Goal: Task Accomplishment & Management: Complete application form

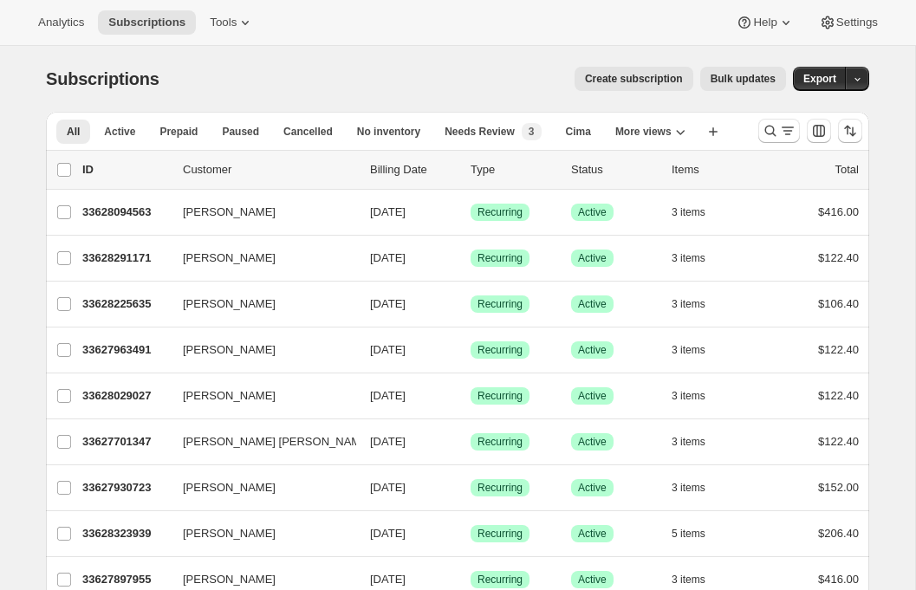
click at [730, 82] on span "Bulk updates" at bounding box center [743, 79] width 65 height 14
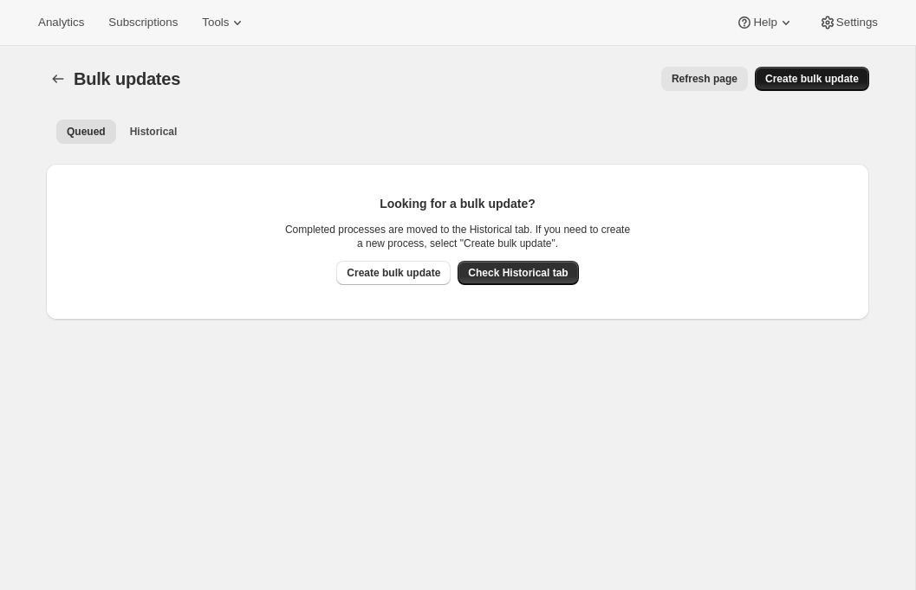
click at [789, 80] on span "Create bulk update" at bounding box center [813, 79] width 94 height 14
select select "14"
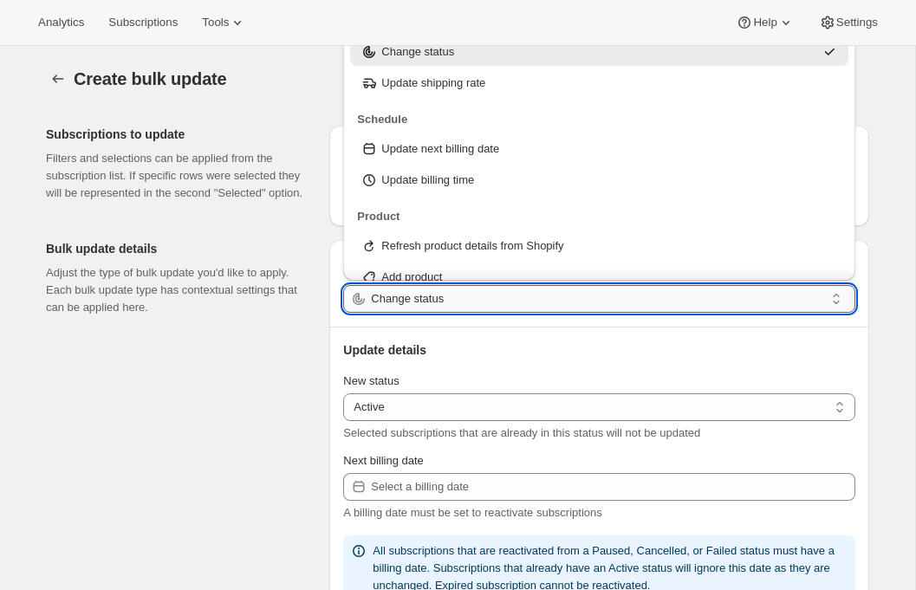
click at [470, 297] on input "Change status" at bounding box center [597, 299] width 453 height 28
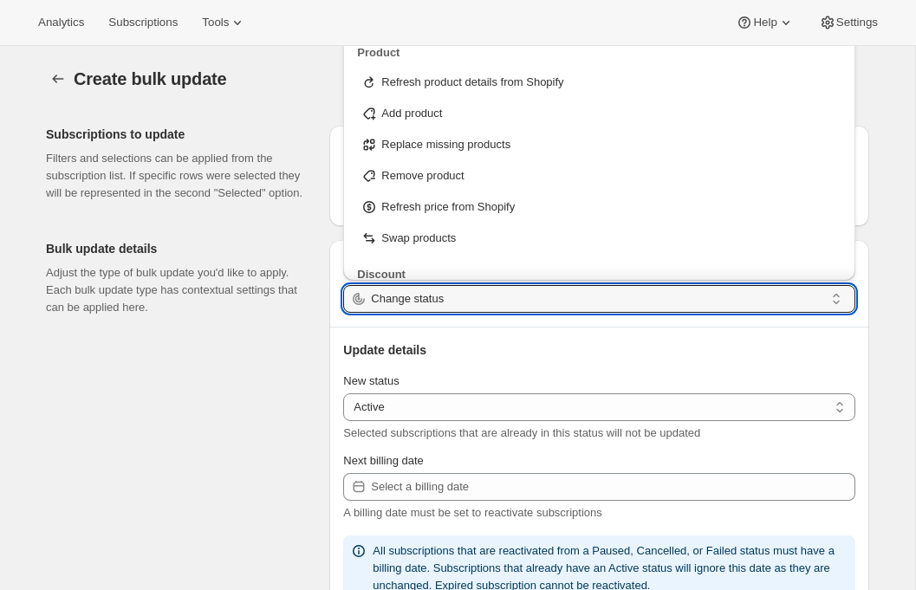
scroll to position [182, 0]
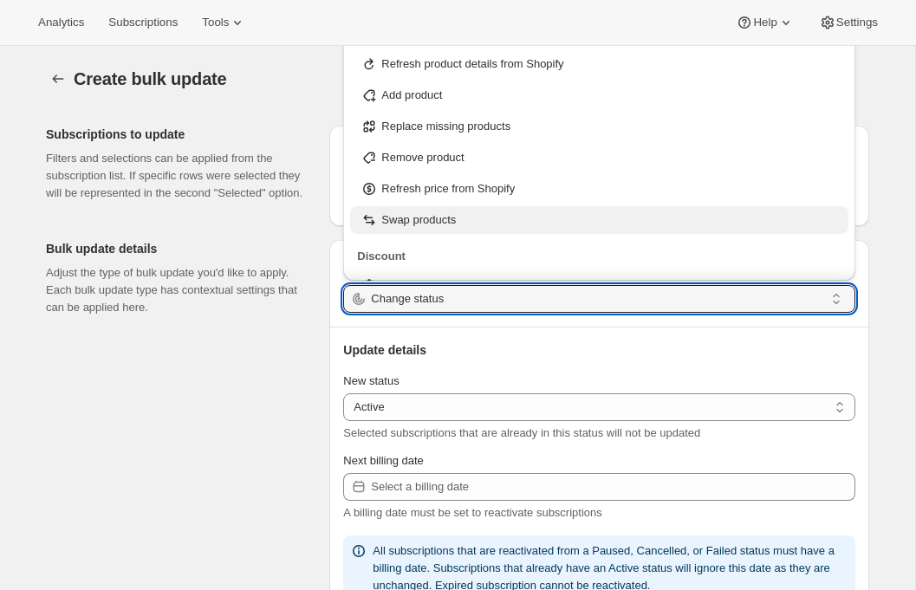
click at [431, 217] on p "Swap products" at bounding box center [419, 220] width 75 height 17
type input "Swap products"
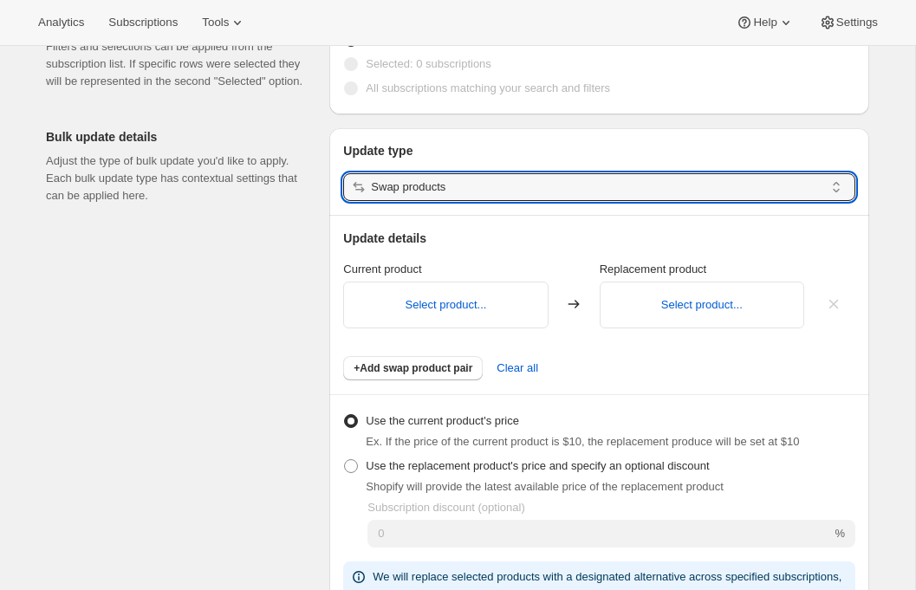
scroll to position [124, 0]
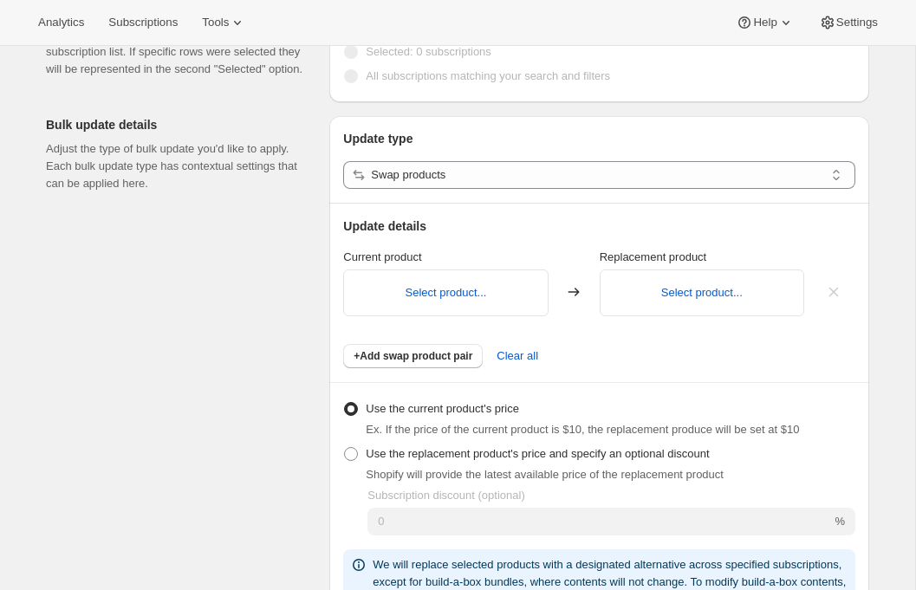
click at [431, 302] on div "Select product..." at bounding box center [445, 293] width 205 height 47
click at [425, 289] on button "Select product..." at bounding box center [446, 292] width 82 height 13
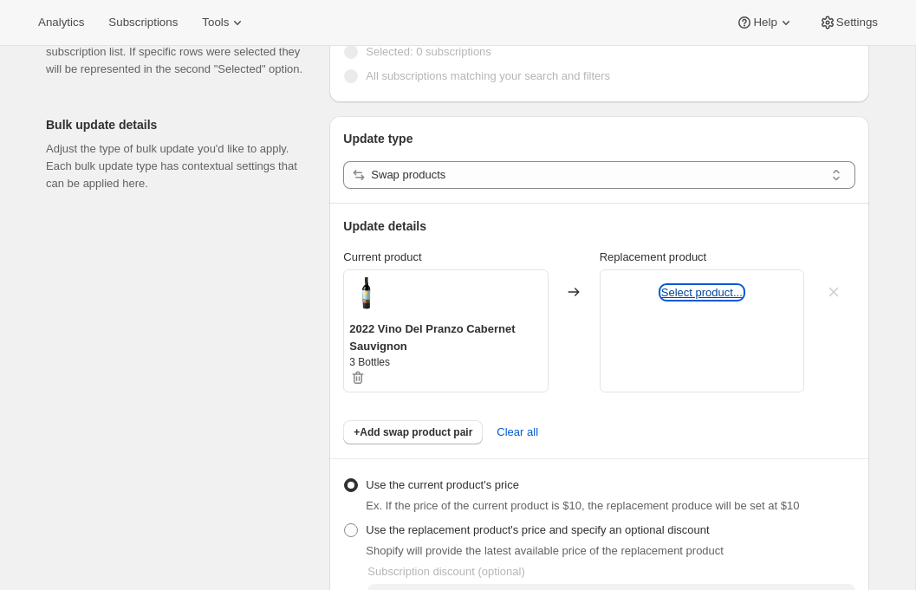
click at [692, 291] on button "Select product..." at bounding box center [703, 292] width 82 height 13
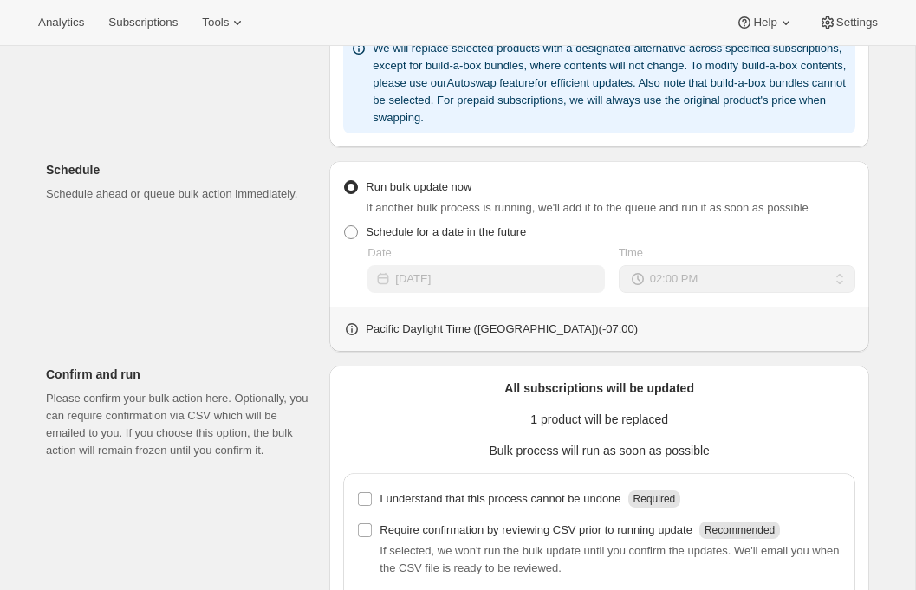
scroll to position [732, 0]
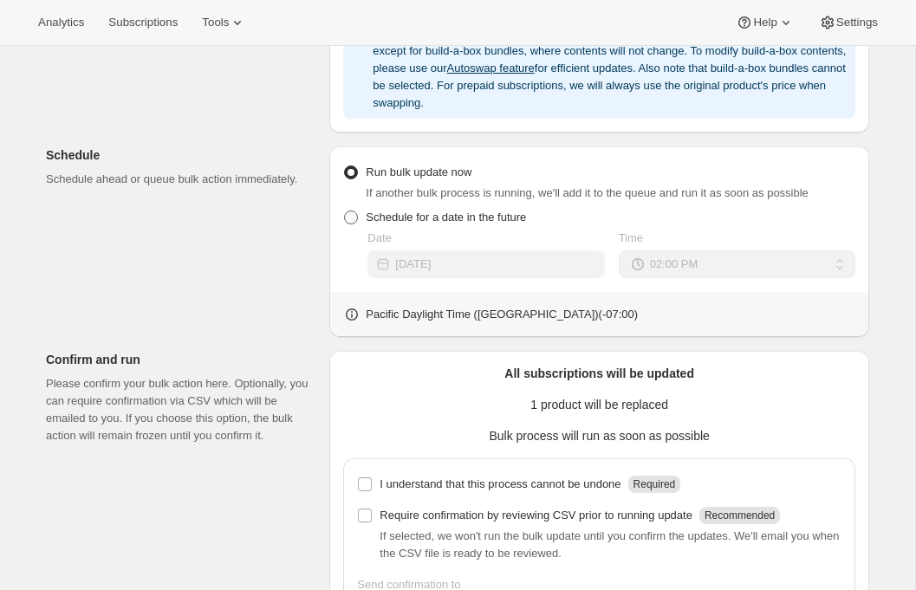
click at [473, 219] on span "Schedule for a date in the future" at bounding box center [446, 217] width 160 height 13
click at [345, 212] on input "Schedule for a date in the future" at bounding box center [344, 211] width 1 height 1
radio input "true"
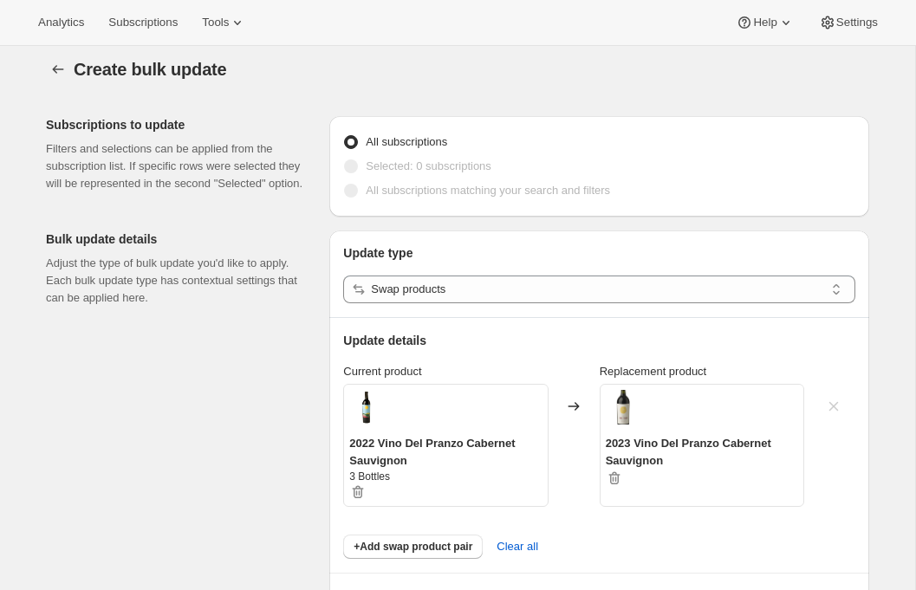
scroll to position [0, 0]
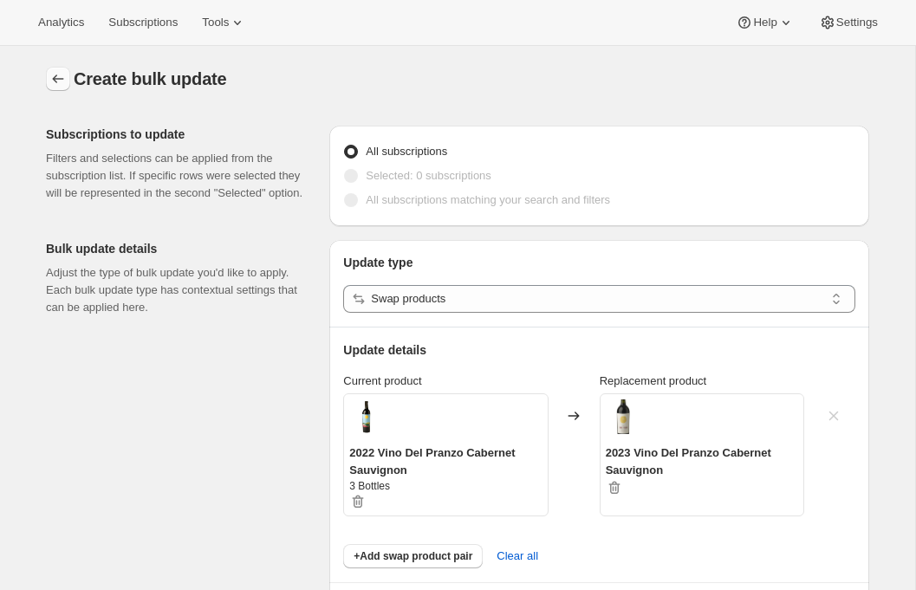
click at [55, 74] on icon "button" at bounding box center [57, 78] width 17 height 17
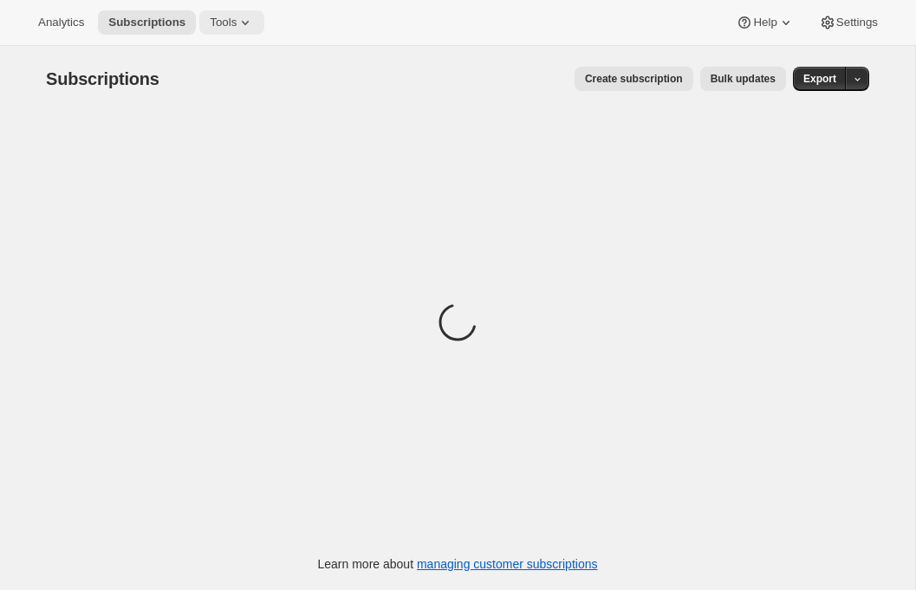
click at [244, 27] on icon at bounding box center [245, 22] width 17 height 17
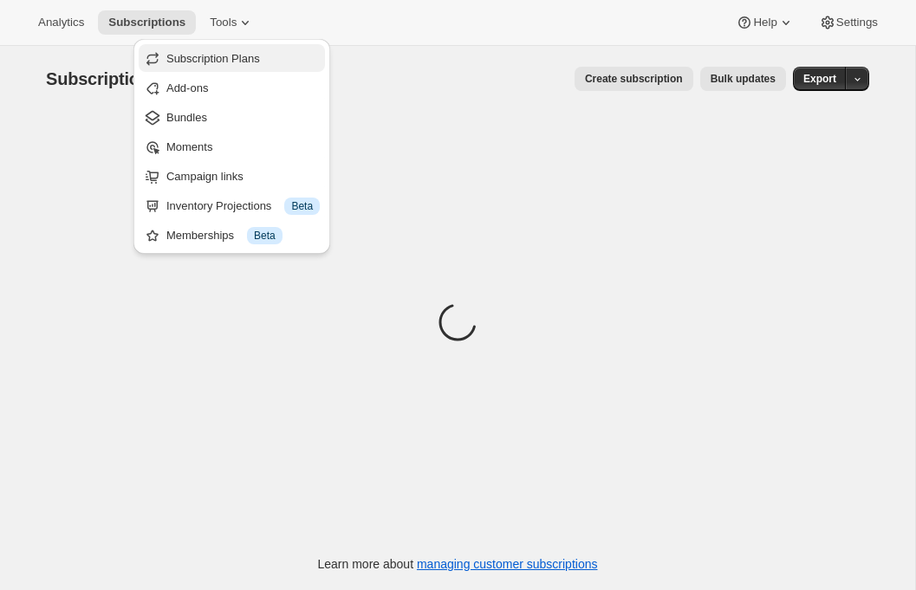
click at [238, 52] on span "Subscription Plans" at bounding box center [213, 58] width 94 height 13
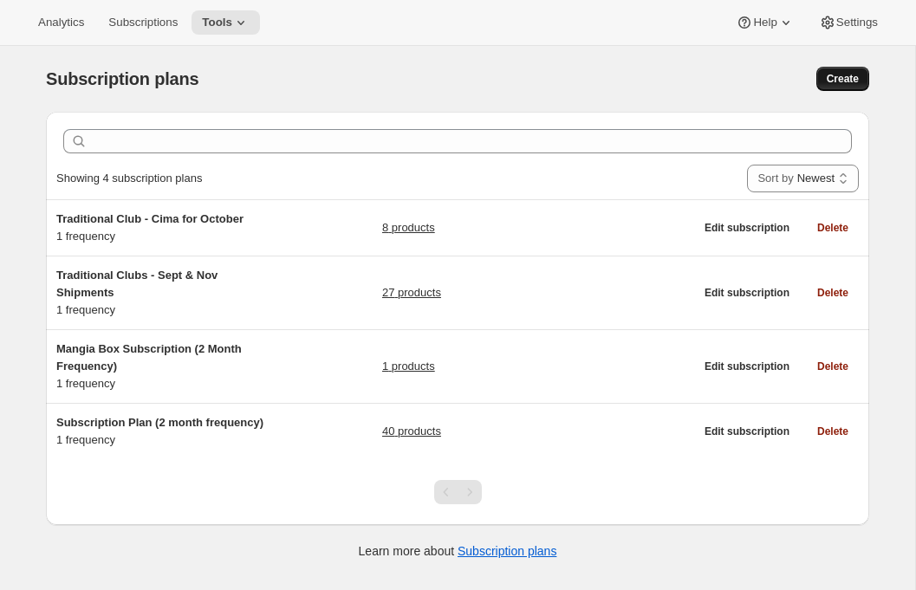
click at [848, 82] on span "Create" at bounding box center [843, 79] width 32 height 14
select select "WEEK"
select select "MONTH"
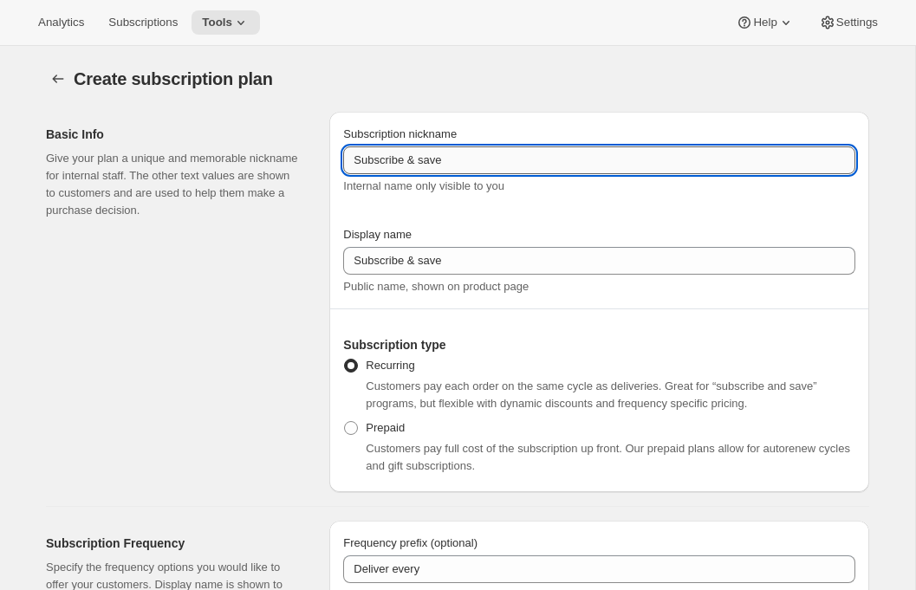
click at [427, 167] on input "Subscribe & save" at bounding box center [599, 161] width 512 height 28
type input "Subscribe & Save"
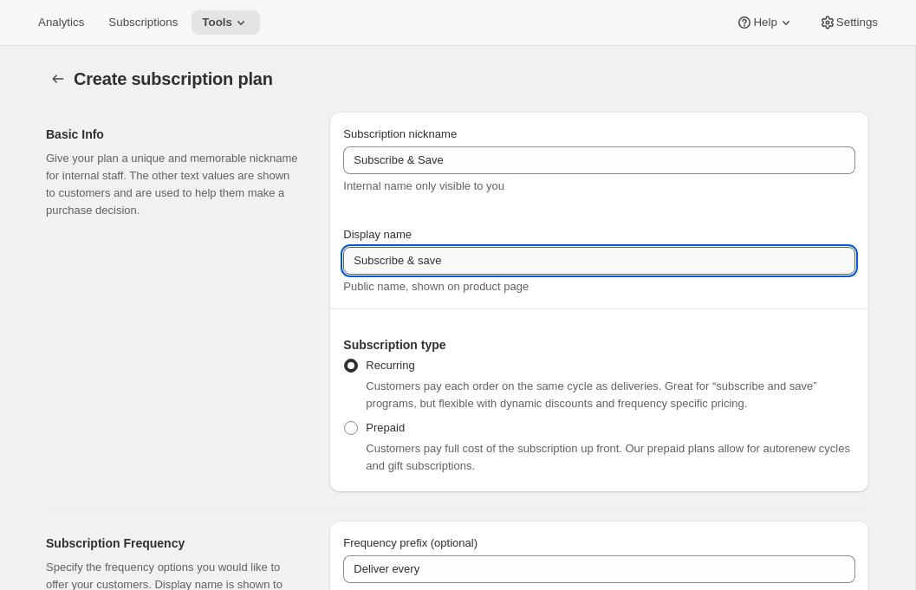
click at [425, 267] on input "Subscribe & save" at bounding box center [599, 261] width 512 height 28
click at [476, 264] on input "Subscribe & Save" at bounding box center [599, 261] width 512 height 28
click at [488, 253] on input "Subscribe & Save" at bounding box center [599, 261] width 512 height 28
type input "Subscribe & Save 20%"
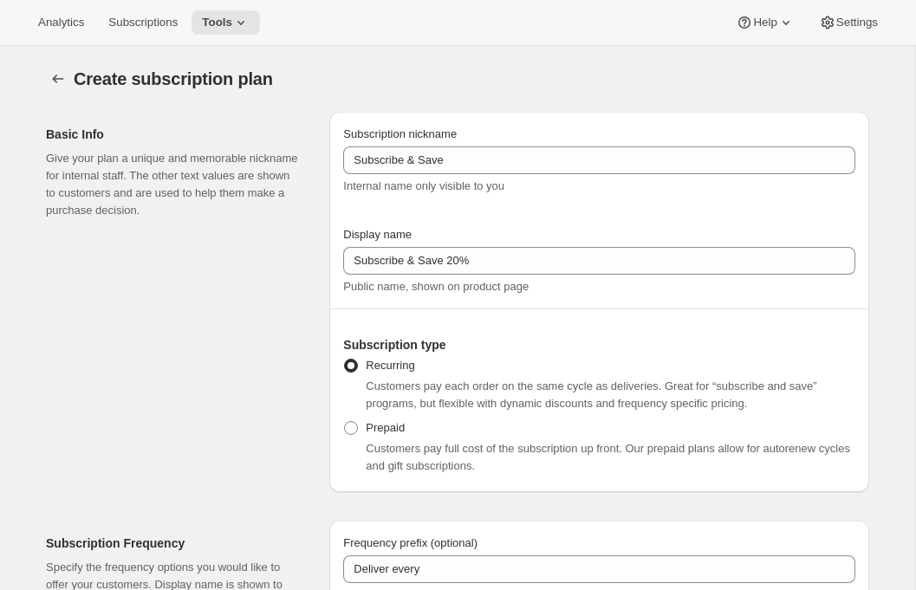
click at [524, 218] on div "Subscription nickname Subscribe & Save Internal name only visible to you Displa…" at bounding box center [599, 211] width 512 height 170
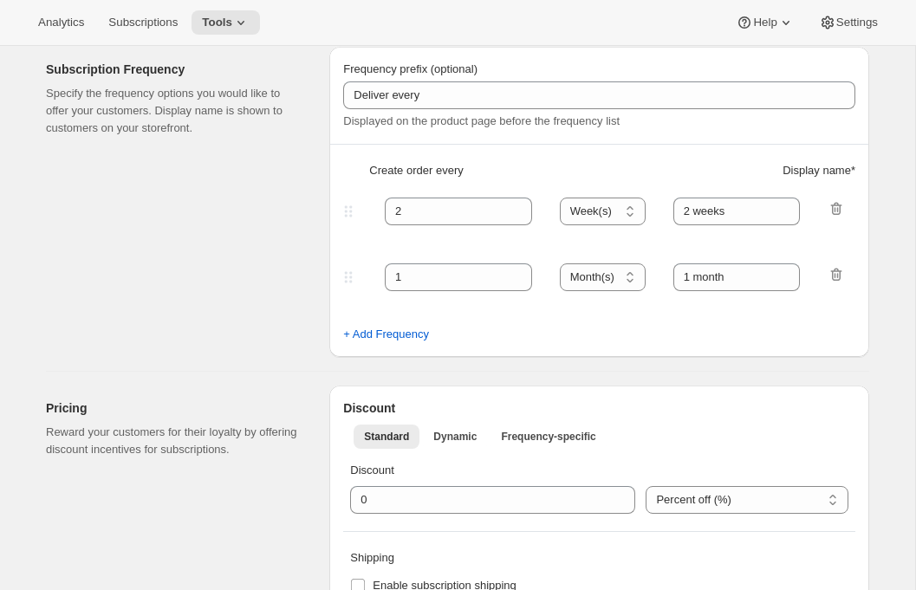
scroll to position [449, 0]
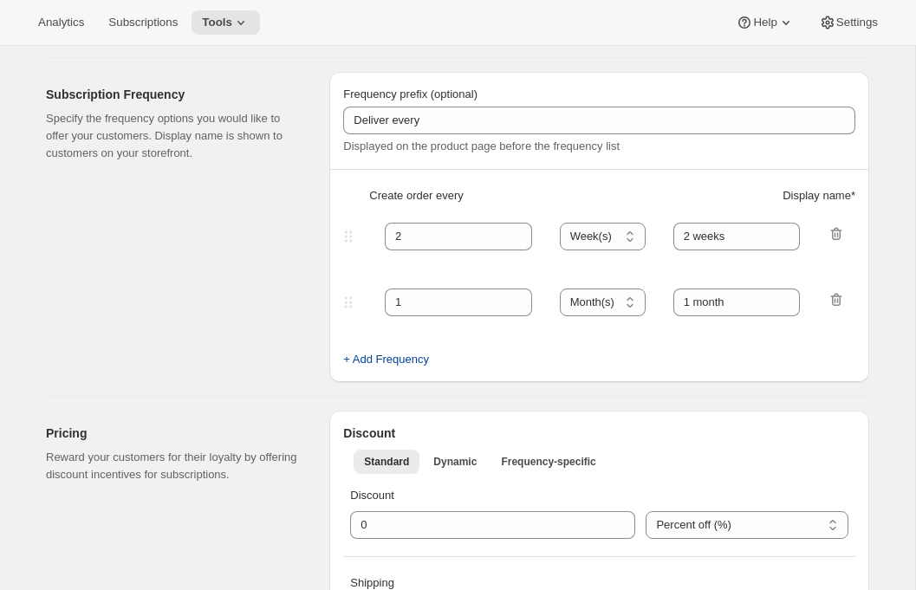
click at [419, 358] on span "+ Add Frequency" at bounding box center [386, 359] width 86 height 17
select select "MONTH"
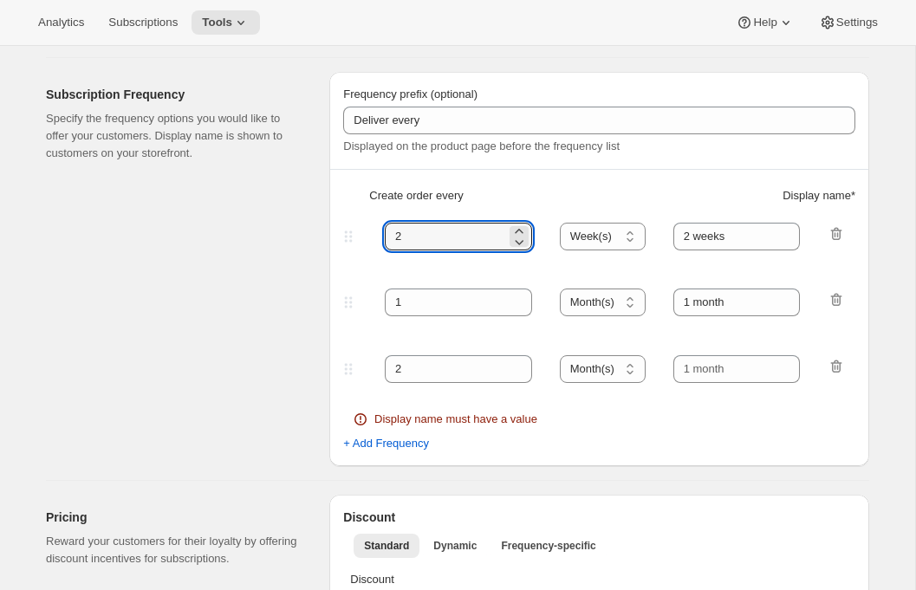
drag, startPoint x: 440, startPoint y: 239, endPoint x: 349, endPoint y: 238, distance: 91.9
click at [349, 238] on div "2 Day(s) Week(s) Month(s) Year(s) Week(s) 2 weeks" at bounding box center [592, 237] width 505 height 28
type input "1"
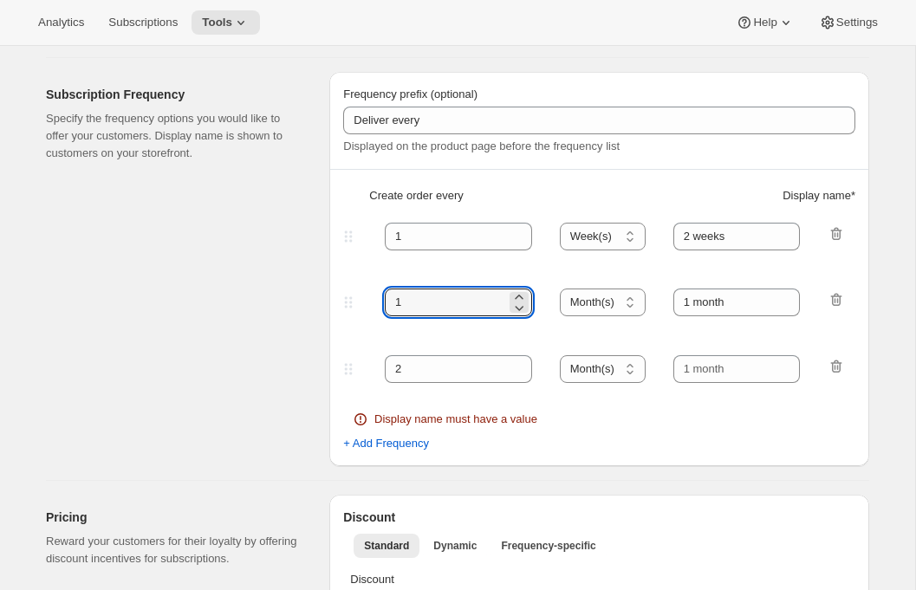
drag, startPoint x: 401, startPoint y: 308, endPoint x: 362, endPoint y: 303, distance: 40.1
click at [363, 303] on div "1 Day(s) Week(s) Month(s) Year(s) Month(s) 1 month" at bounding box center [592, 303] width 505 height 28
type input "2"
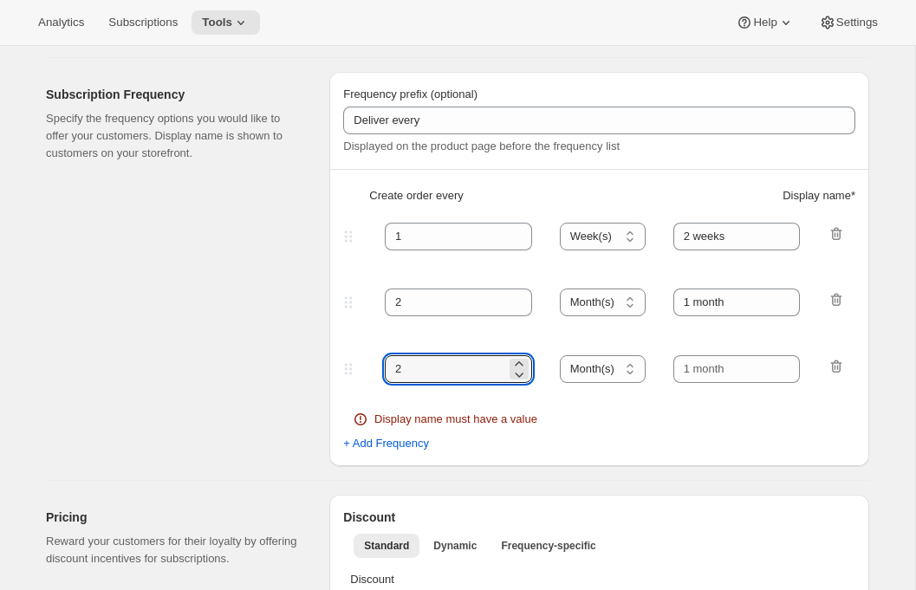
drag, startPoint x: 406, startPoint y: 369, endPoint x: 364, endPoint y: 369, distance: 41.6
click at [365, 369] on div "2 Day(s) Week(s) Month(s) Year(s) Month(s)" at bounding box center [592, 369] width 505 height 28
type input "3"
click at [590, 232] on select "Day(s) Week(s) Month(s) Year(s)" at bounding box center [603, 237] width 86 height 28
select select "MONTH"
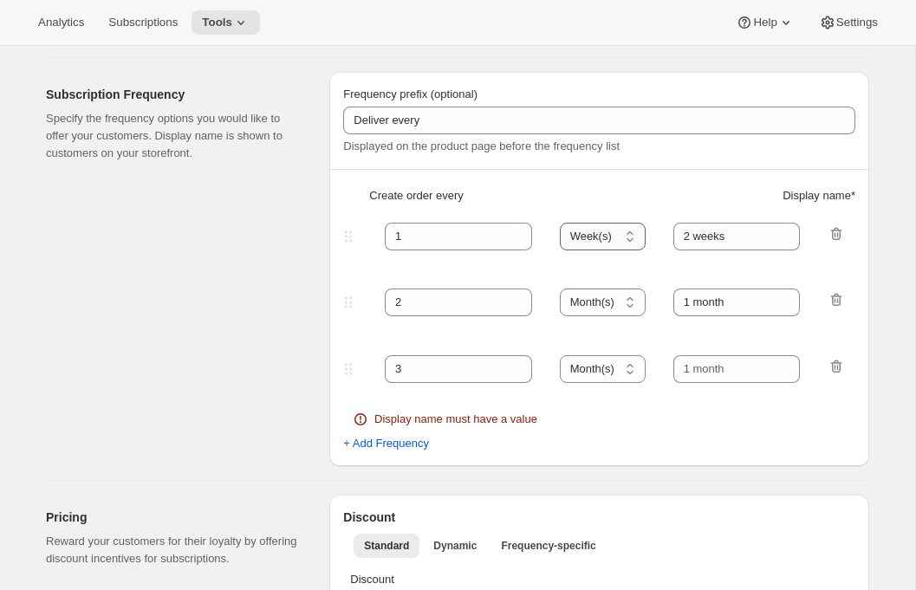
click at [561, 223] on select "Day(s) Week(s) Month(s) Year(s)" at bounding box center [603, 237] width 86 height 28
drag, startPoint x: 747, startPoint y: 242, endPoint x: 642, endPoint y: 232, distance: 104.6
click at [642, 232] on div "1 Day(s) Week(s) Month(s) Year(s) Month(s) 2 weeks" at bounding box center [592, 237] width 505 height 28
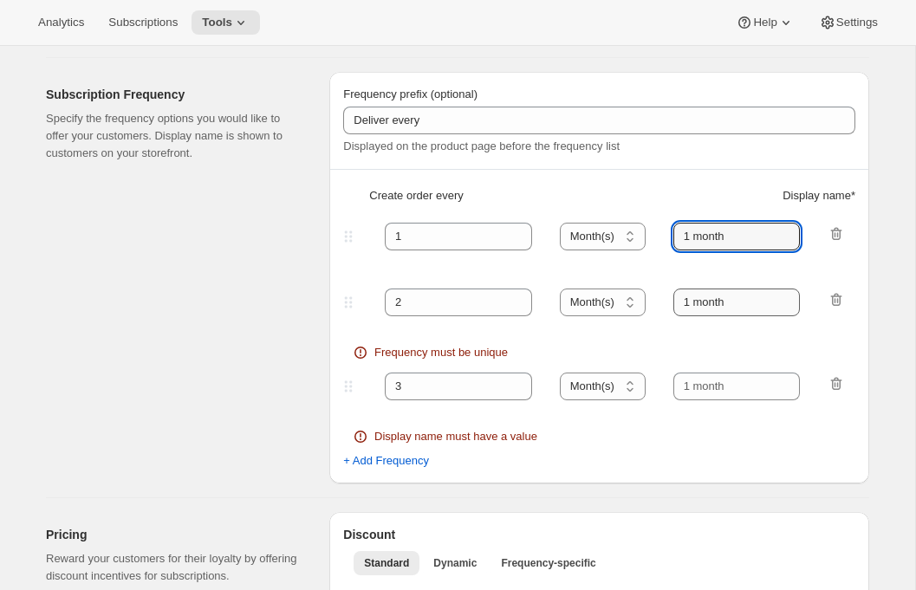
type input "1 month"
click at [696, 297] on input "1 month" at bounding box center [737, 303] width 127 height 28
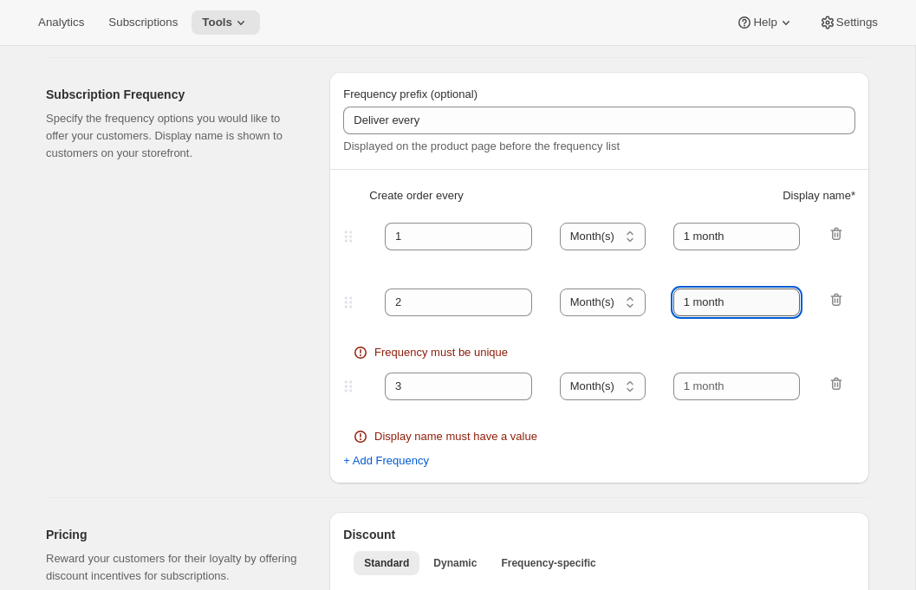
click at [696, 297] on input "1 month" at bounding box center [737, 303] width 127 height 28
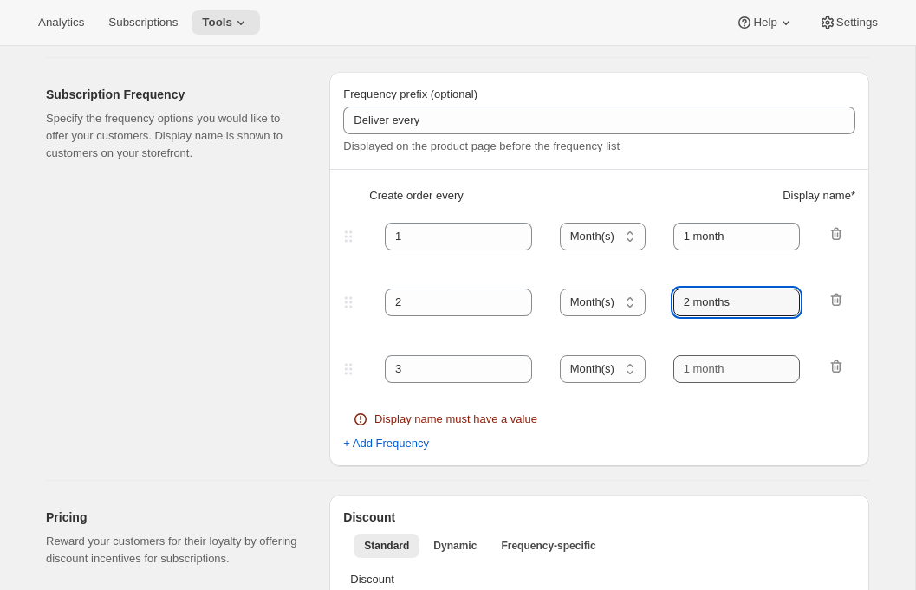
type input "2 months"
click at [699, 366] on input "text" at bounding box center [737, 369] width 127 height 28
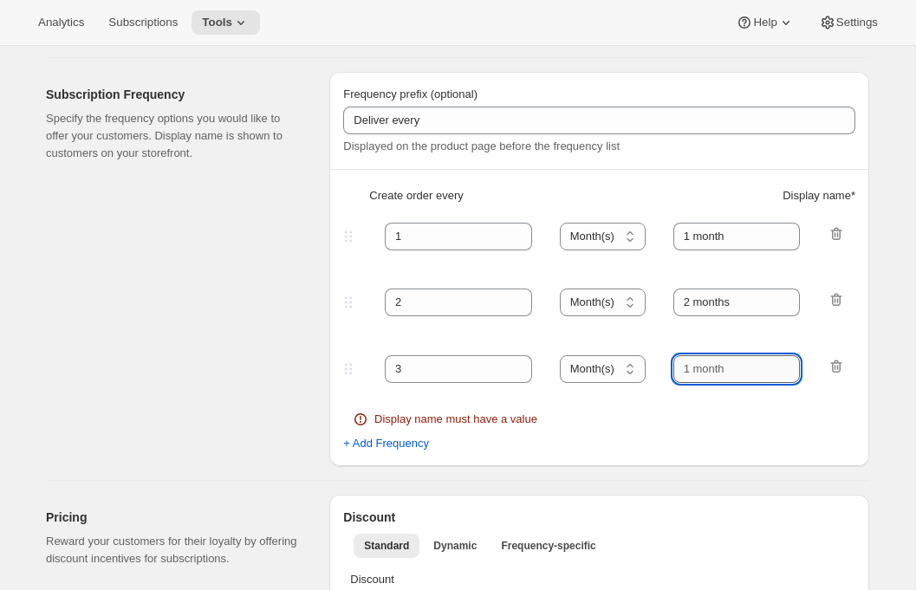
click at [699, 366] on input "text" at bounding box center [737, 369] width 127 height 28
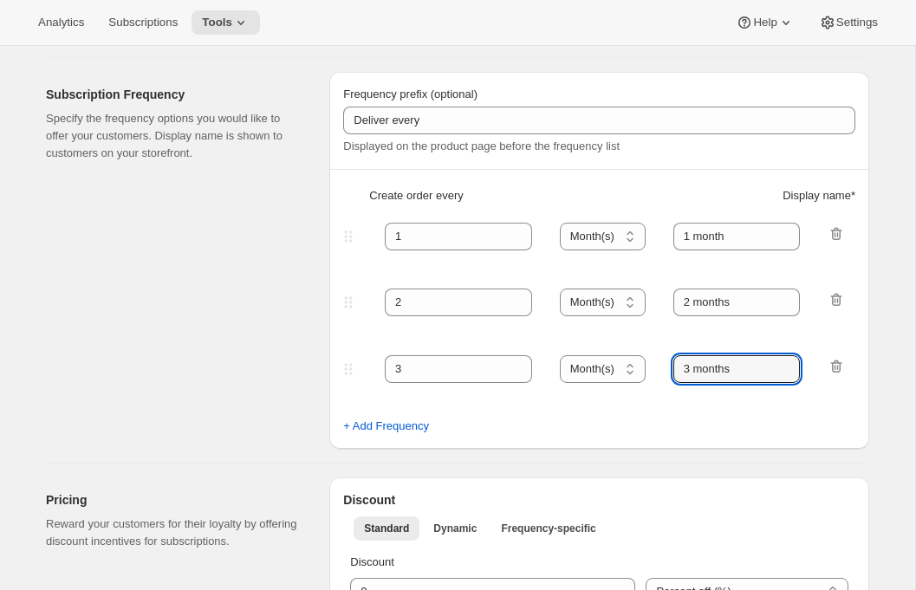
type input "3 months"
click at [267, 379] on div "Subscription Frequency Specify the frequency options you would like to offer yo…" at bounding box center [181, 260] width 270 height 377
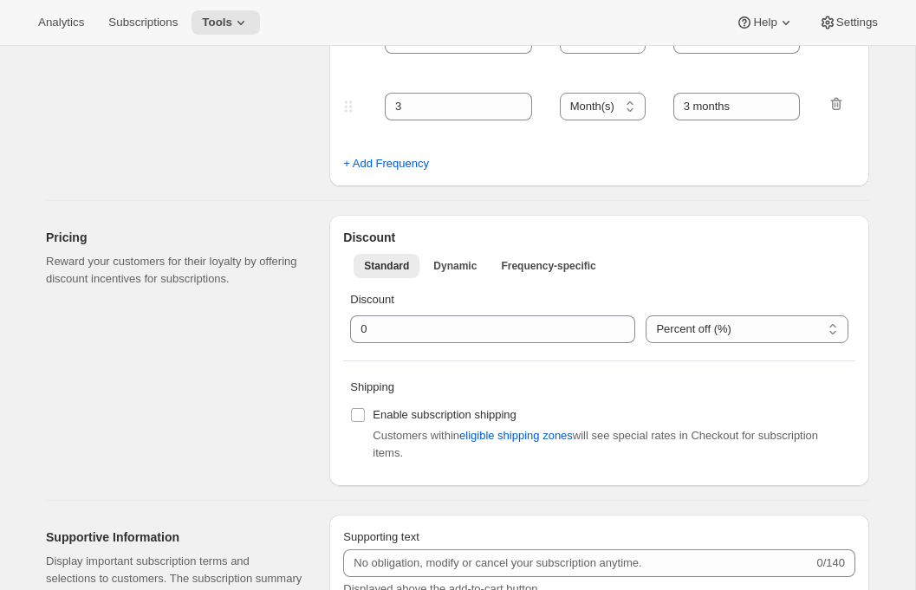
scroll to position [736, 0]
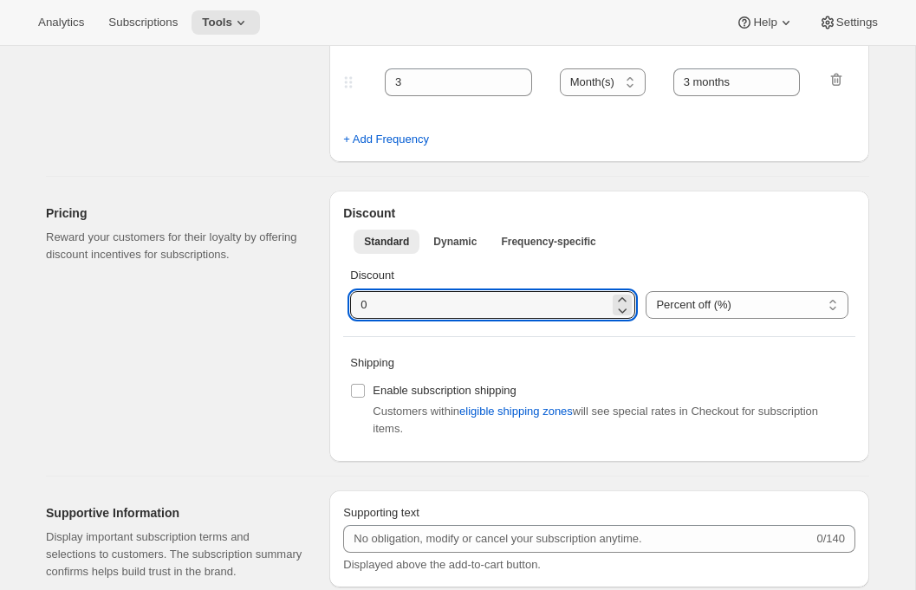
drag, startPoint x: 366, startPoint y: 310, endPoint x: 342, endPoint y: 310, distance: 24.3
click at [342, 310] on div "Discount Standard Dynamic Frequency-specific More views Standard Dynamic Freque…" at bounding box center [599, 326] width 540 height 271
type input "20"
click at [310, 312] on div "Pricing Reward your customers for their loyalty by offering discount incentives…" at bounding box center [181, 326] width 270 height 271
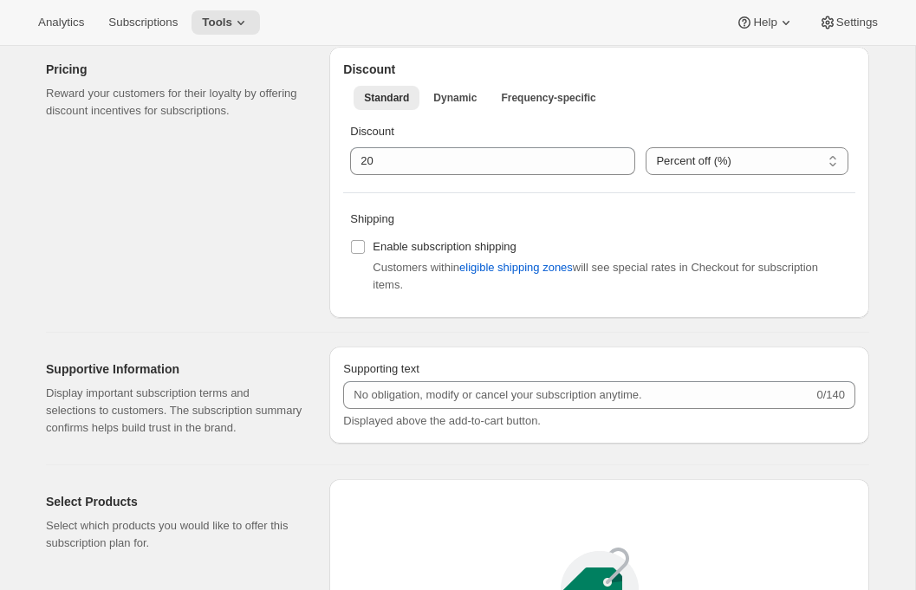
scroll to position [887, 0]
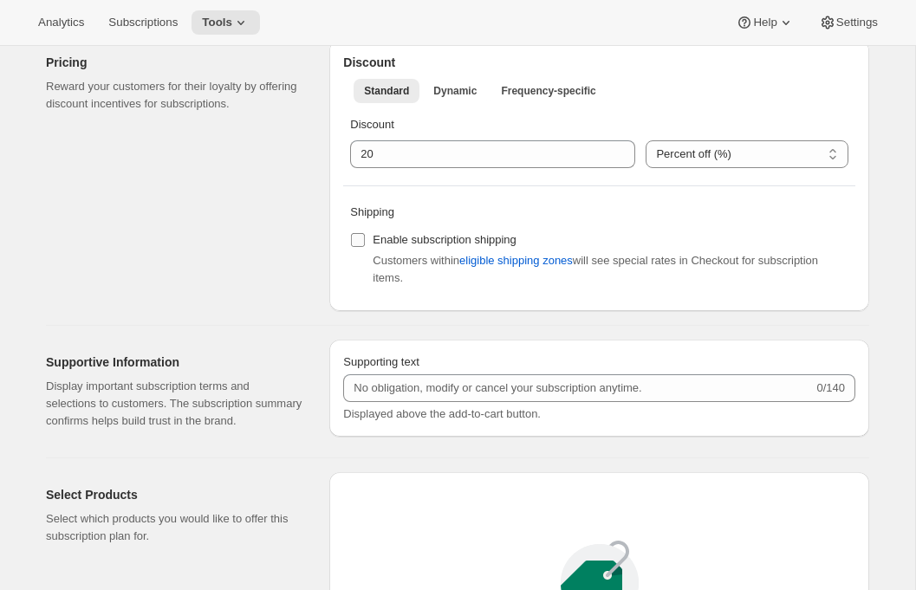
click at [418, 239] on span "Enable subscription shipping" at bounding box center [445, 239] width 144 height 13
click at [365, 239] on input "Enable subscription shipping" at bounding box center [358, 240] width 14 height 14
checkbox input "true"
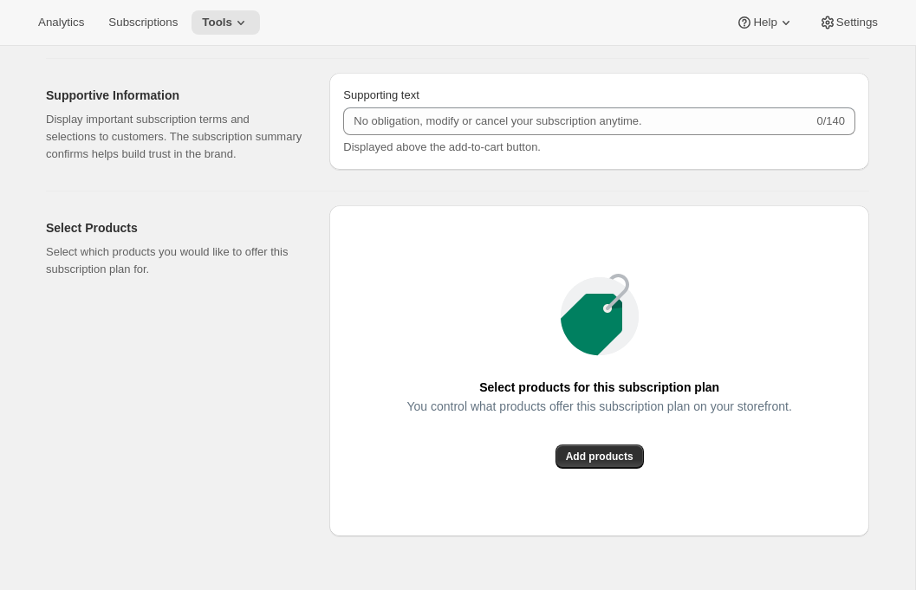
scroll to position [1171, 0]
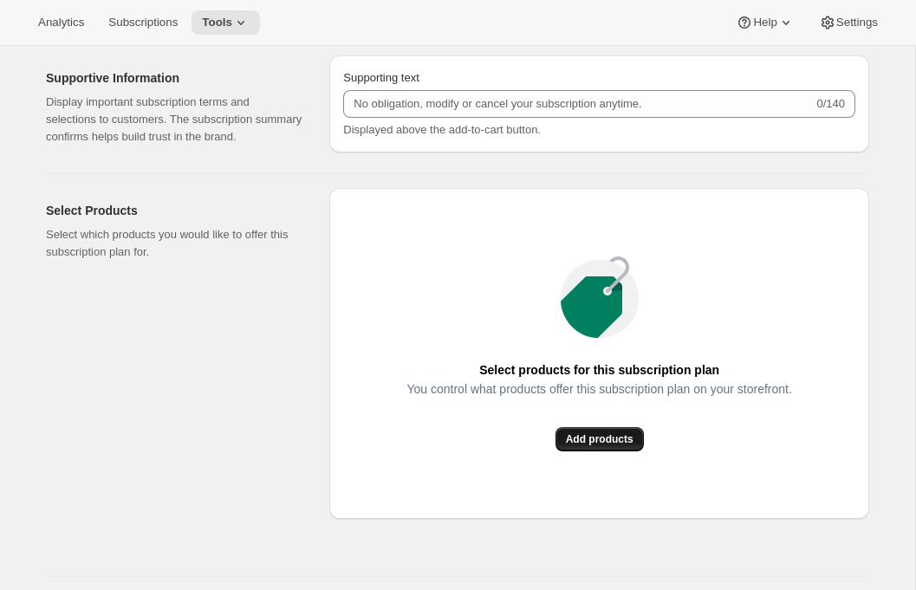
click at [595, 447] on span "Add products" at bounding box center [600, 440] width 68 height 14
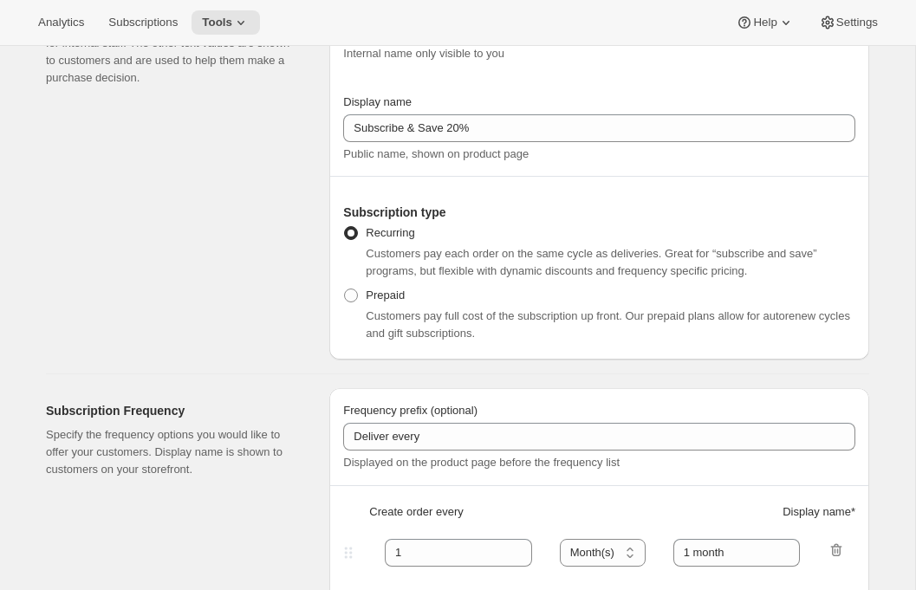
scroll to position [0, 0]
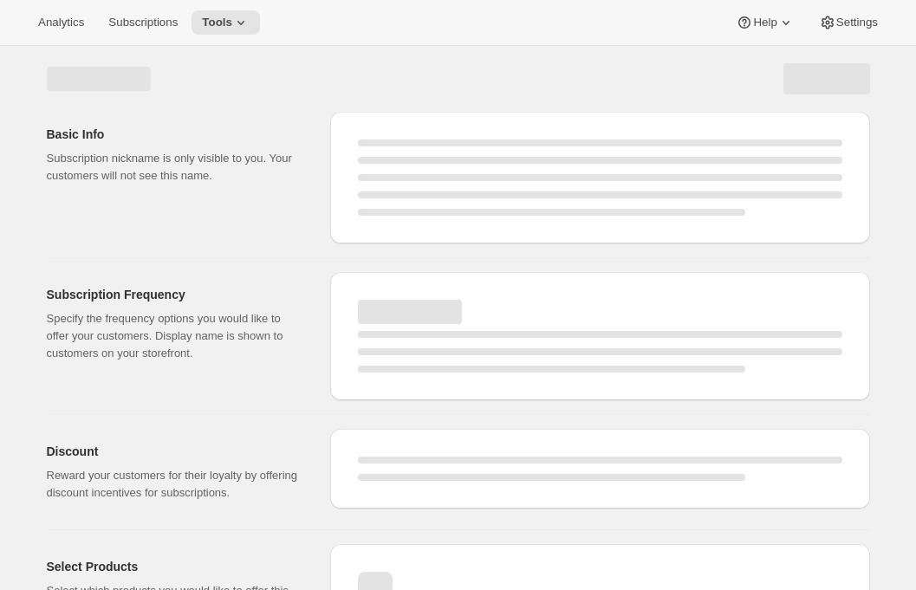
select select "WEEK"
select select "MONTH"
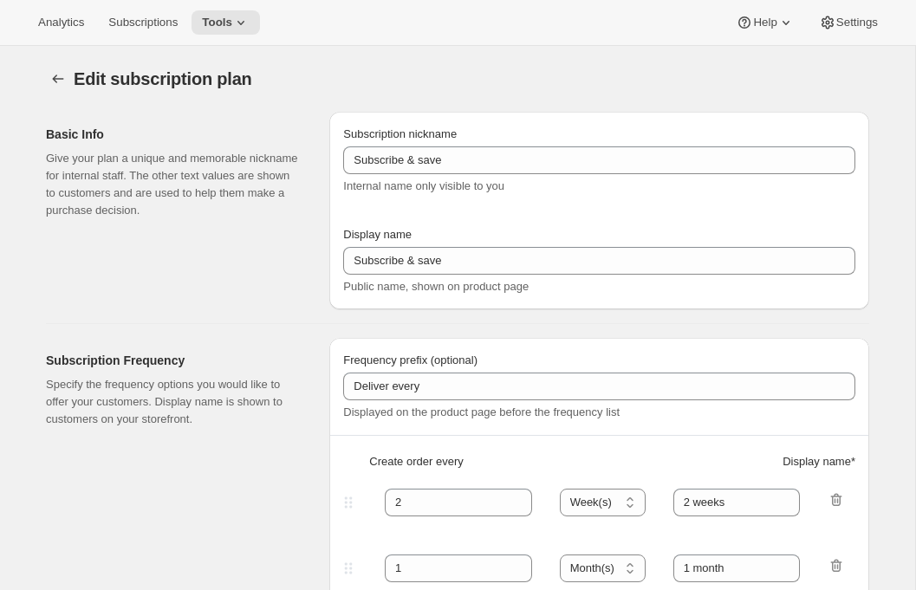
type input "Subscribe & Save"
type input "Subscribe & Save 20%"
type input "1"
select select "MONTH"
type input "1 month"
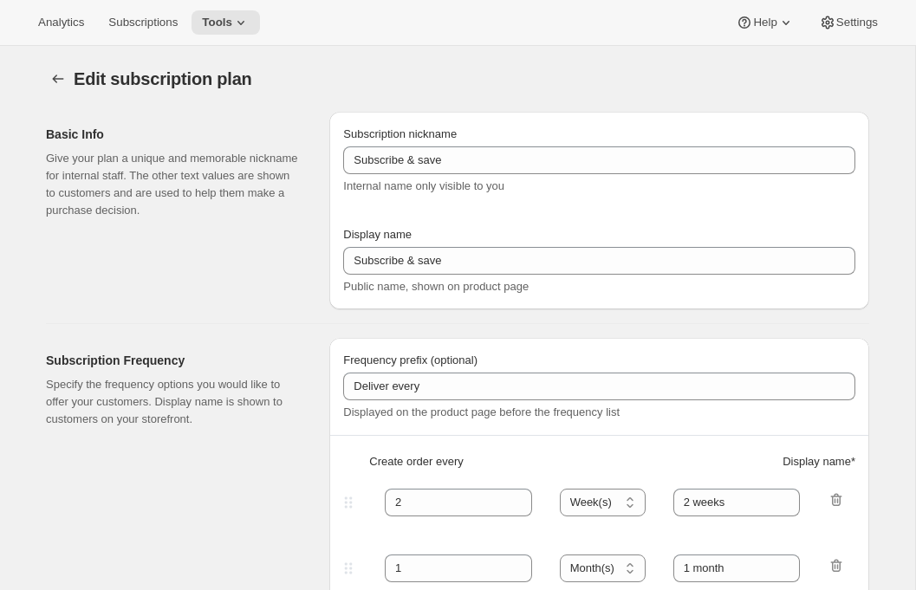
type input "2"
type input "2 months"
type input "20"
select select "MONTH"
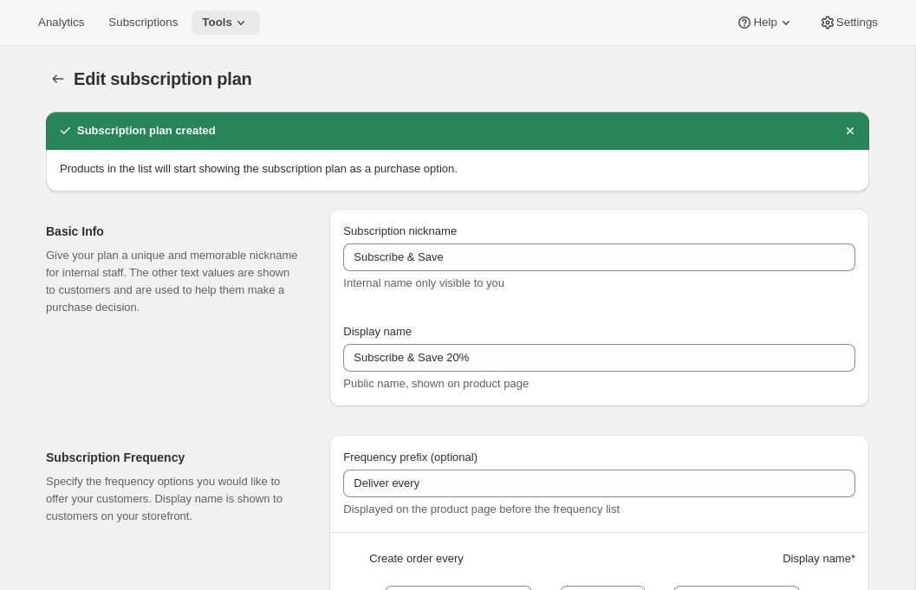
click at [232, 14] on button "Tools" at bounding box center [226, 22] width 68 height 24
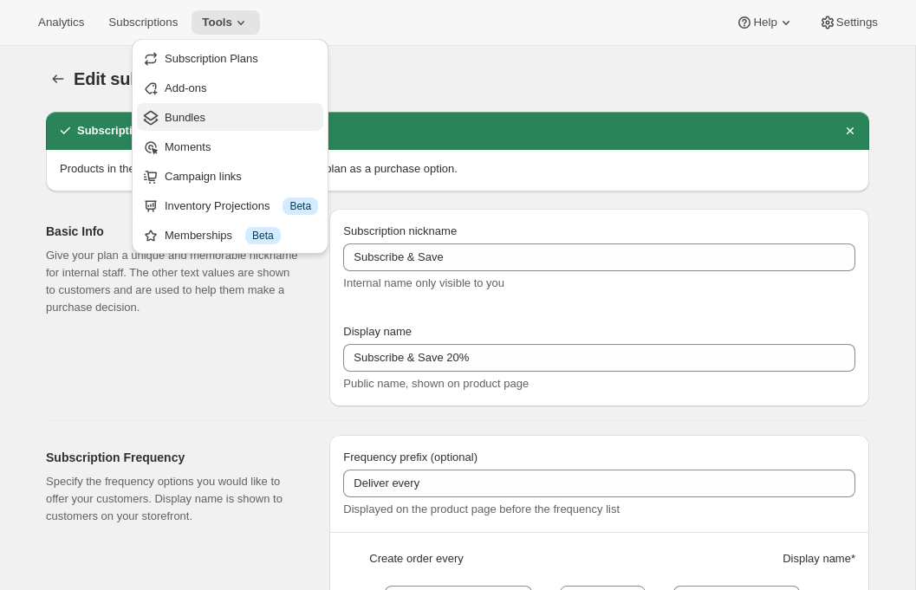
click at [200, 119] on span "Bundles" at bounding box center [185, 117] width 41 height 13
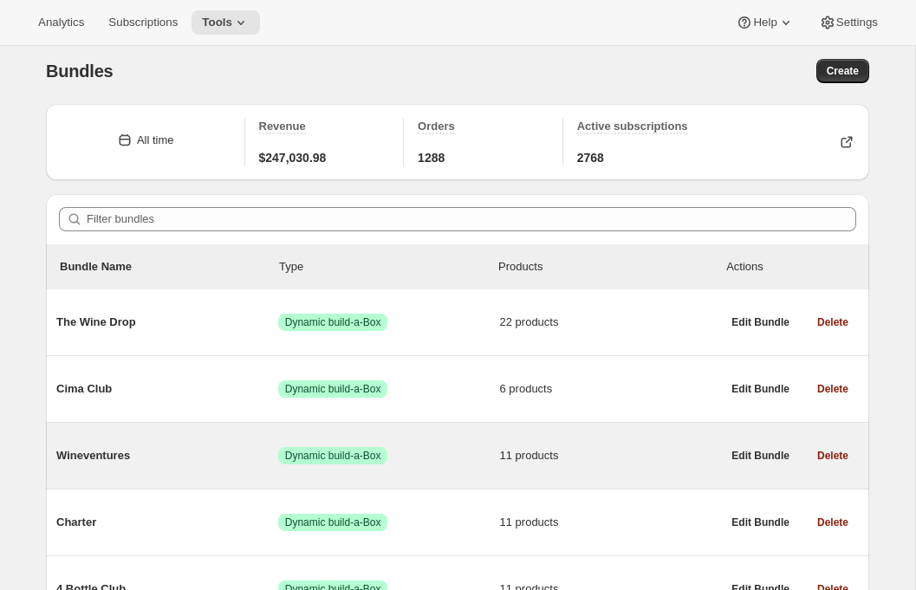
scroll to position [9, 0]
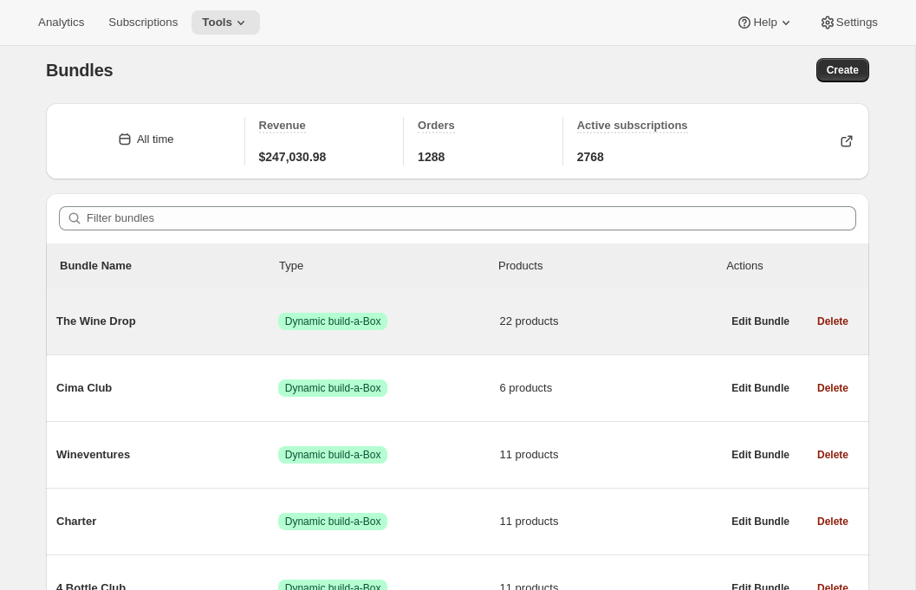
click at [210, 334] on div "The Wine Drop Success Dynamic build-a-Box 22 products" at bounding box center [388, 321] width 665 height 45
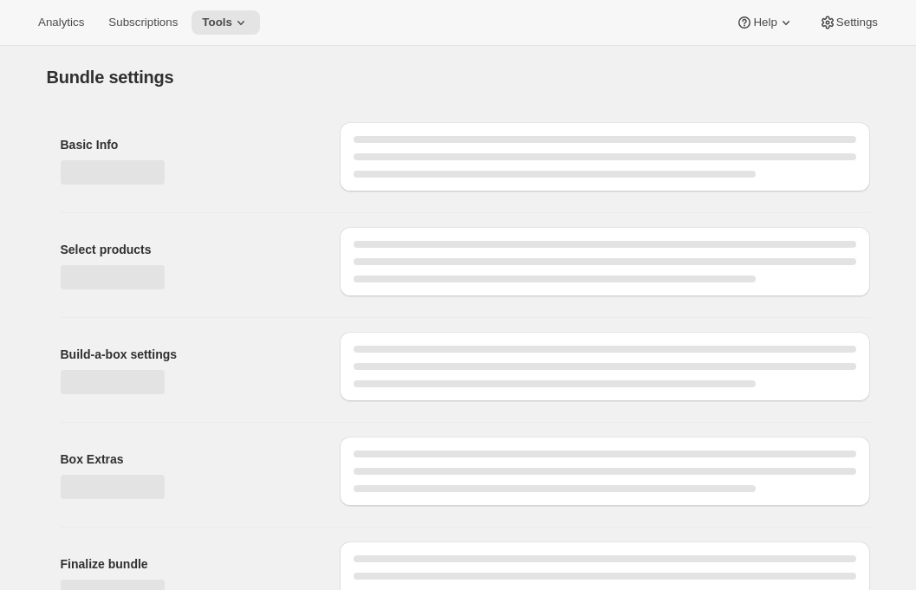
type input "The Wine Drop"
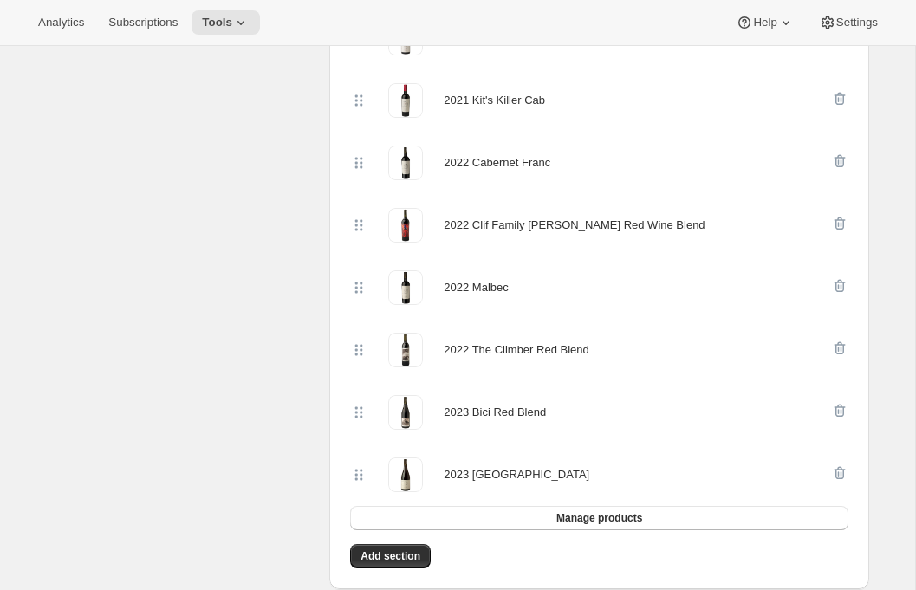
scroll to position [618, 0]
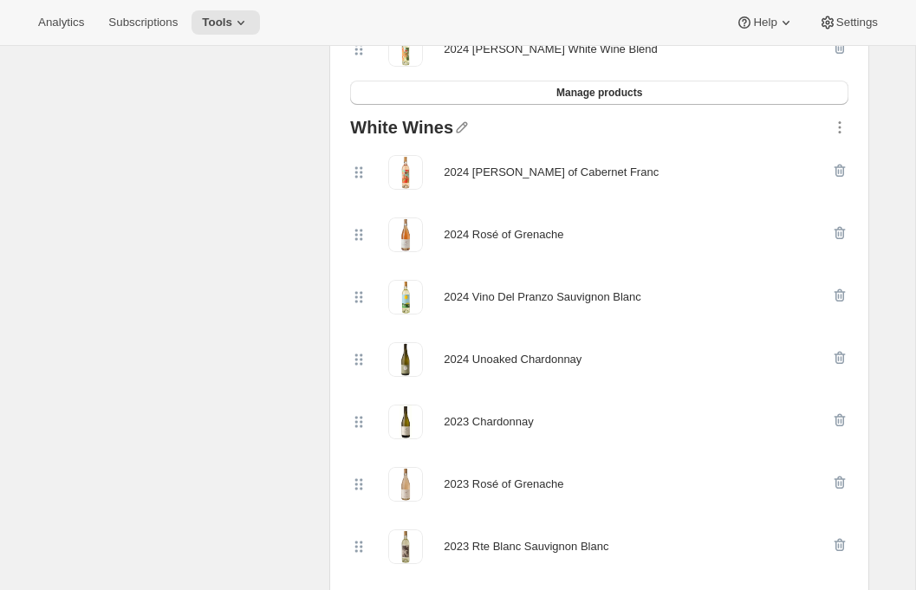
click at [539, 301] on div "2024 Vino Del Pranzo Sauvignon Blanc" at bounding box center [542, 297] width 197 height 17
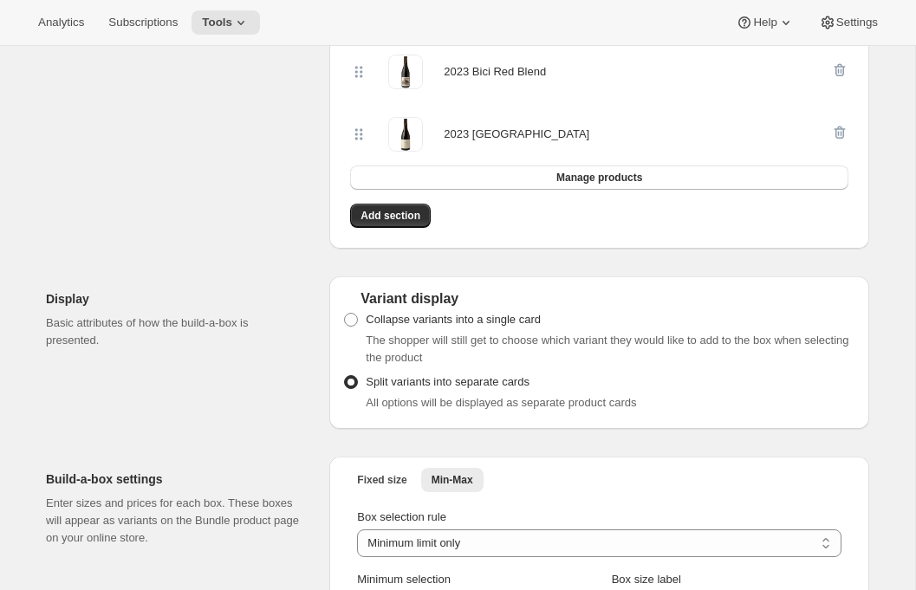
click at [240, 277] on div "Display Basic attributes of how the build-a-box is presented." at bounding box center [181, 353] width 270 height 153
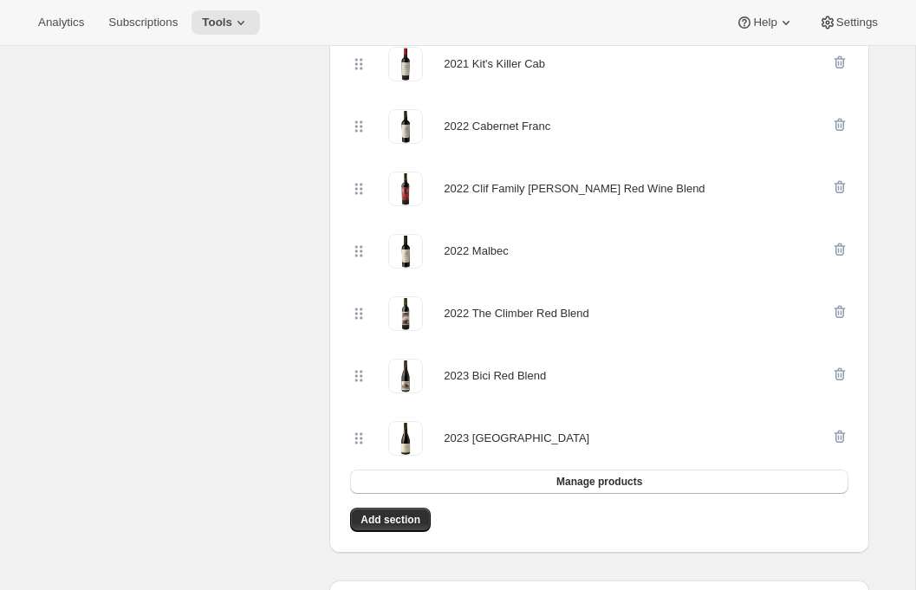
scroll to position [1595, 0]
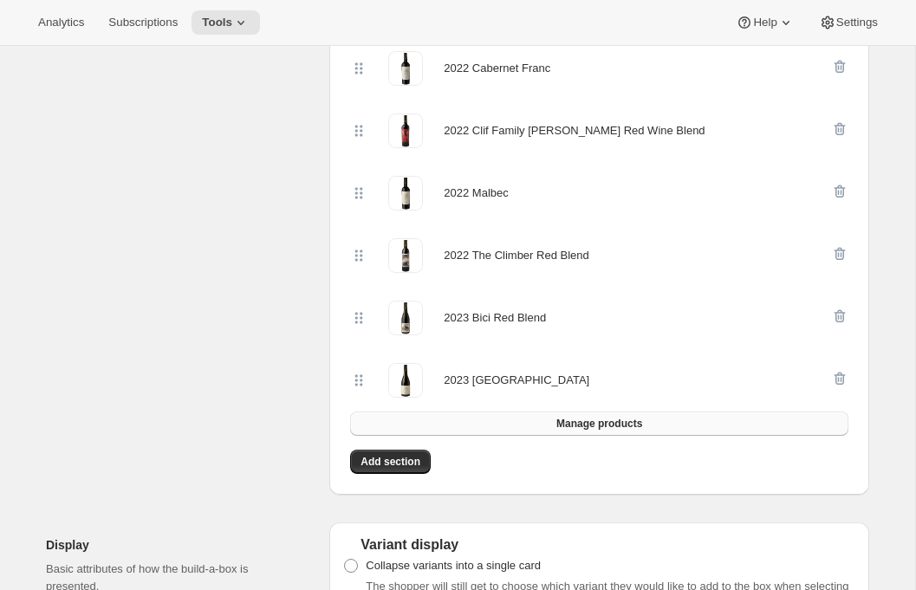
click at [541, 426] on button "Manage products" at bounding box center [599, 424] width 499 height 24
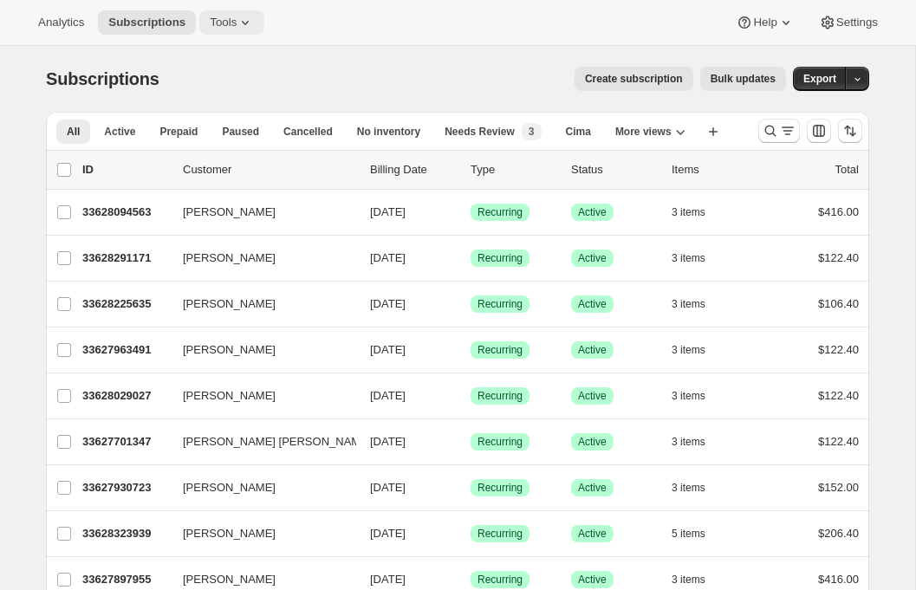
click at [202, 18] on button "Tools" at bounding box center [231, 22] width 65 height 24
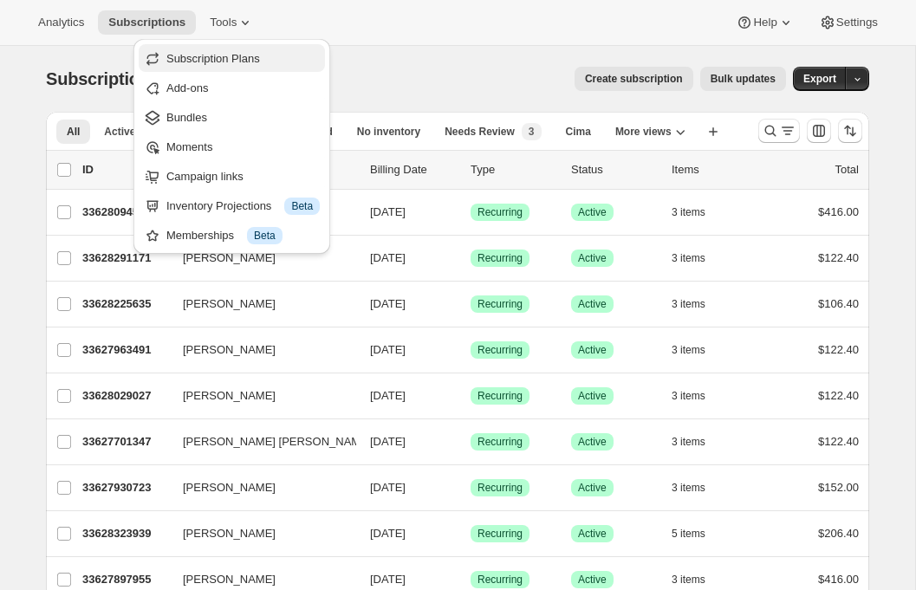
click at [255, 64] on span "Subscription Plans" at bounding box center [213, 58] width 94 height 13
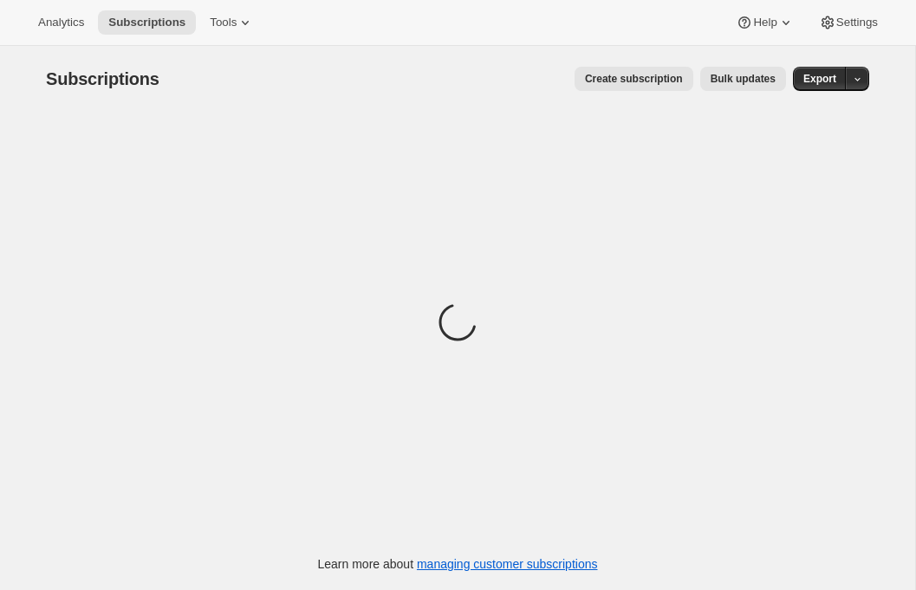
click at [238, 35] on div "Analytics Subscriptions Tools Help Settings" at bounding box center [458, 23] width 916 height 46
click at [237, 29] on span "Tools" at bounding box center [223, 23] width 27 height 14
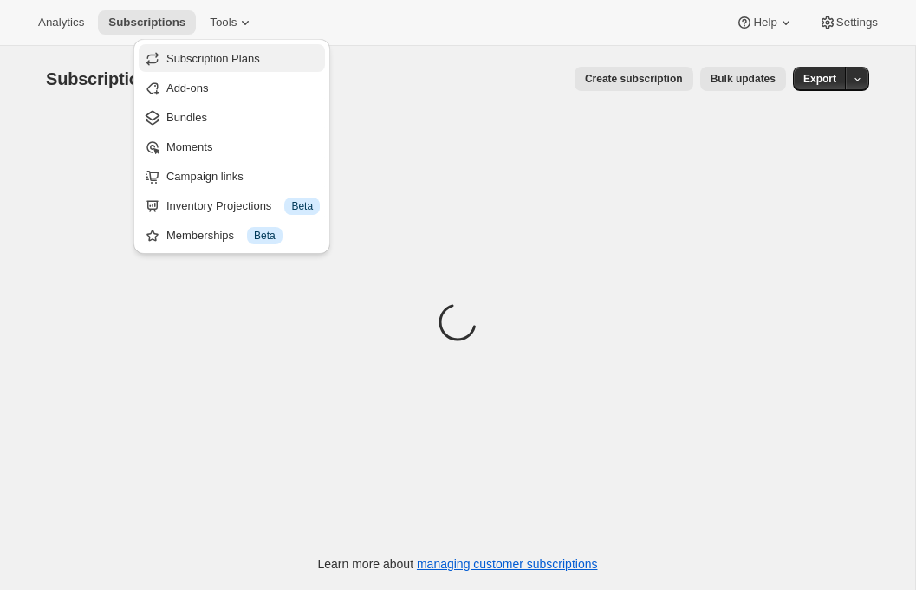
click at [233, 55] on span "Subscription Plans" at bounding box center [213, 58] width 94 height 13
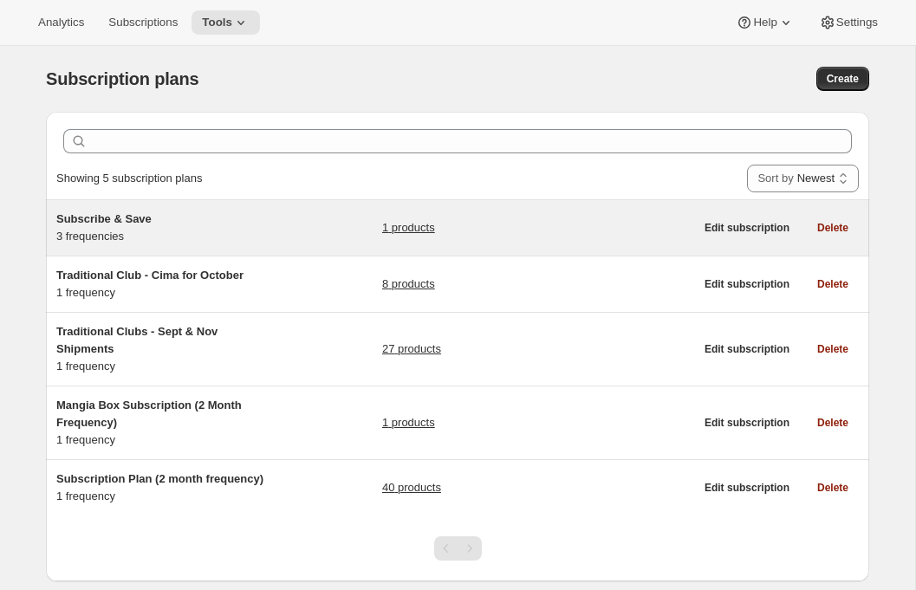
click at [199, 230] on div "Subscribe & Save 3 frequencies" at bounding box center [164, 228] width 217 height 35
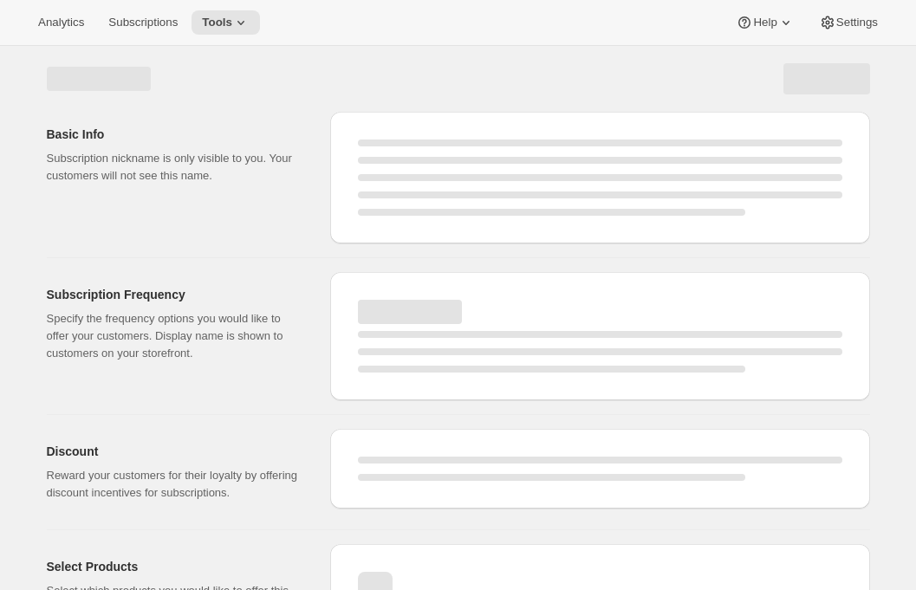
select select "WEEK"
select select "MONTH"
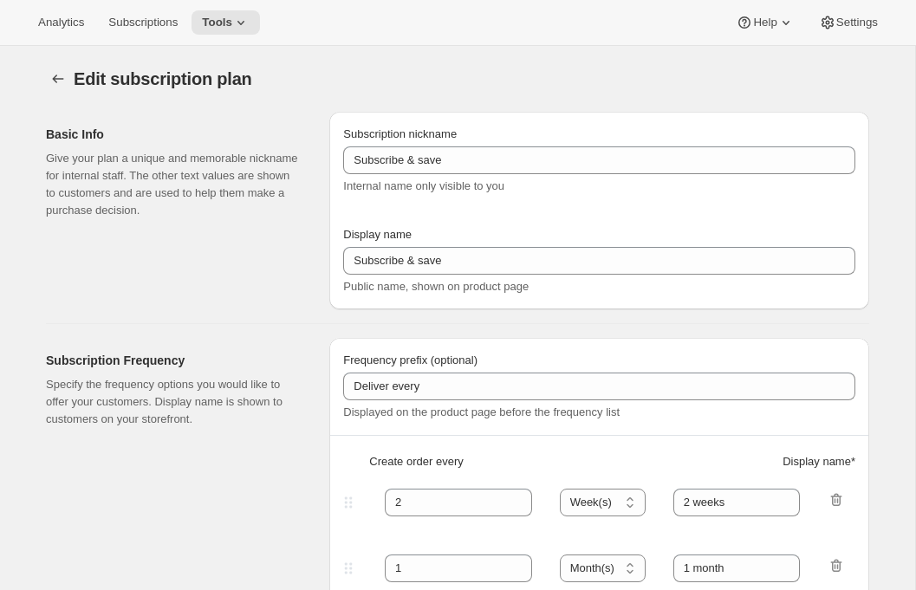
type input "Subscribe & Save"
type input "Subscribe & Save 20%"
type input "1"
select select "MONTH"
type input "1 month"
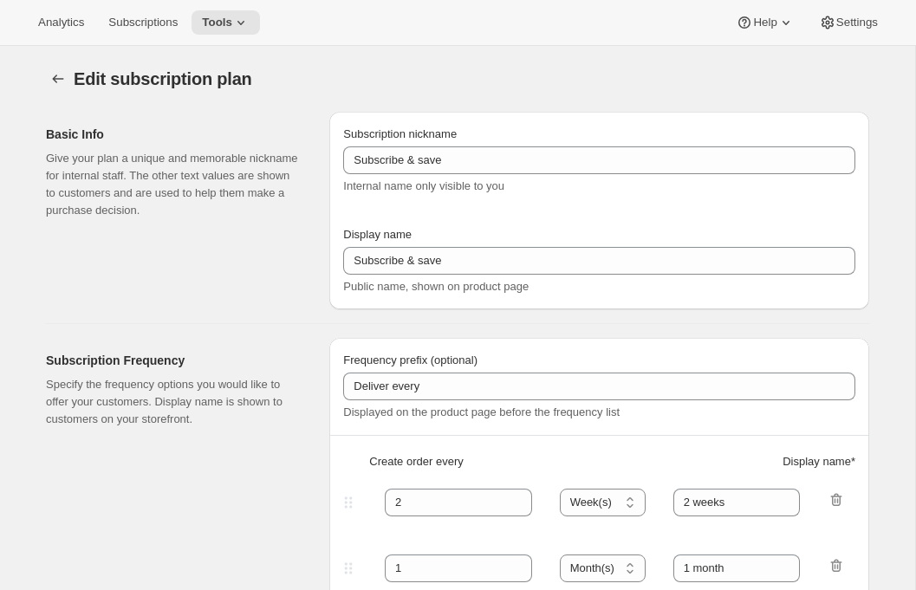
type input "2"
type input "2 months"
type input "20"
select select "MONTH"
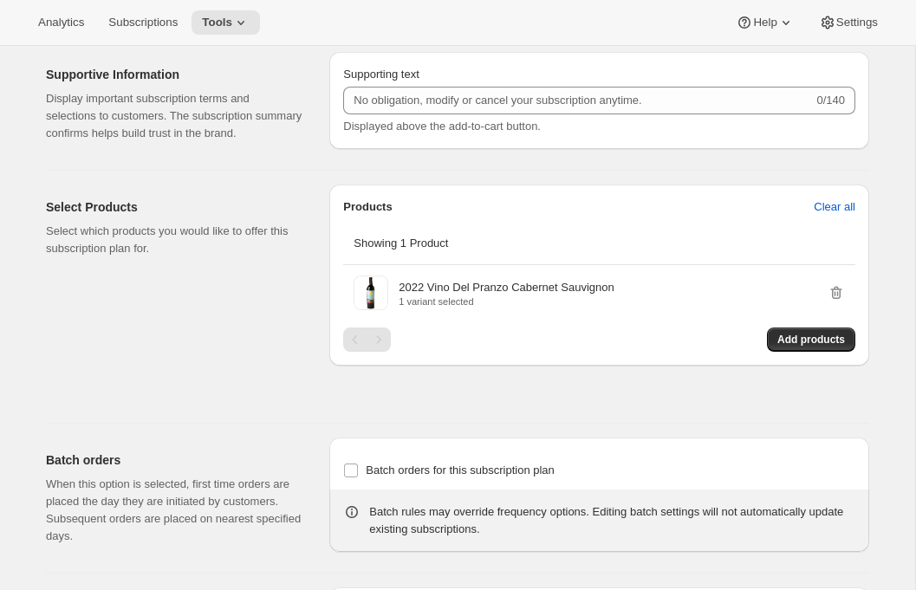
scroll to position [1003, 0]
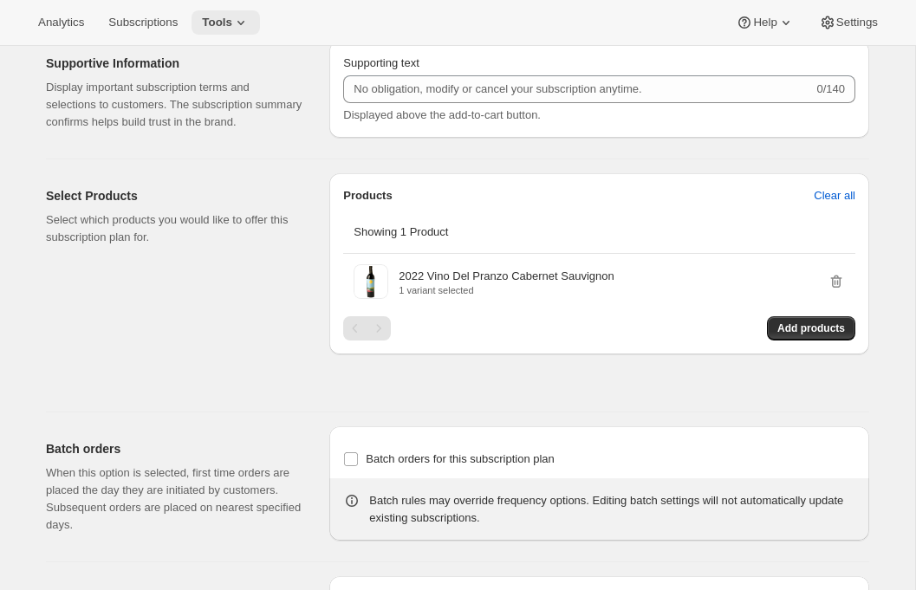
click at [244, 17] on icon at bounding box center [240, 22] width 17 height 17
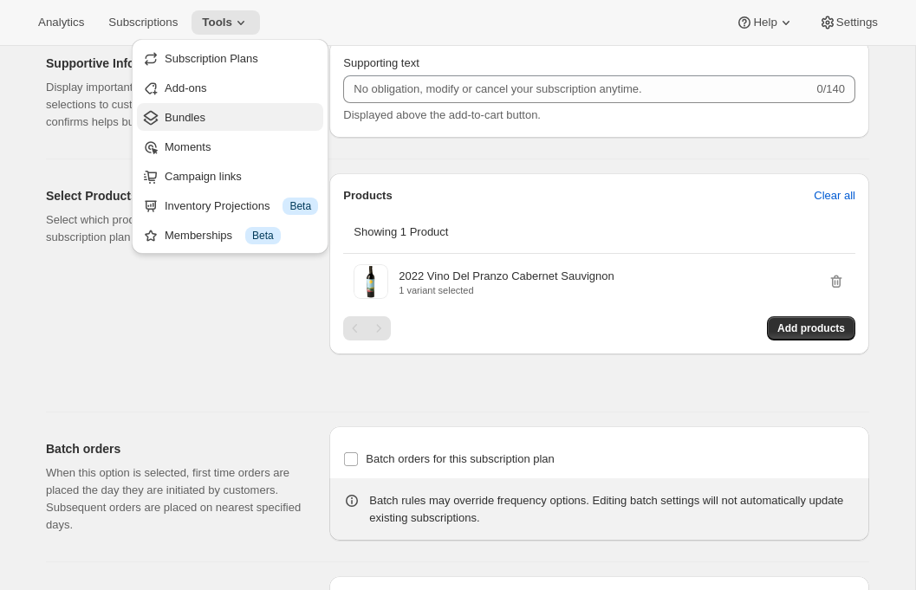
click at [202, 120] on span "Bundles" at bounding box center [185, 117] width 41 height 13
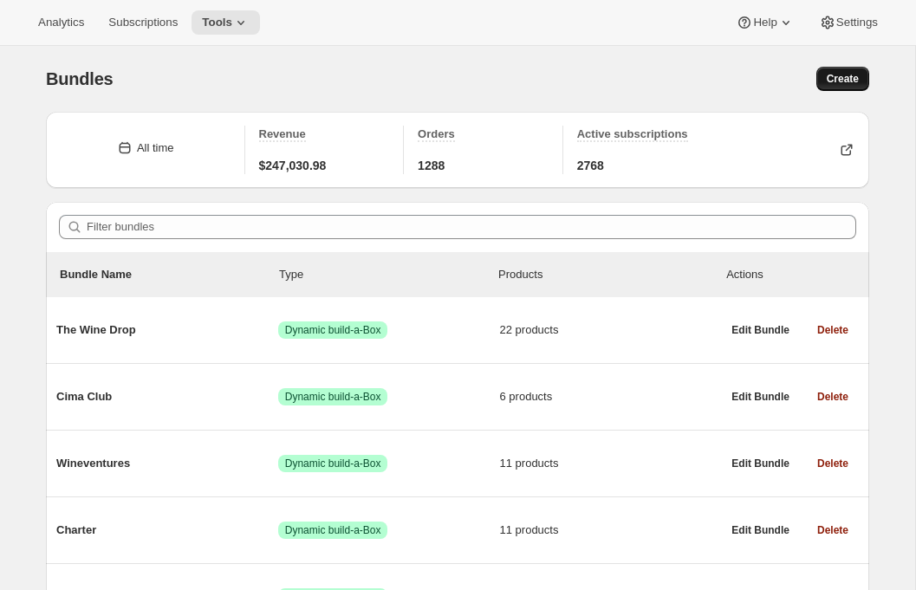
click at [827, 82] on span "Create" at bounding box center [843, 79] width 32 height 14
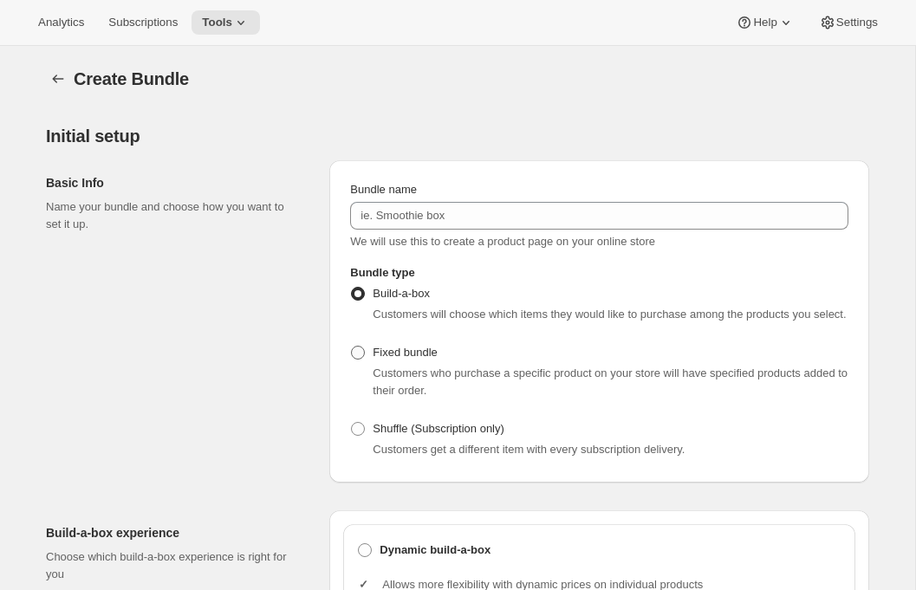
click at [392, 359] on span "Fixed bundle" at bounding box center [405, 352] width 64 height 13
click at [352, 347] on input "Fixed bundle" at bounding box center [351, 346] width 1 height 1
radio input "true"
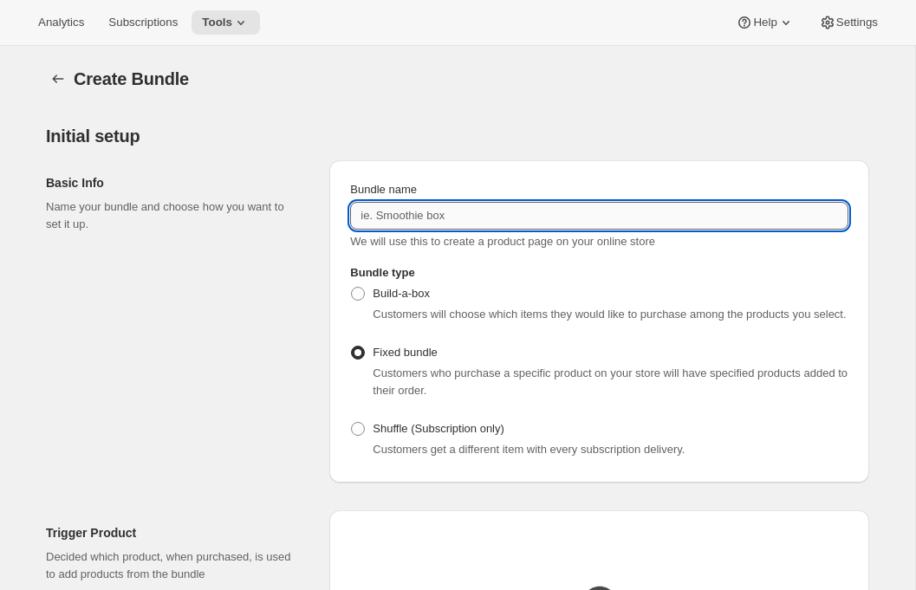
click at [407, 224] on input "Bundle name" at bounding box center [599, 216] width 499 height 28
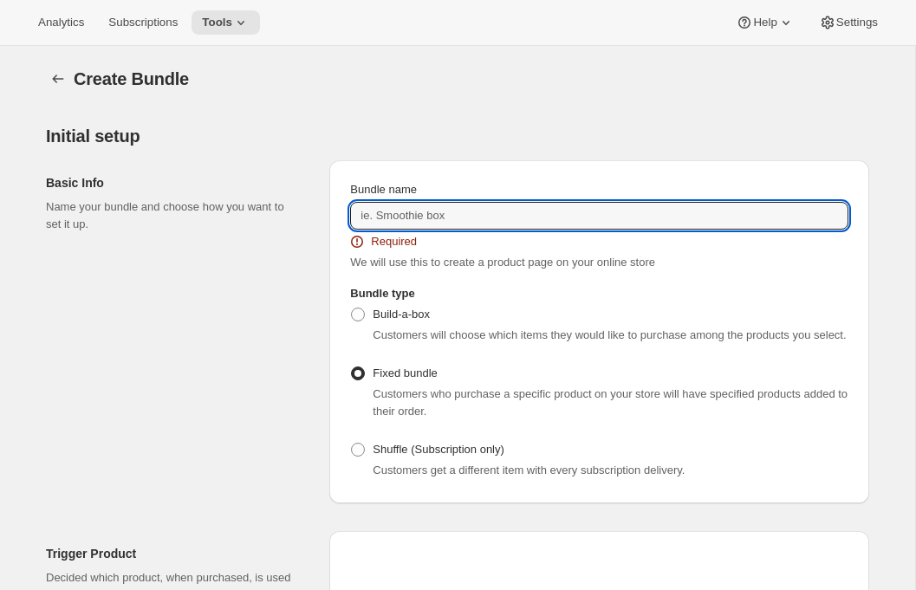
paste input "2022 Vino Del Pranzo Cabernet Sauvignon"
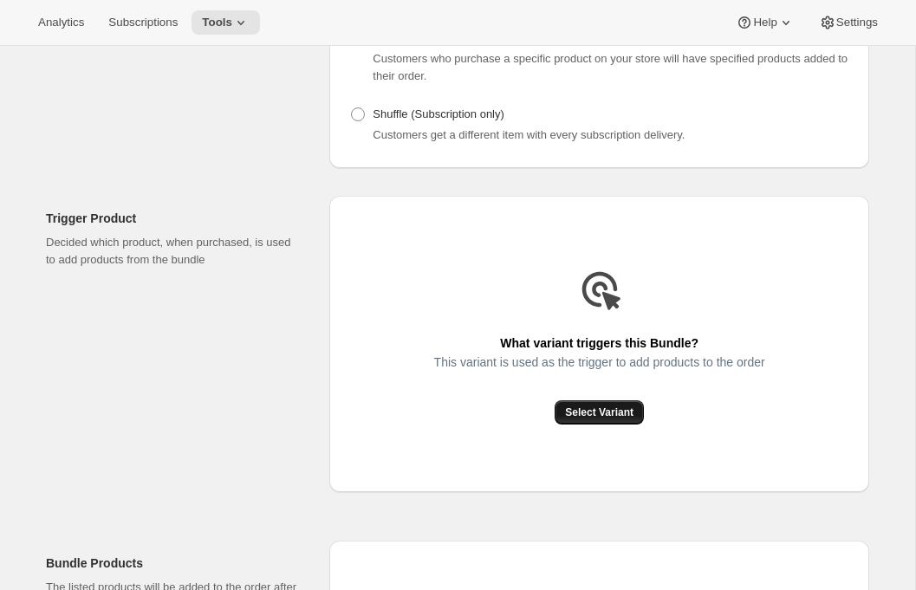
scroll to position [316, 0]
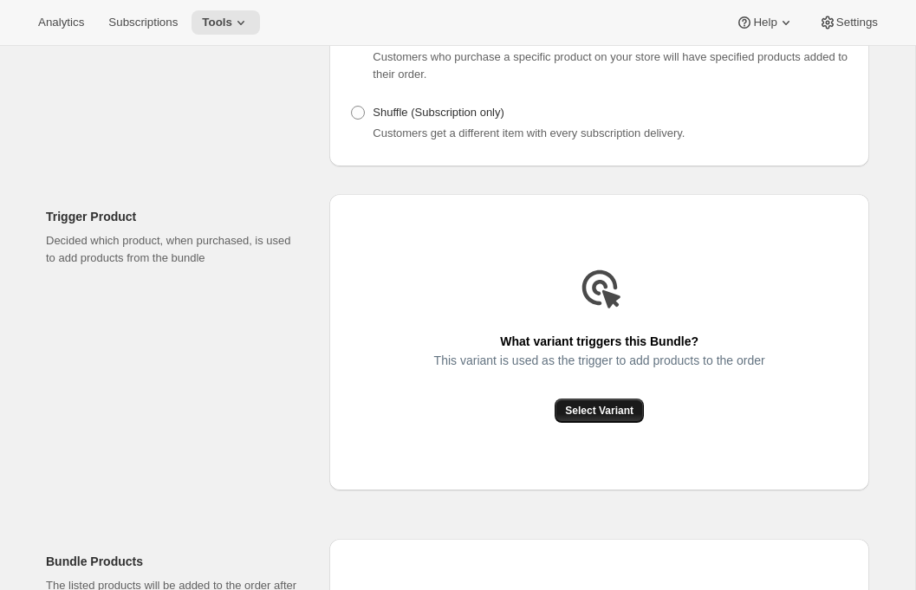
type input "2022 Vino Del Pranzo Cabernet Sauvignon 3 bottle"
click at [589, 418] on span "Select Variant" at bounding box center [599, 411] width 68 height 14
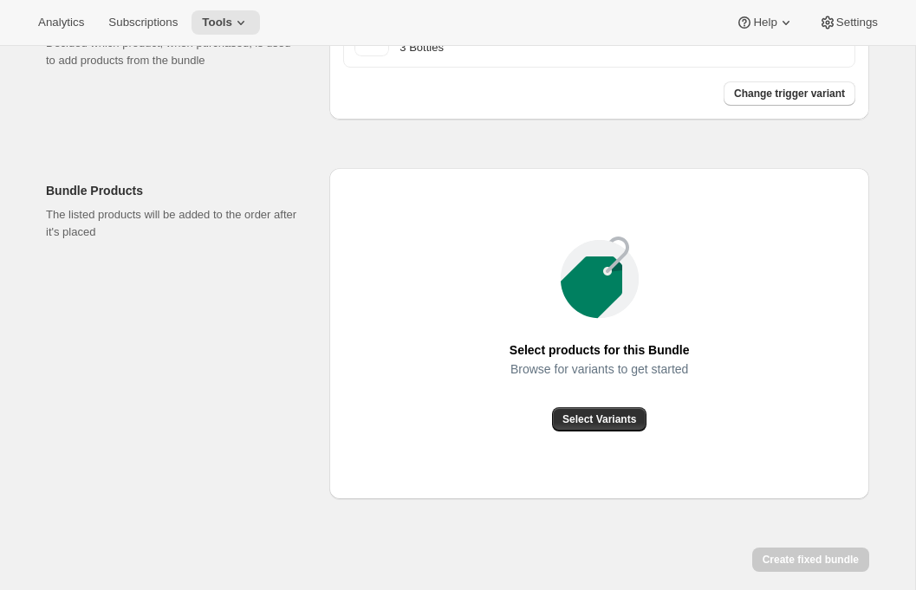
scroll to position [607, 0]
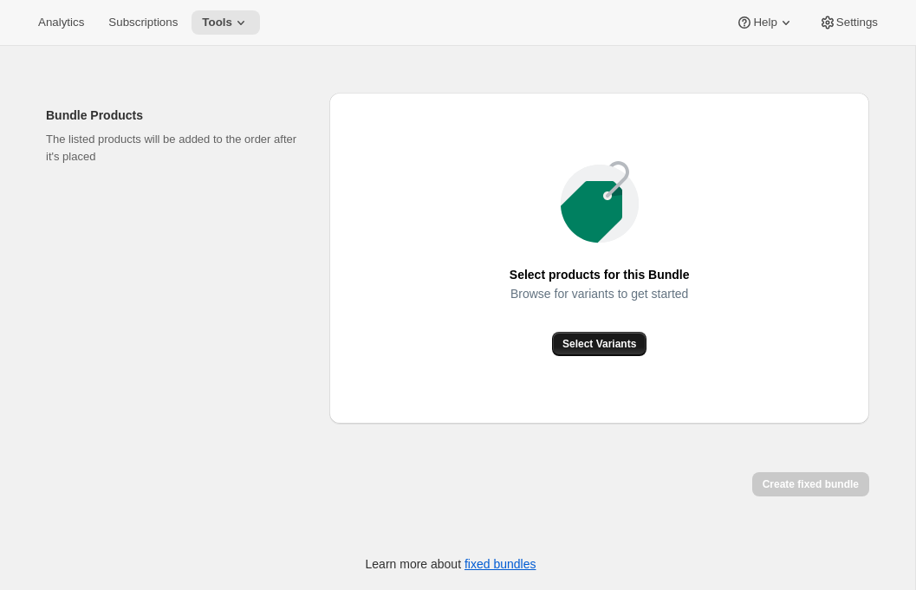
click at [590, 345] on span "Select Variants" at bounding box center [600, 344] width 74 height 14
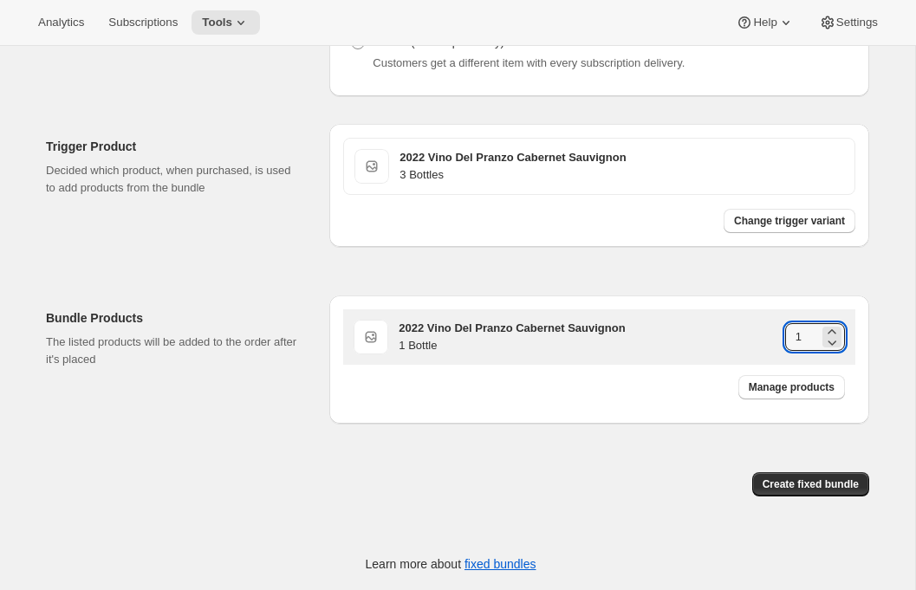
drag, startPoint x: 802, startPoint y: 340, endPoint x: 766, endPoint y: 340, distance: 35.5
click at [767, 340] on div "2022 Vino Del Pranzo Cabernet Sauvignon 1 Bottle 1" at bounding box center [622, 337] width 447 height 35
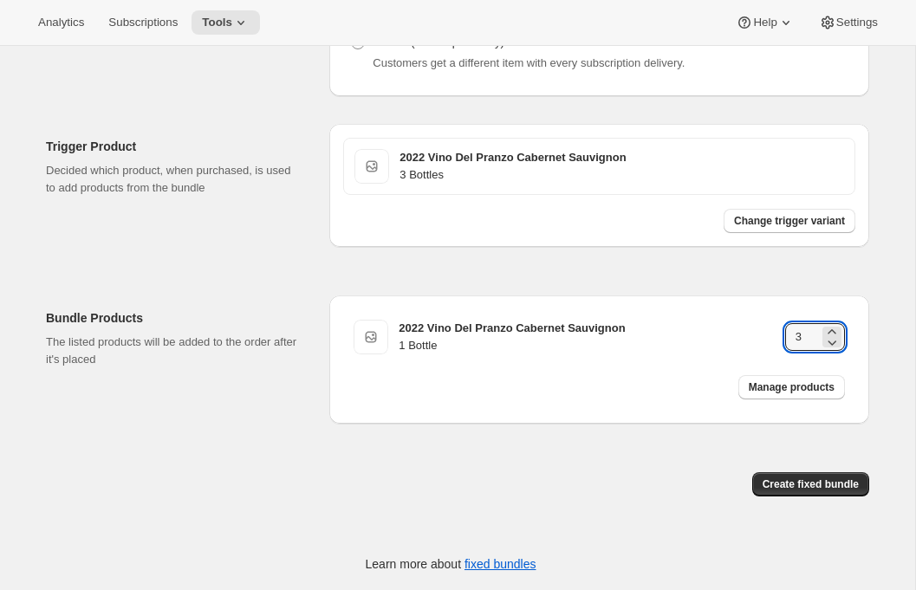
type input "3"
click at [662, 451] on div "Create fixed bundle" at bounding box center [458, 474] width 824 height 73
click at [156, 17] on span "Subscriptions" at bounding box center [142, 23] width 69 height 14
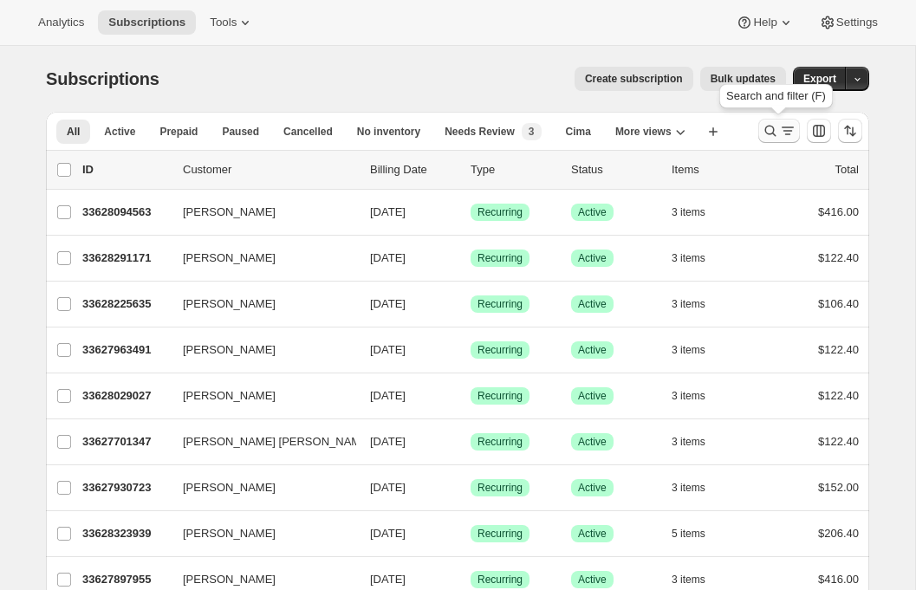
click at [766, 129] on icon "Search and filter results" at bounding box center [771, 131] width 11 height 11
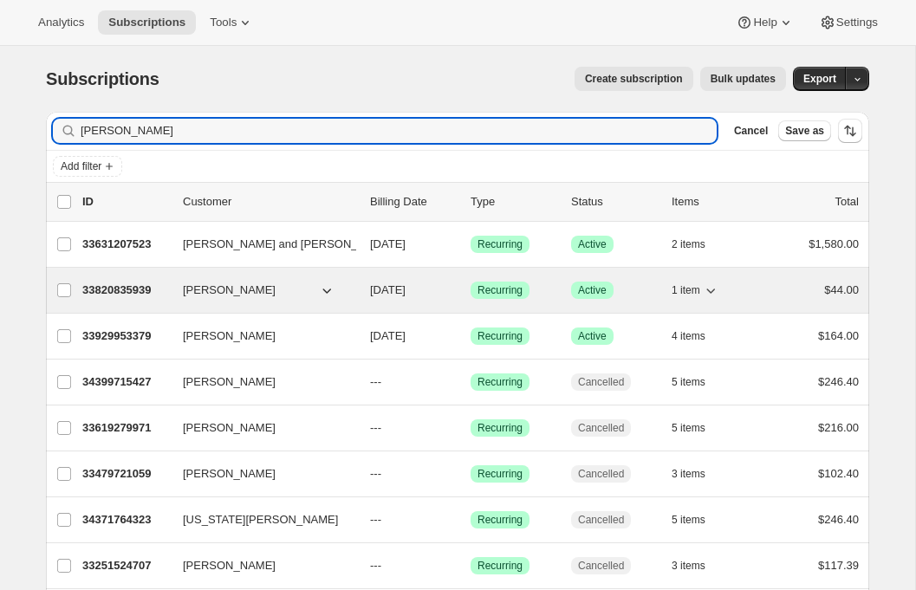
type input "domin"
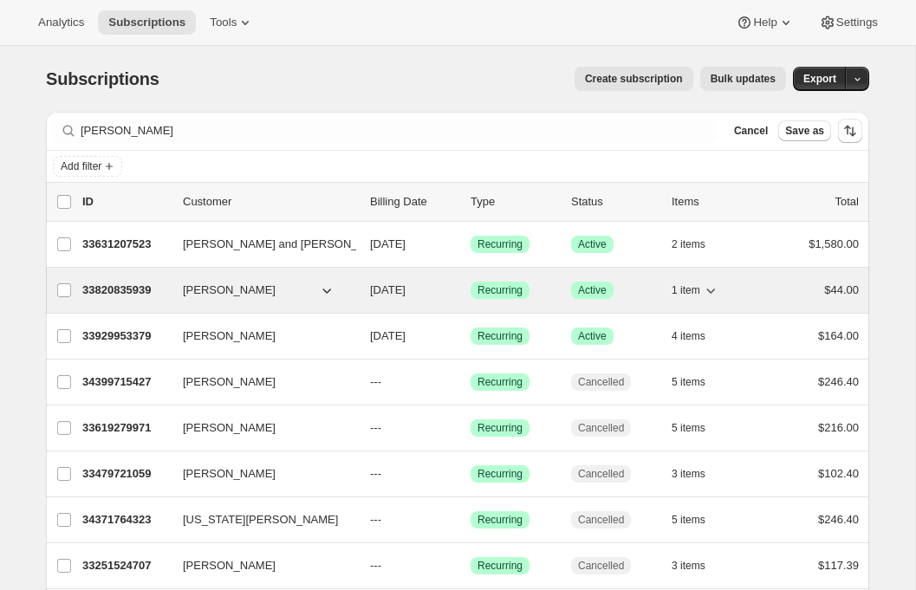
click at [119, 284] on p "33820835939" at bounding box center [125, 290] width 87 height 17
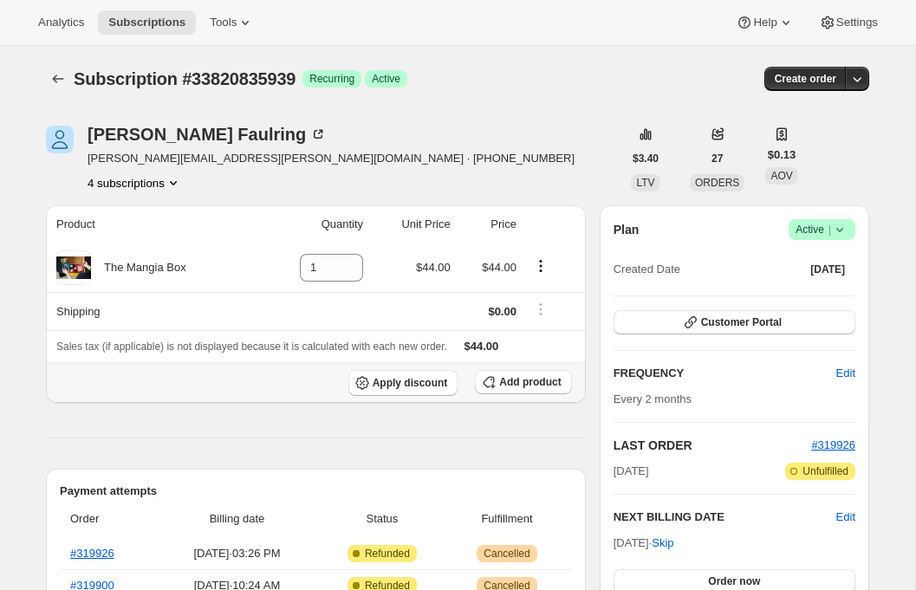
click at [521, 396] on th "Apply discount Add product" at bounding box center [316, 382] width 540 height 41
click at [521, 387] on span "Add product" at bounding box center [530, 382] width 62 height 14
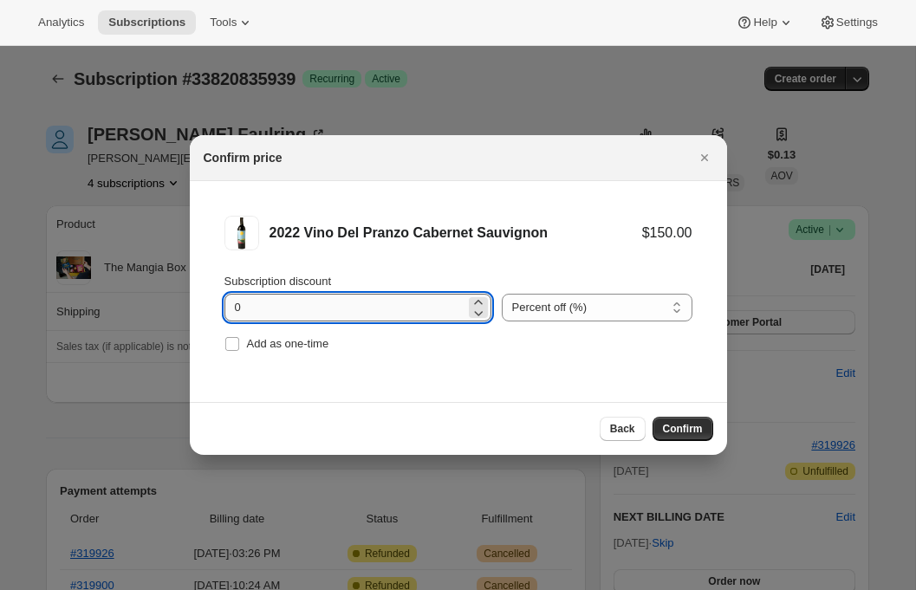
click at [234, 308] on input "0" at bounding box center [345, 308] width 241 height 28
type input "20"
click at [698, 434] on span "Confirm" at bounding box center [683, 429] width 40 height 14
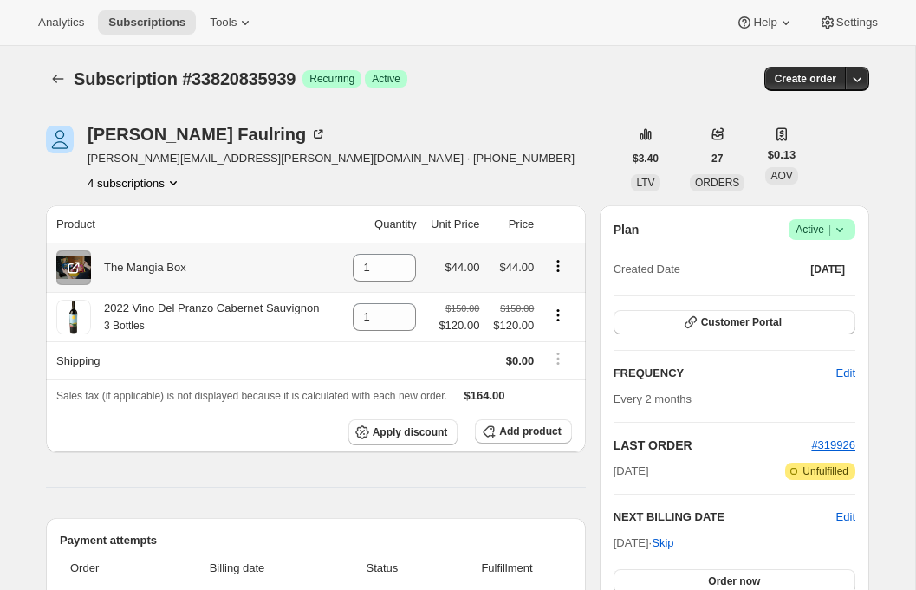
click at [564, 259] on icon "Product actions" at bounding box center [558, 266] width 17 height 17
click at [581, 250] on td at bounding box center [562, 268] width 46 height 49
drag, startPoint x: 381, startPoint y: 266, endPoint x: 327, endPoint y: 264, distance: 53.8
click at [329, 264] on tr "The Mangia Box 1 $44.00 $44.00" at bounding box center [316, 268] width 540 height 49
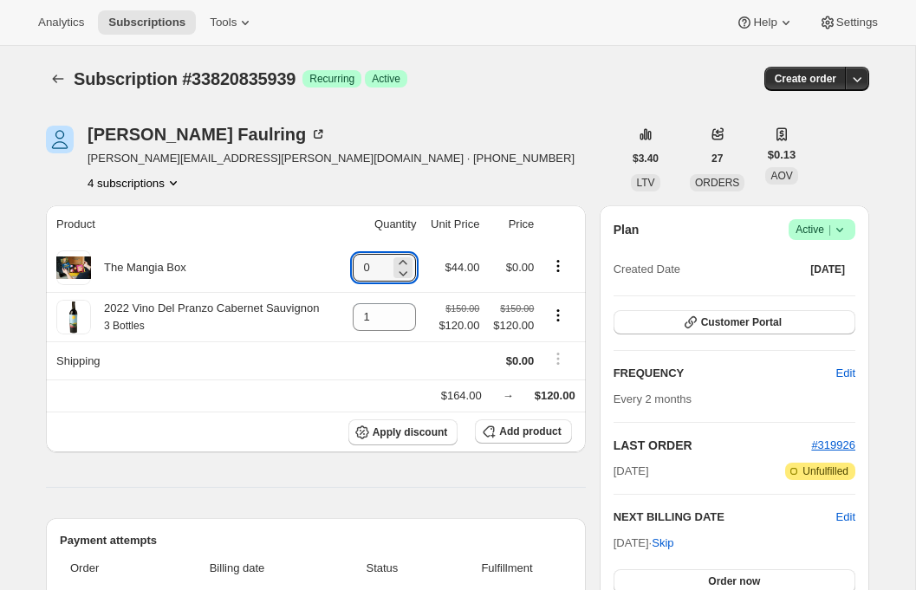
type input "0"
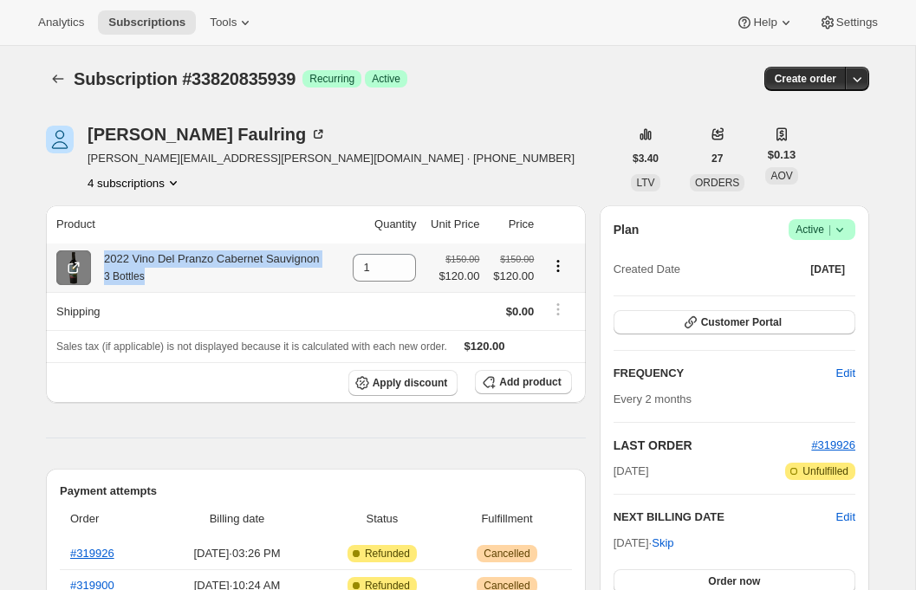
drag, startPoint x: 160, startPoint y: 285, endPoint x: 90, endPoint y: 257, distance: 75.0
click at [90, 257] on div "2022 Vino Del Pranzo Cabernet Sauvignon 3 Bottles" at bounding box center [197, 268] width 282 height 35
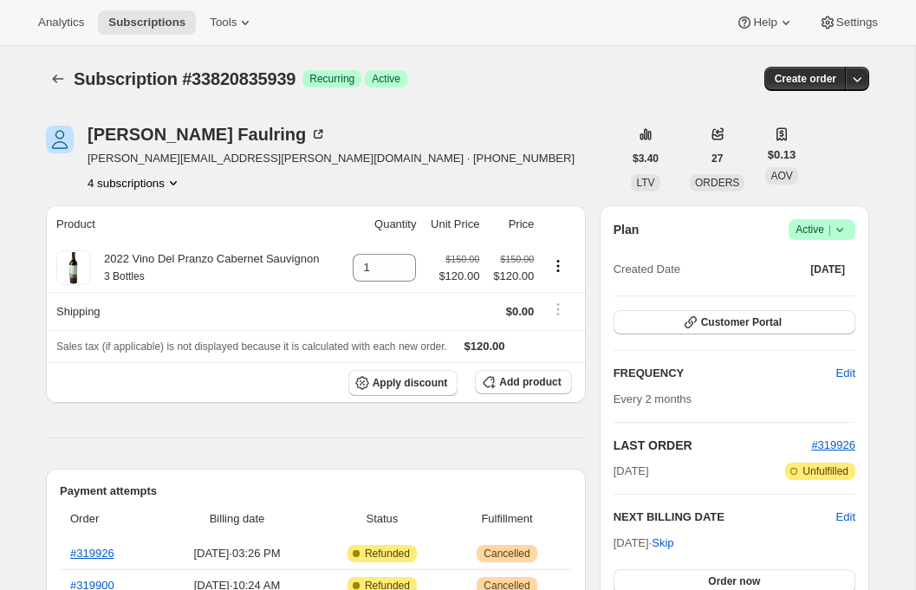
click at [260, 177] on div "4 subscriptions" at bounding box center [331, 182] width 487 height 17
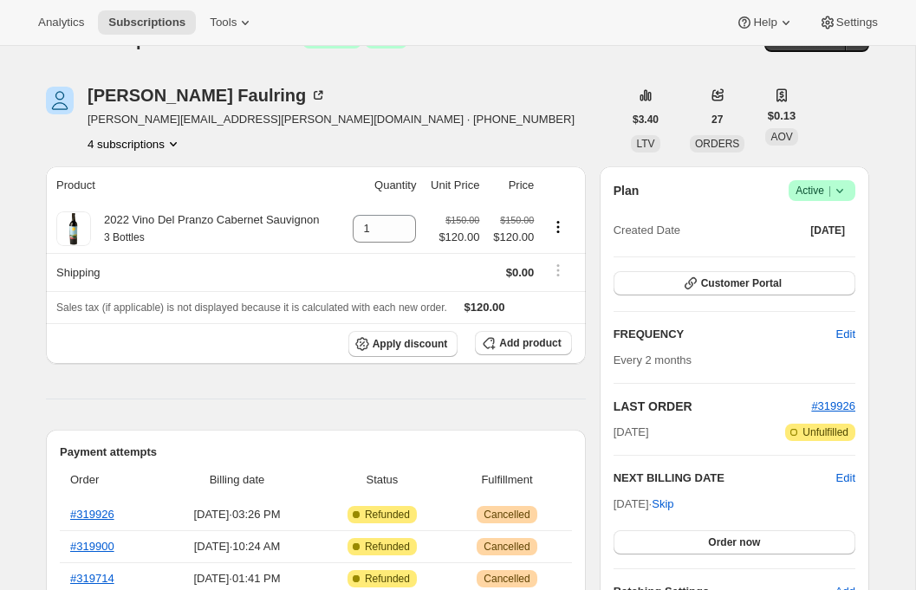
scroll to position [38, 0]
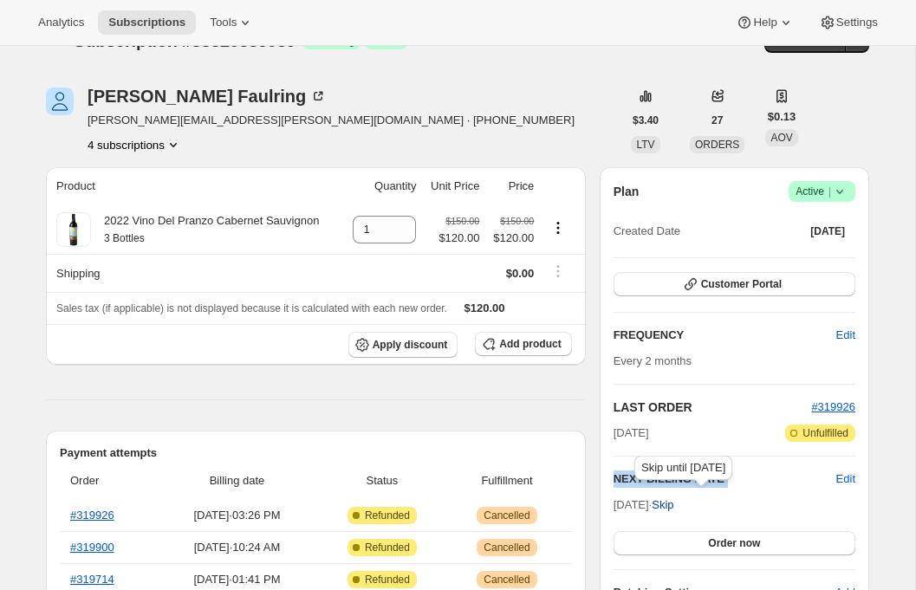
drag, startPoint x: 605, startPoint y: 508, endPoint x: 691, endPoint y: 505, distance: 85.9
click at [691, 505] on div "Plan Success Active | Created Date Aug 21, 2025 Customer Portal FREQUENCY Edit …" at bounding box center [735, 391] width 270 height 448
drag, startPoint x: 611, startPoint y: 363, endPoint x: 695, endPoint y: 362, distance: 84.1
click at [695, 362] on div "Plan Success Active | Created Date Aug 21, 2025 Customer Portal FREQUENCY Edit …" at bounding box center [735, 391] width 270 height 448
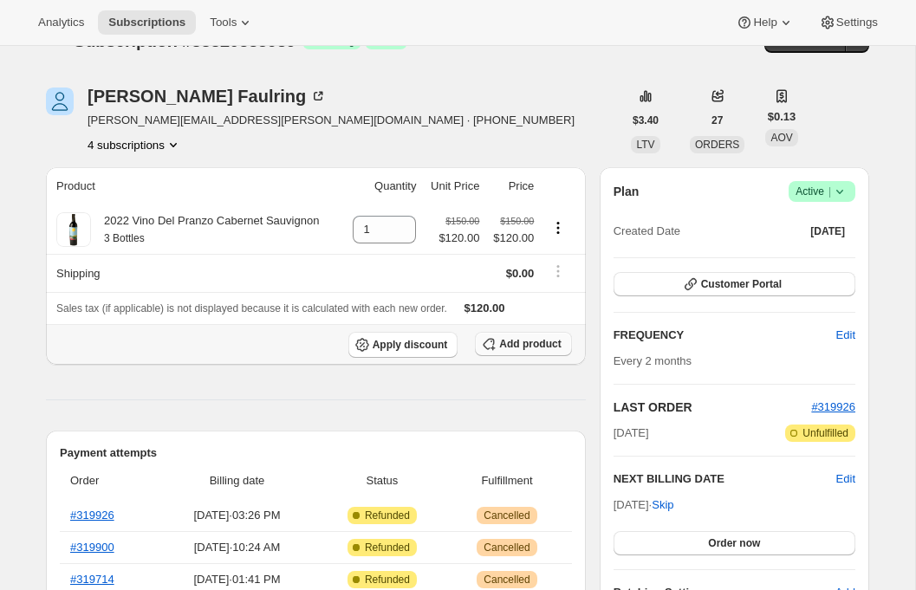
click at [492, 341] on icon "button" at bounding box center [489, 344] width 11 height 11
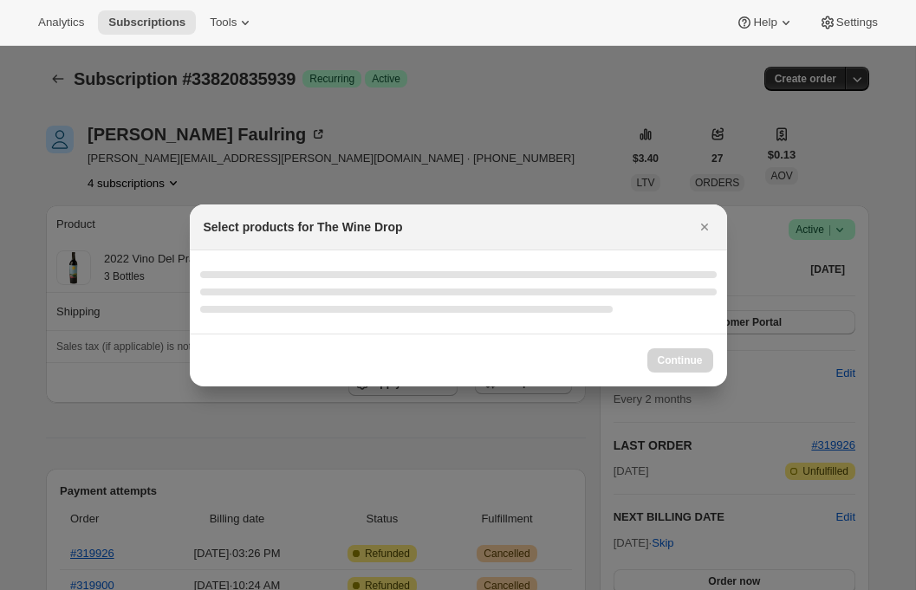
scroll to position [0, 0]
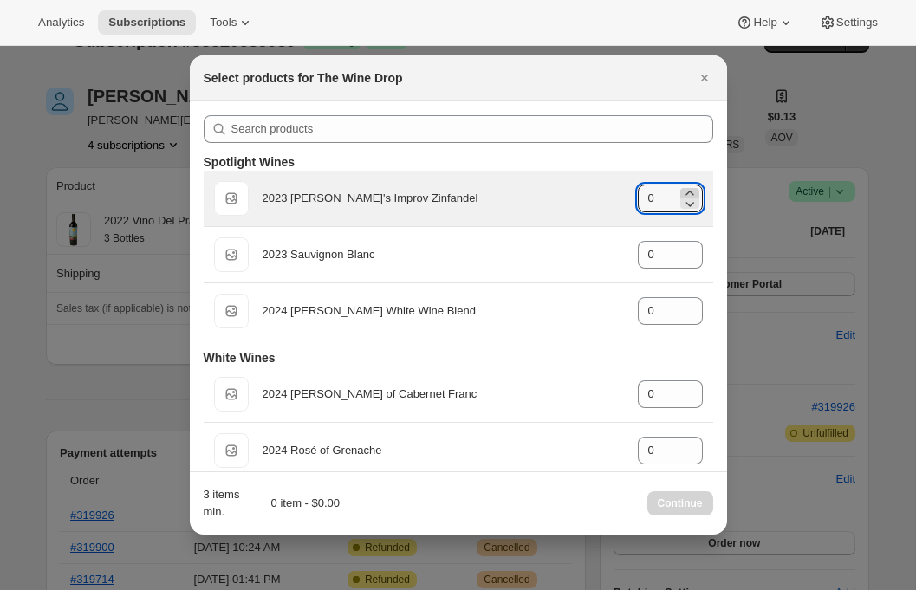
click at [688, 191] on icon ":rmg:" at bounding box center [690, 193] width 17 height 17
type input "1"
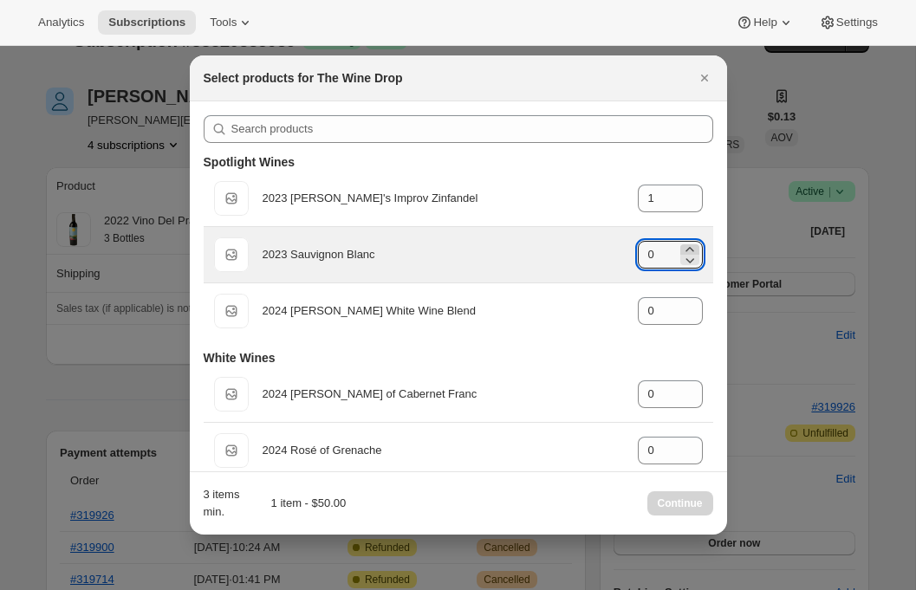
click at [688, 246] on icon ":rmg:" at bounding box center [690, 249] width 17 height 17
type input "1"
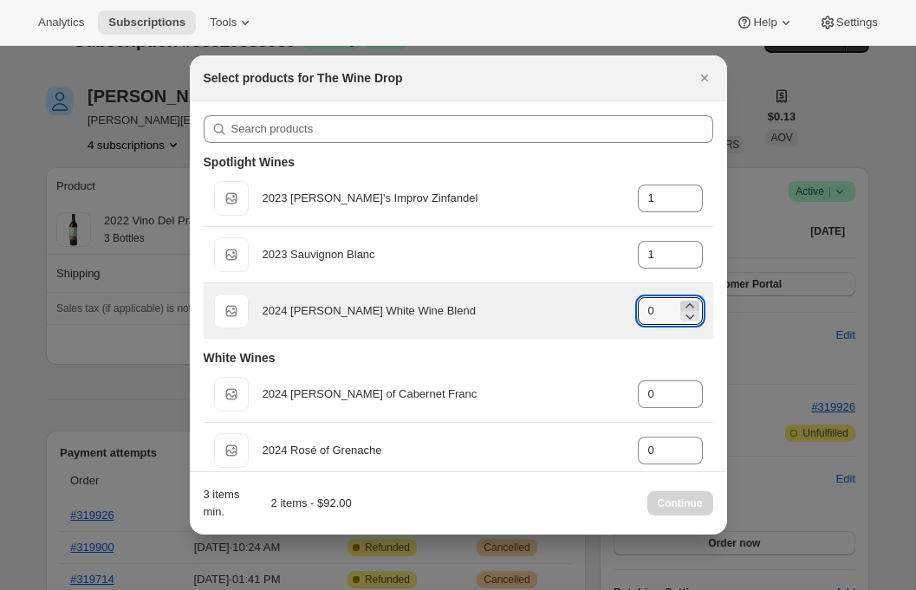
click at [692, 305] on icon ":rmg:" at bounding box center [690, 305] width 17 height 17
type input "1"
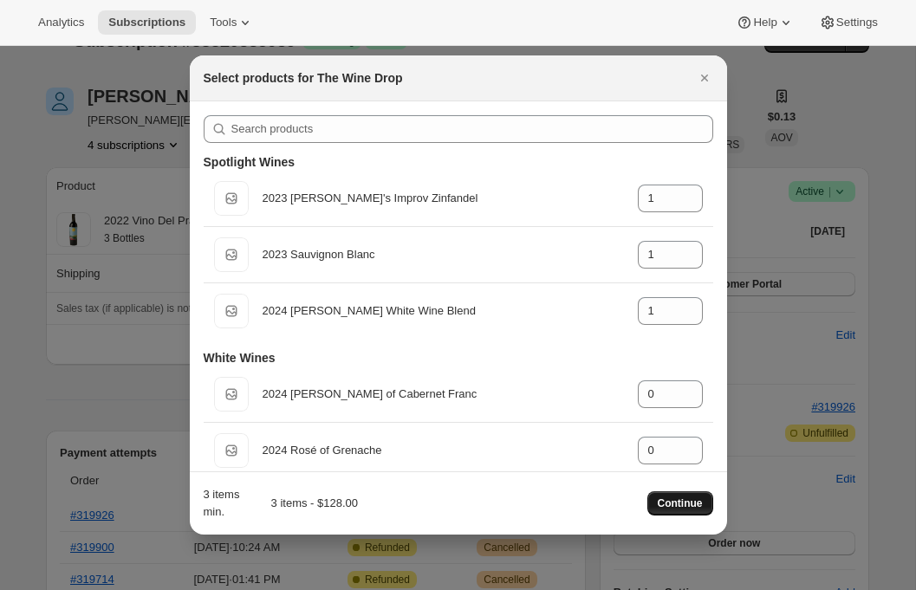
click at [692, 507] on span "Continue" at bounding box center [680, 504] width 45 height 14
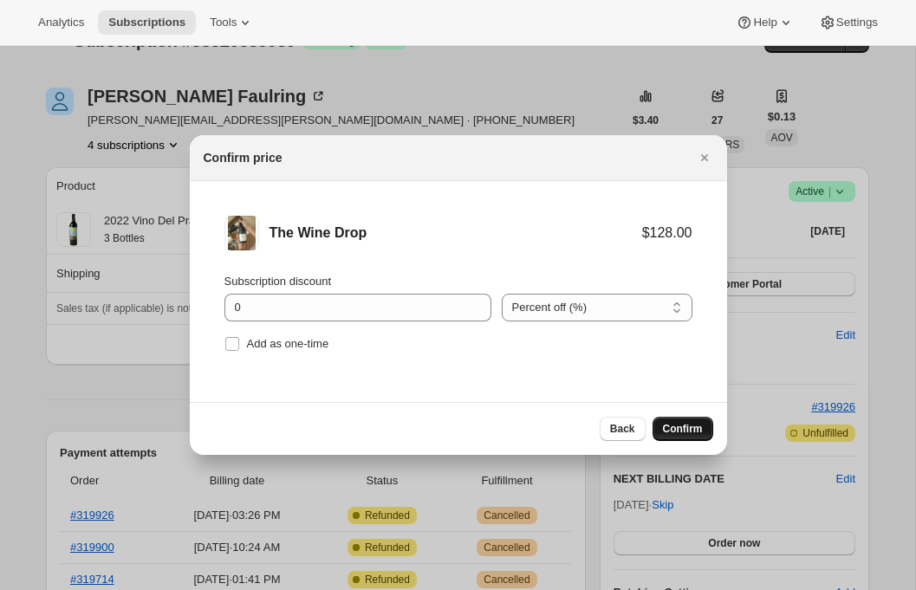
click at [671, 426] on span "Confirm" at bounding box center [683, 429] width 40 height 14
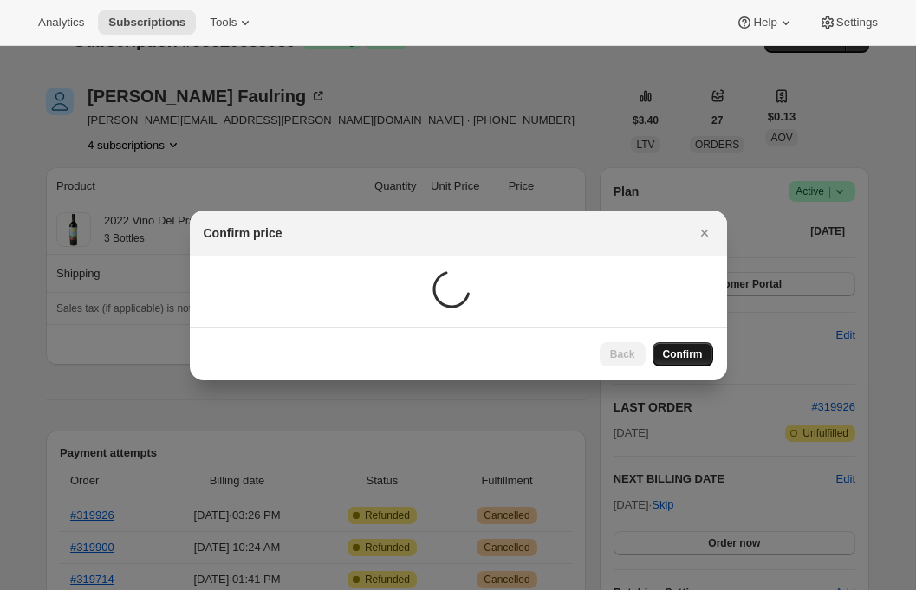
scroll to position [38, 0]
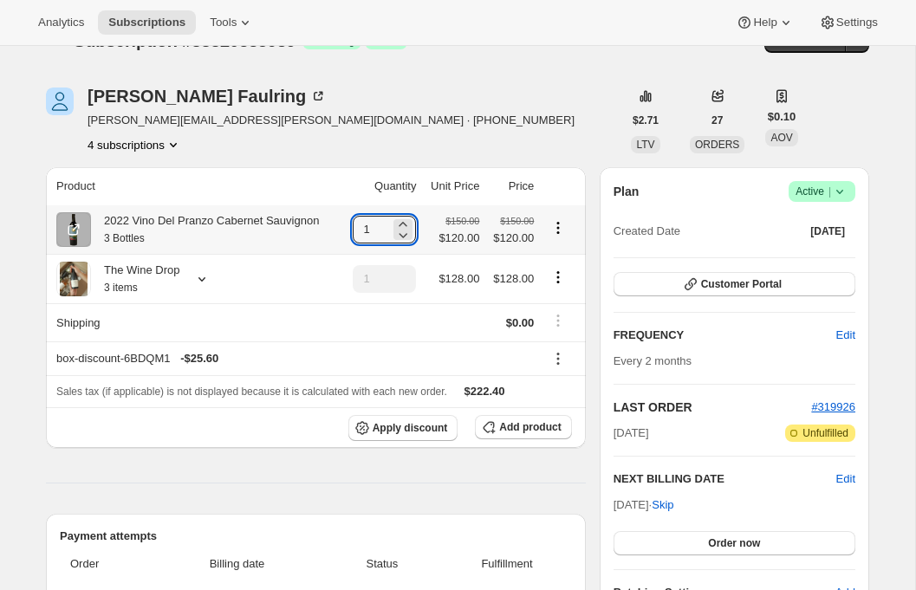
drag, startPoint x: 373, startPoint y: 226, endPoint x: 333, endPoint y: 226, distance: 39.9
click at [342, 226] on tr "2022 Vino Del Pranzo Cabernet Sauvignon 3 Bottles 1 $150.00 $120.00 $150.00 $12…" at bounding box center [316, 229] width 540 height 49
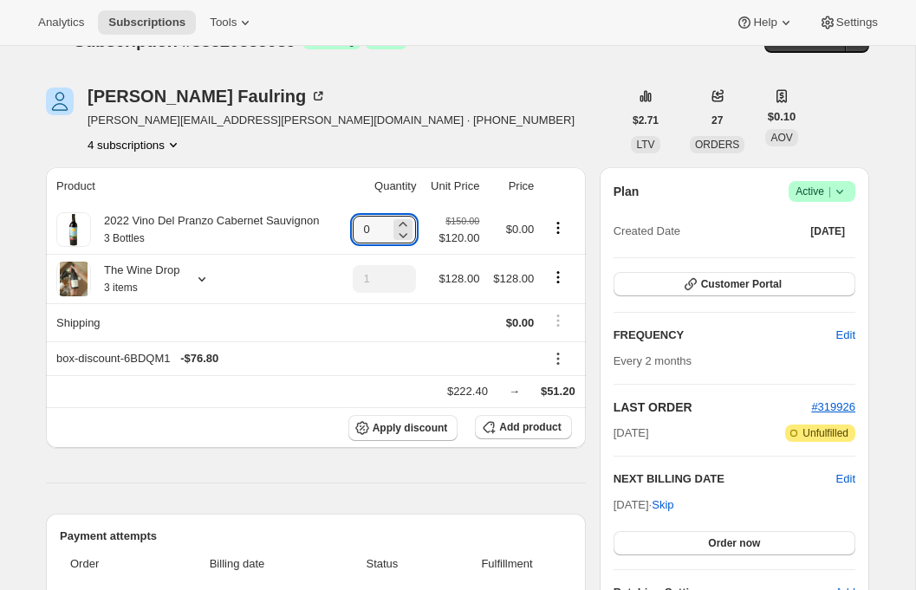
type input "0"
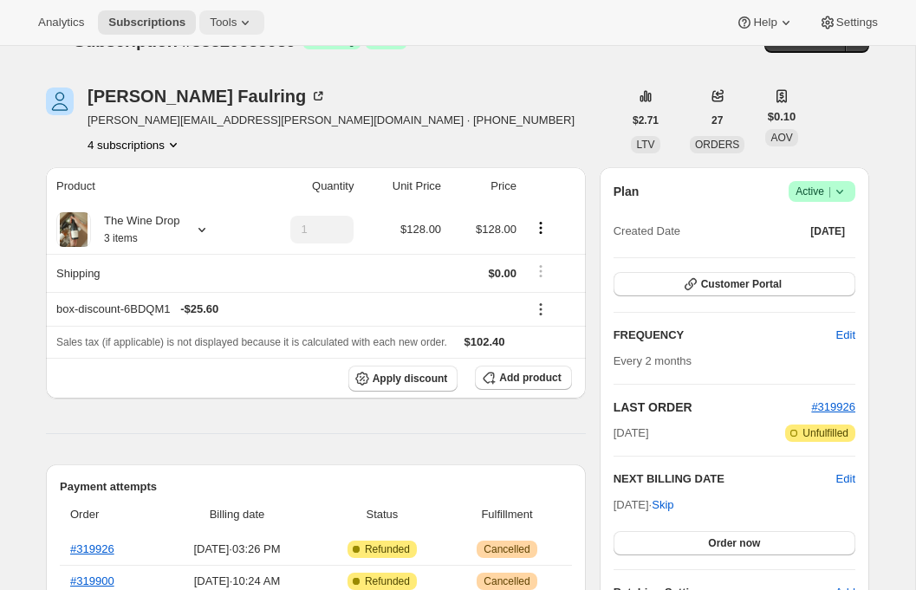
click at [236, 21] on span "Tools" at bounding box center [223, 23] width 27 height 14
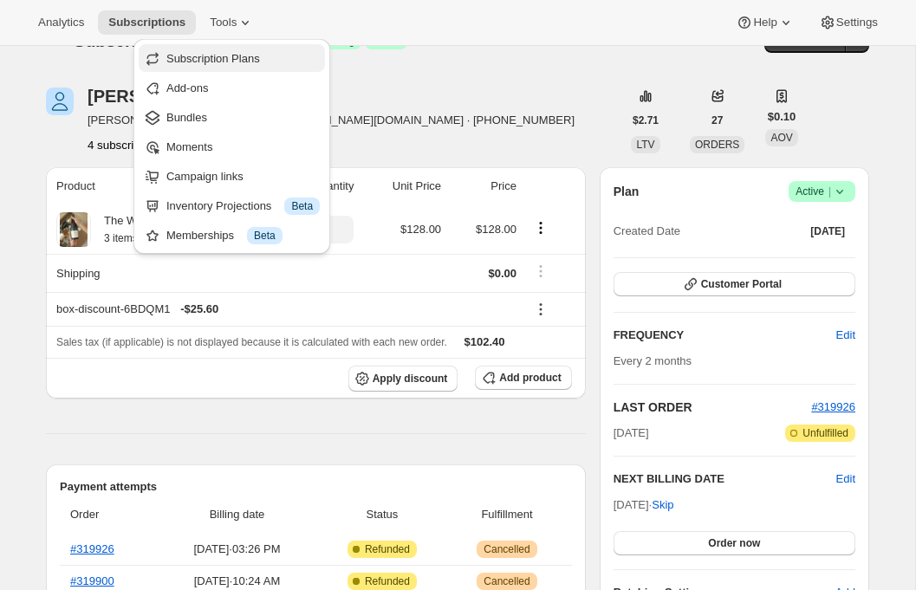
click at [246, 50] on span "Subscription Plans" at bounding box center [242, 58] width 153 height 17
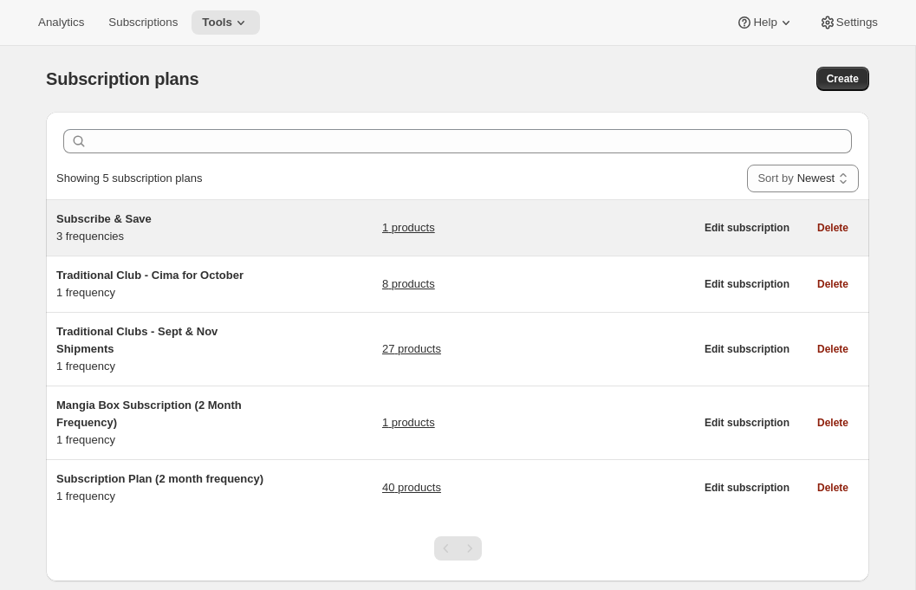
click at [240, 230] on div "Subscribe & Save 3 frequencies" at bounding box center [164, 228] width 217 height 35
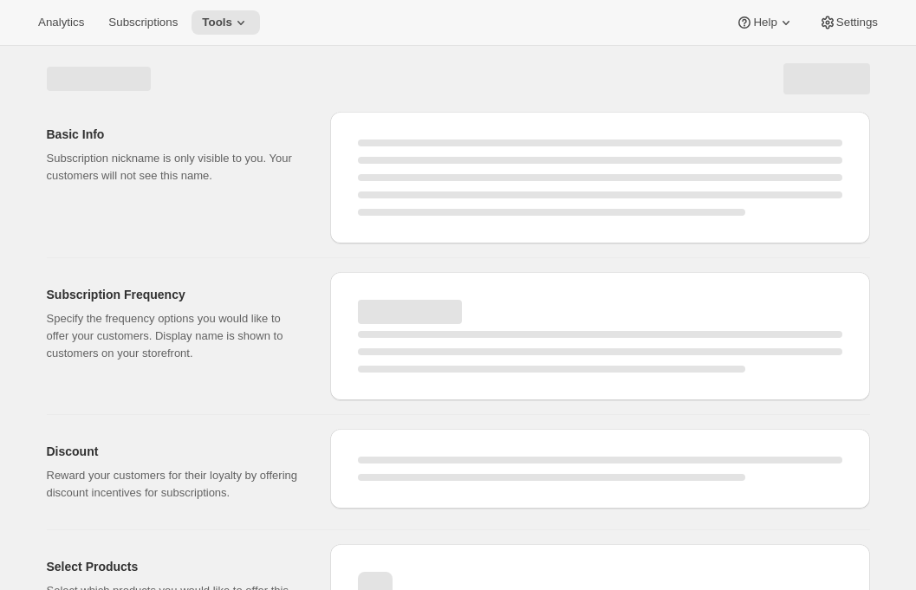
select select "WEEK"
select select "MONTH"
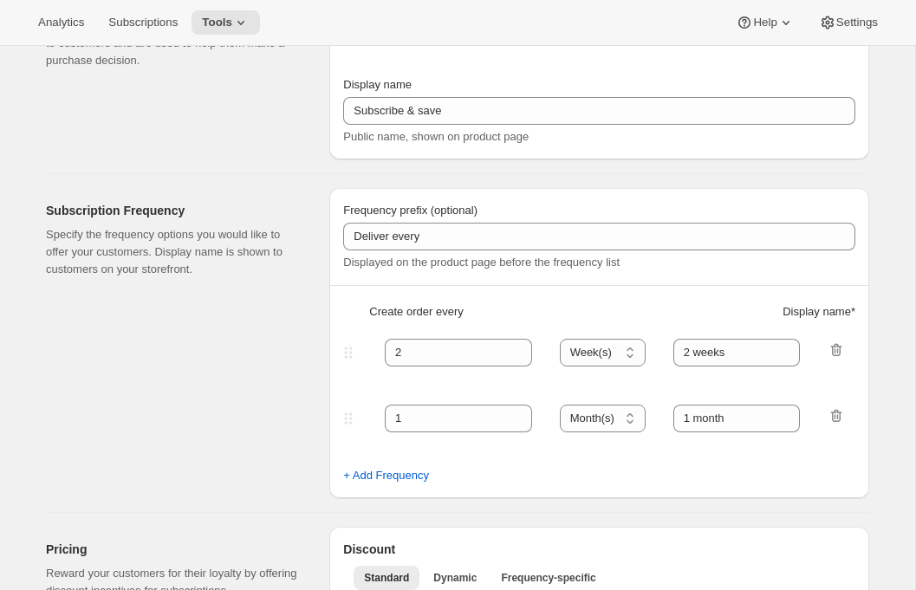
type input "Subscribe & Save"
type input "Subscribe & Save 20%"
type input "1"
select select "MONTH"
type input "1 month"
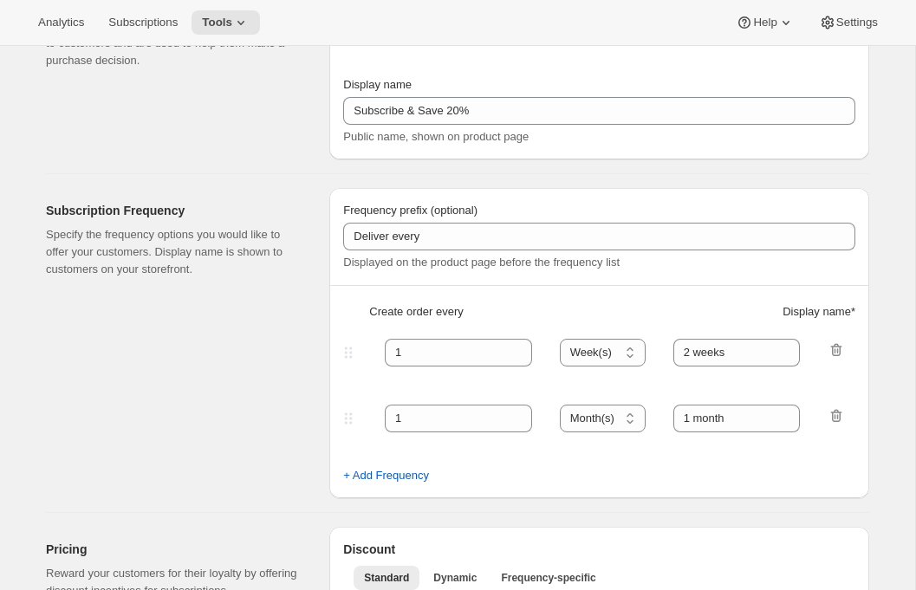
type input "2"
type input "2 months"
type input "20"
select select "MONTH"
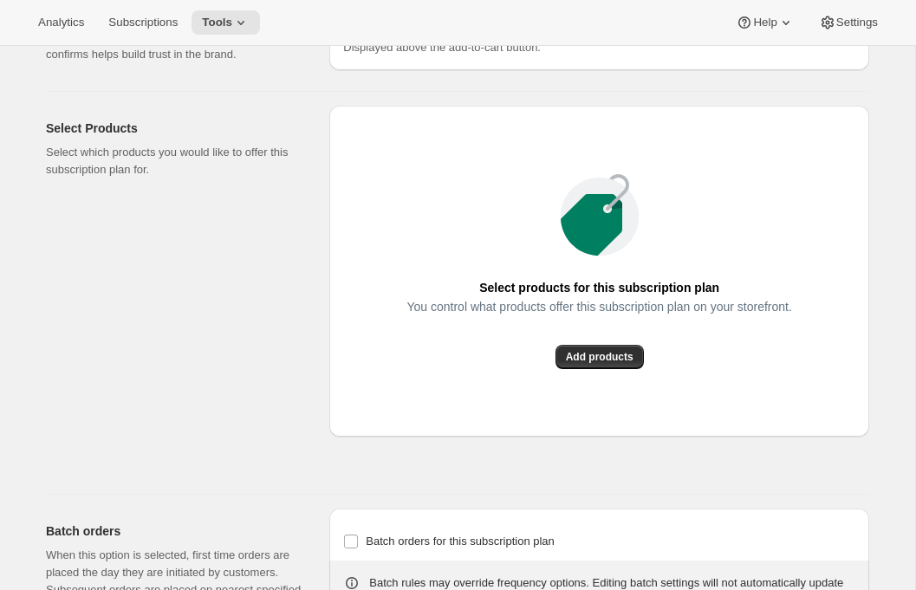
scroll to position [1072, 0]
click at [151, 33] on button "Subscriptions" at bounding box center [143, 22] width 90 height 24
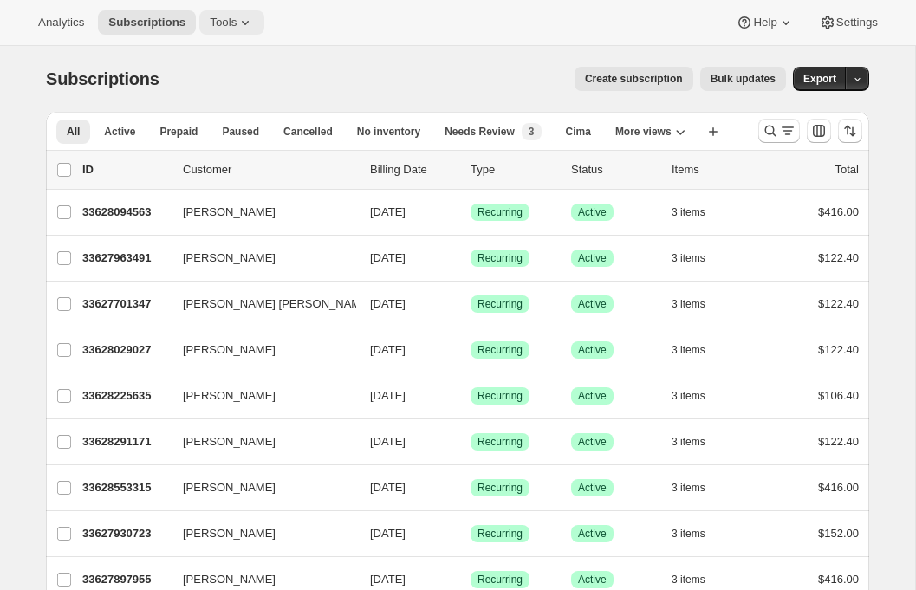
click at [245, 22] on icon at bounding box center [245, 22] width 17 height 17
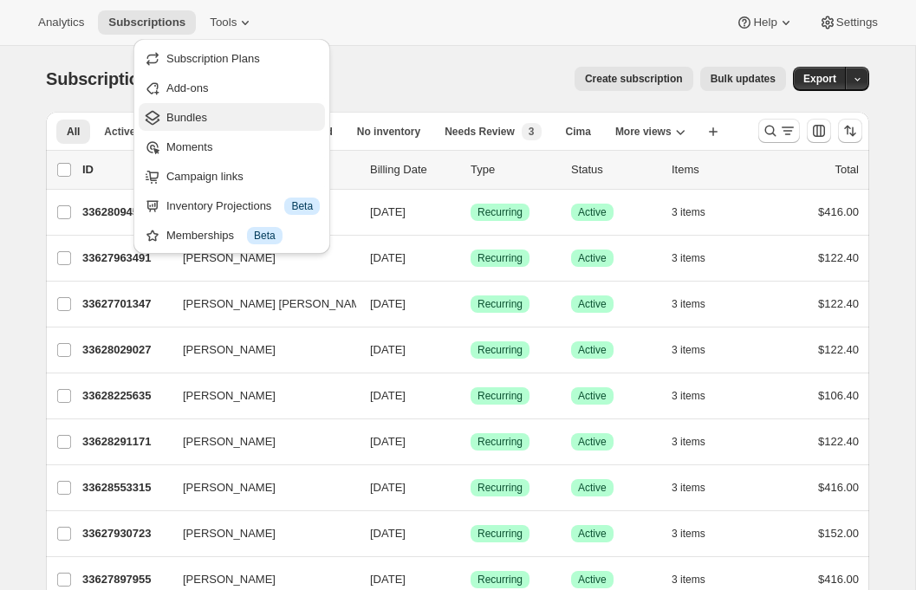
click at [185, 117] on span "Bundles" at bounding box center [186, 117] width 41 height 13
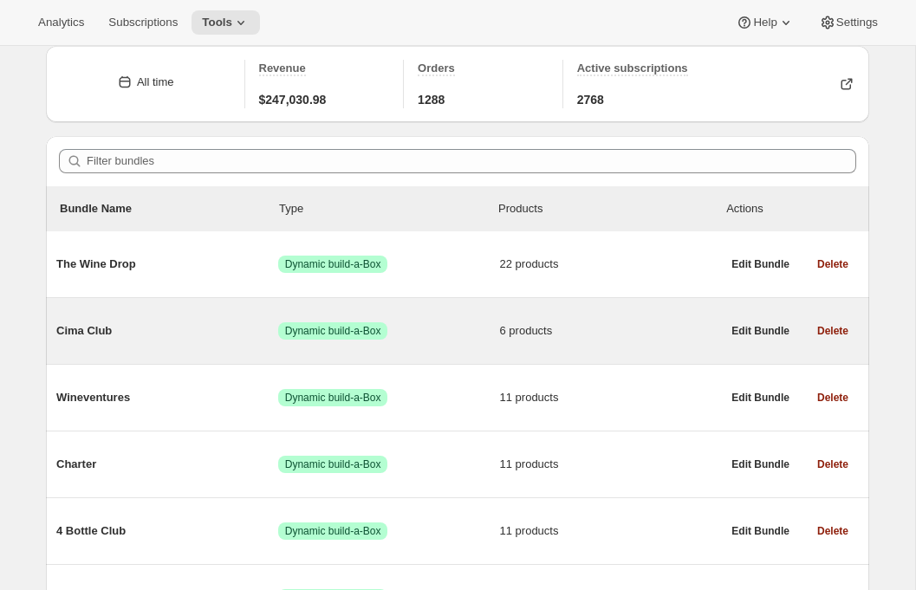
scroll to position [68, 0]
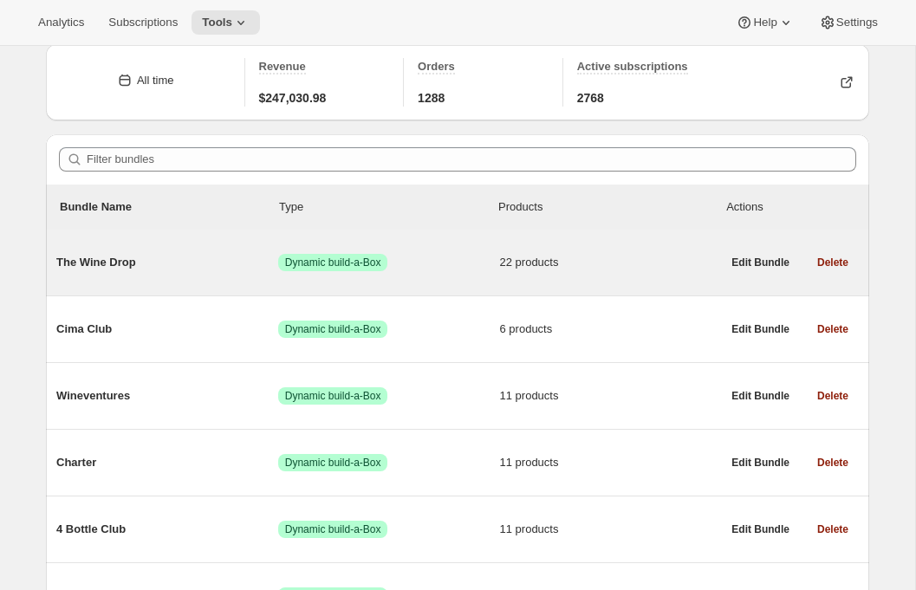
click at [261, 271] on div "The Wine Drop Success Dynamic build-a-Box 22 products" at bounding box center [388, 262] width 665 height 17
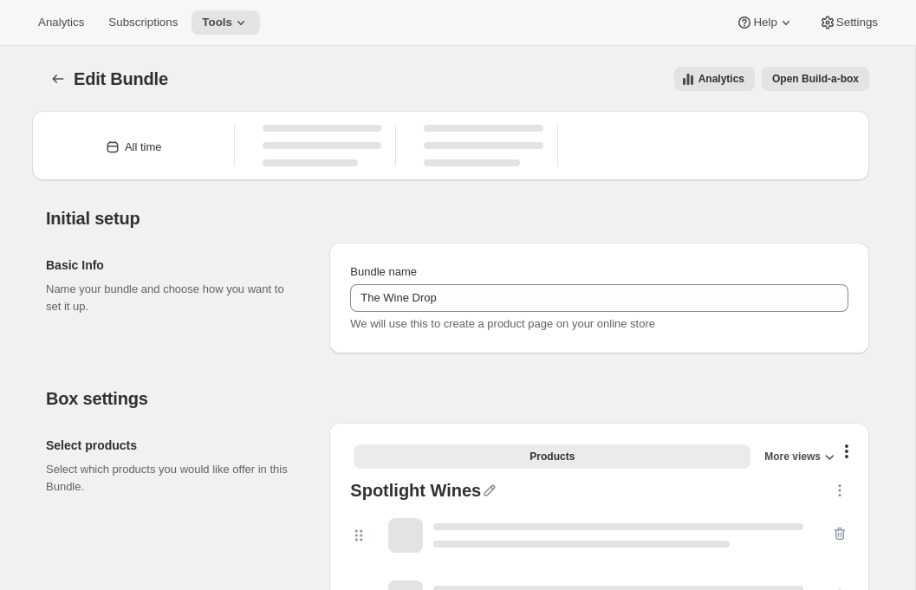
type input "The Wine Drop"
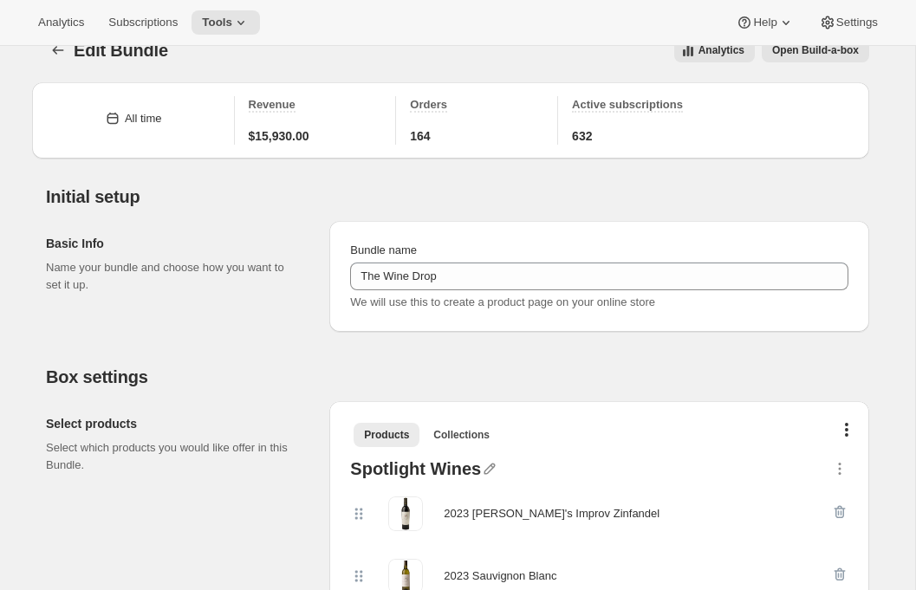
scroll to position [265, 0]
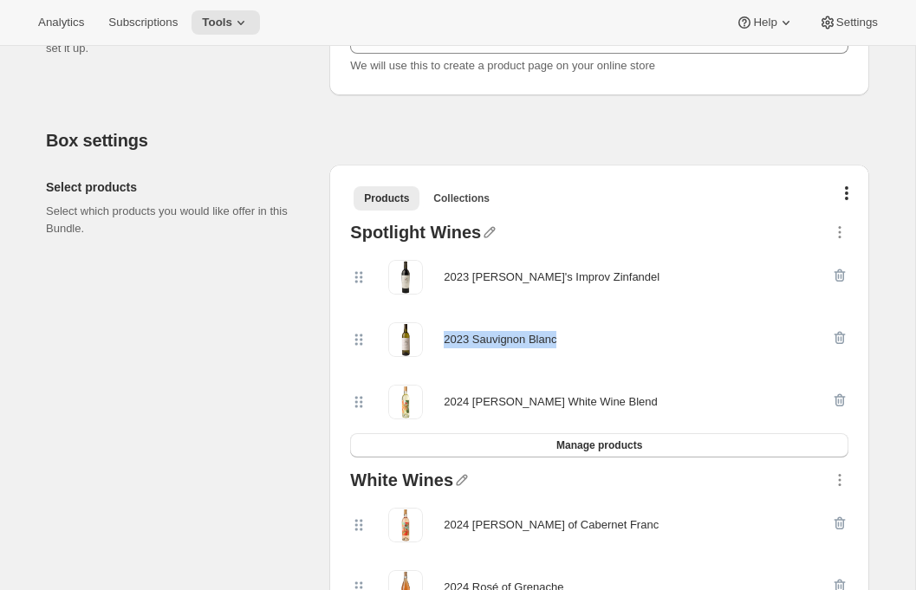
drag, startPoint x: 445, startPoint y: 343, endPoint x: 571, endPoint y: 342, distance: 126.6
click at [571, 342] on div "2023 Sauvignon Blanc" at bounding box center [590, 340] width 481 height 35
click at [520, 335] on div "2023 Sauvignon Blanc" at bounding box center [500, 339] width 113 height 17
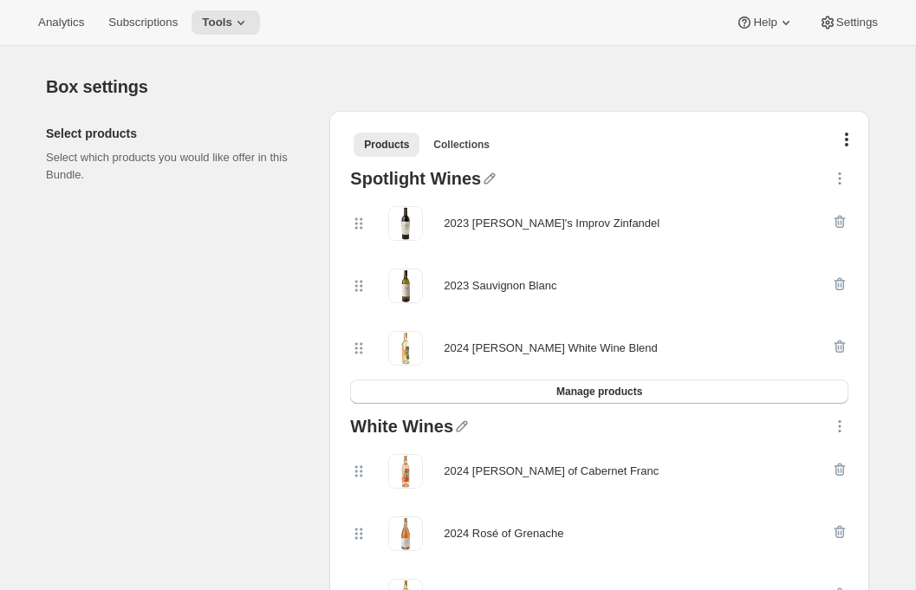
scroll to position [324, 0]
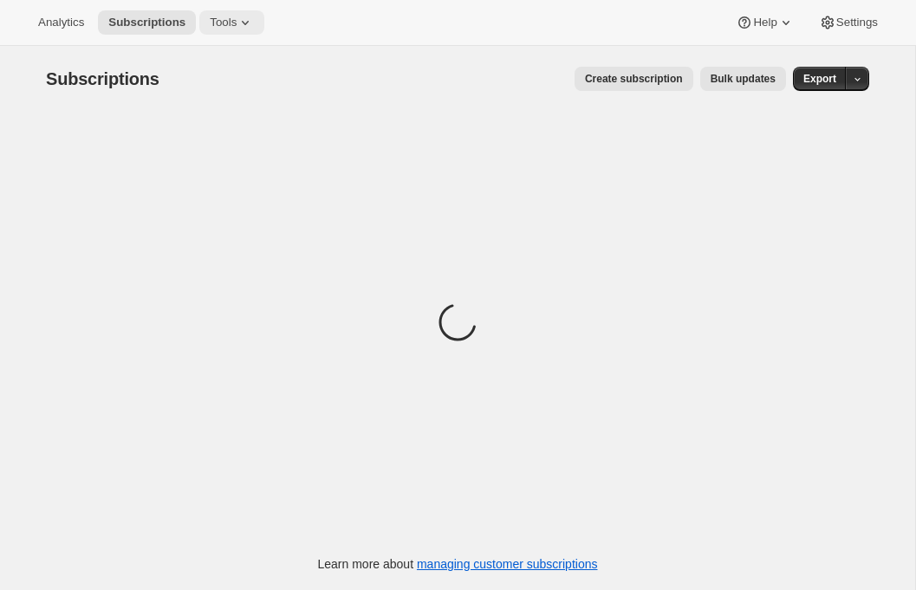
click at [249, 28] on icon at bounding box center [245, 22] width 17 height 17
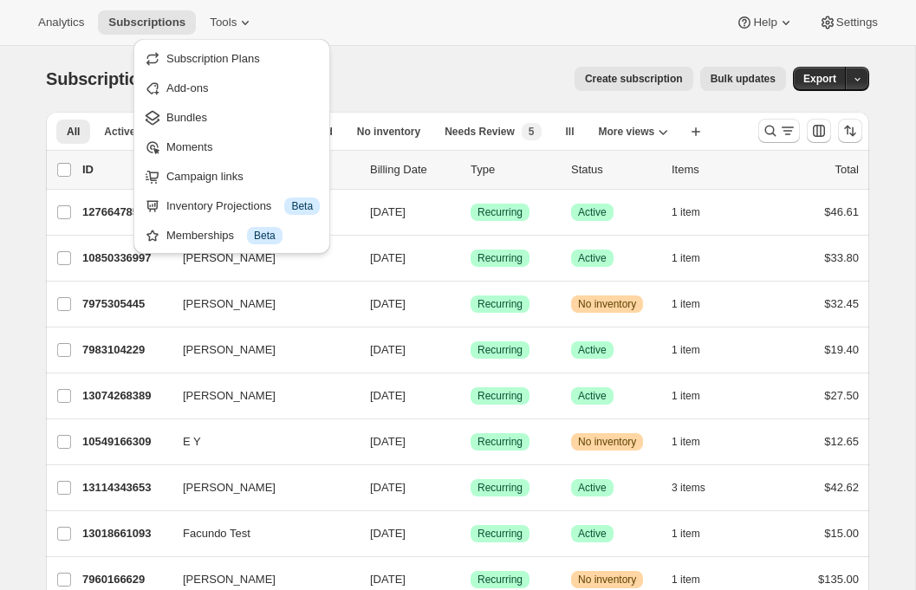
click at [462, 79] on div "Create subscription Bulk updates" at bounding box center [483, 79] width 606 height 24
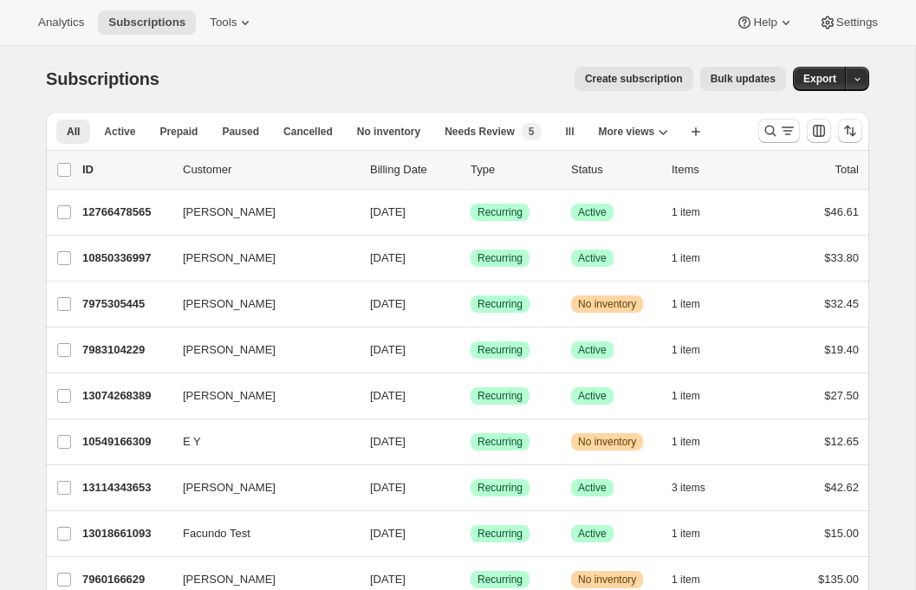
click at [643, 85] on span "Create subscription" at bounding box center [634, 79] width 98 height 14
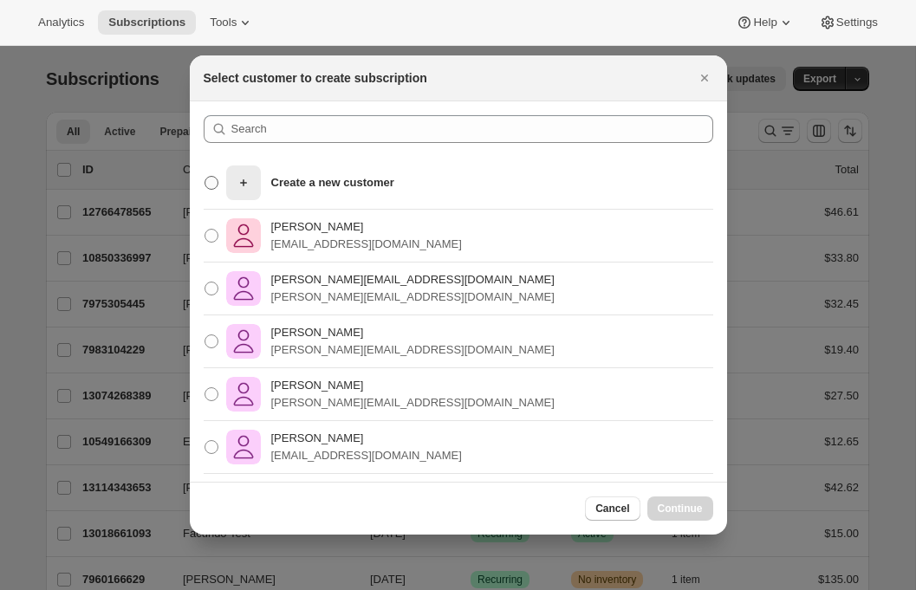
click at [362, 186] on p "Create a new customer" at bounding box center [332, 182] width 123 height 17
click at [205, 177] on input "Create a new customer" at bounding box center [205, 176] width 1 height 1
radio input "true"
click at [681, 510] on span "Continue" at bounding box center [680, 509] width 45 height 14
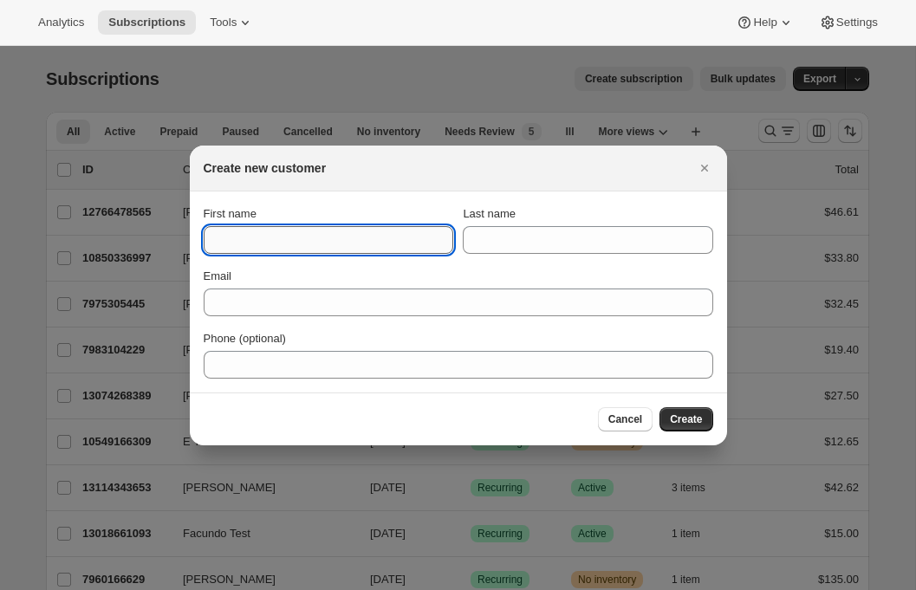
click at [340, 245] on input "First name" at bounding box center [329, 240] width 250 height 28
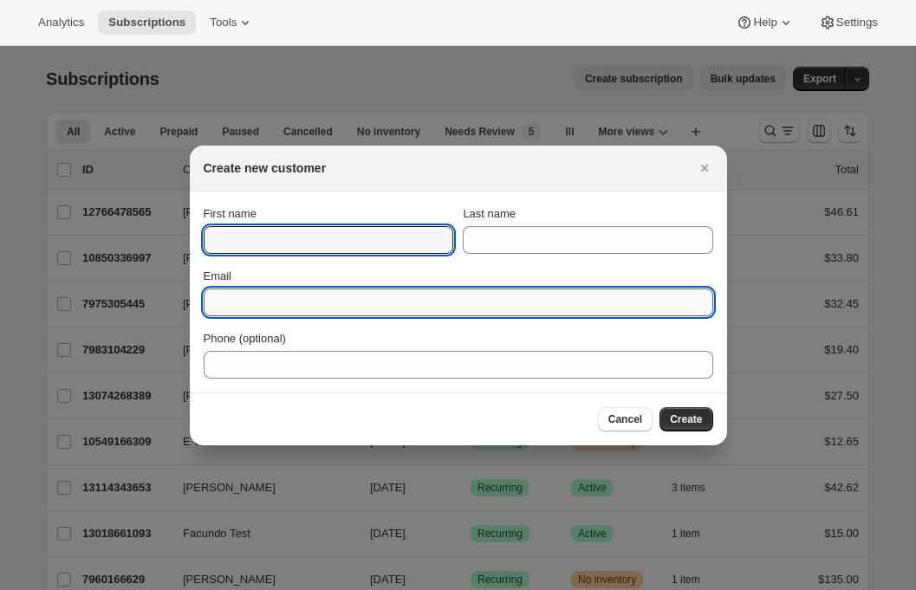
click at [245, 310] on input "Email" at bounding box center [459, 303] width 510 height 28
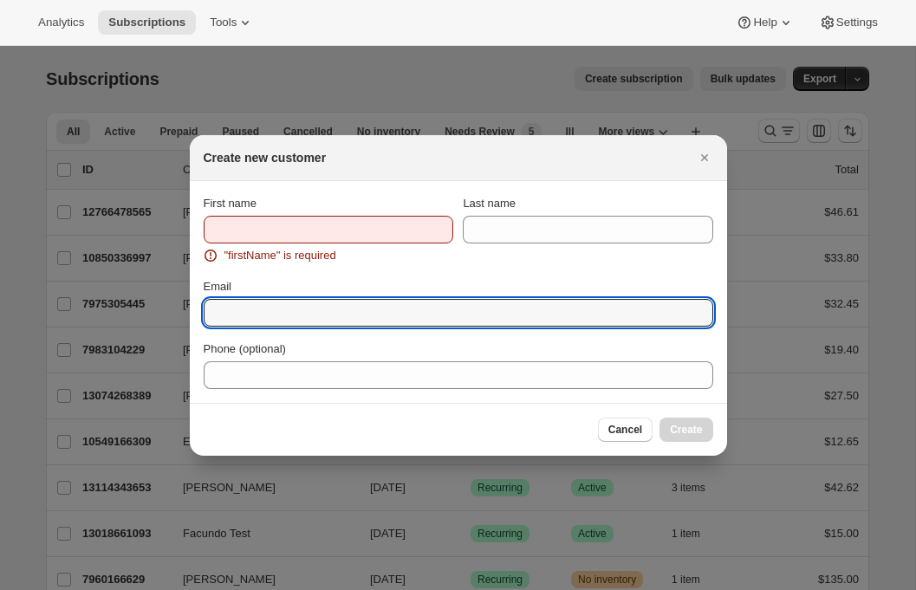
paste input "[EMAIL_ADDRESS][DOMAIN_NAME]"
type input "[EMAIL_ADDRESS][DOMAIN_NAME]"
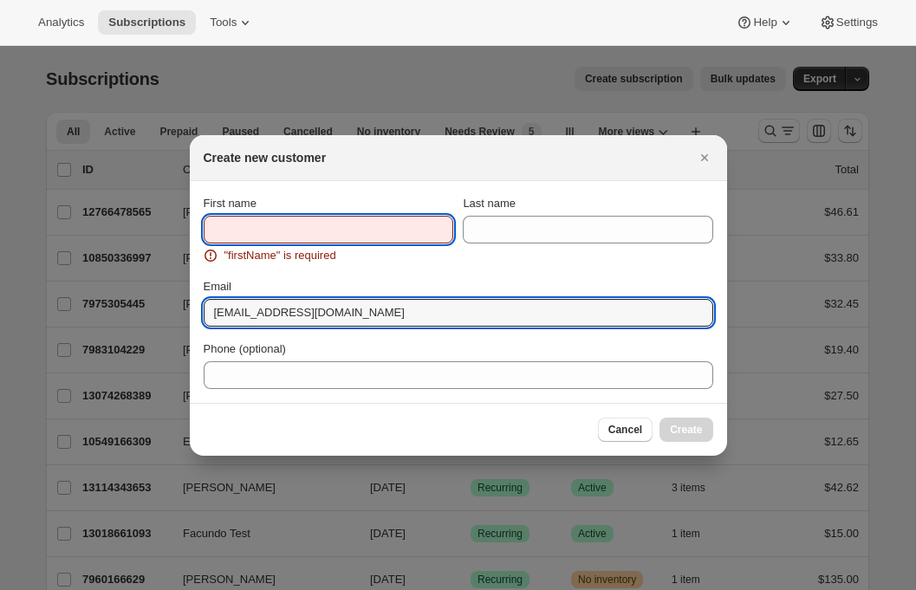
click at [283, 232] on input "First name" at bounding box center [329, 230] width 250 height 28
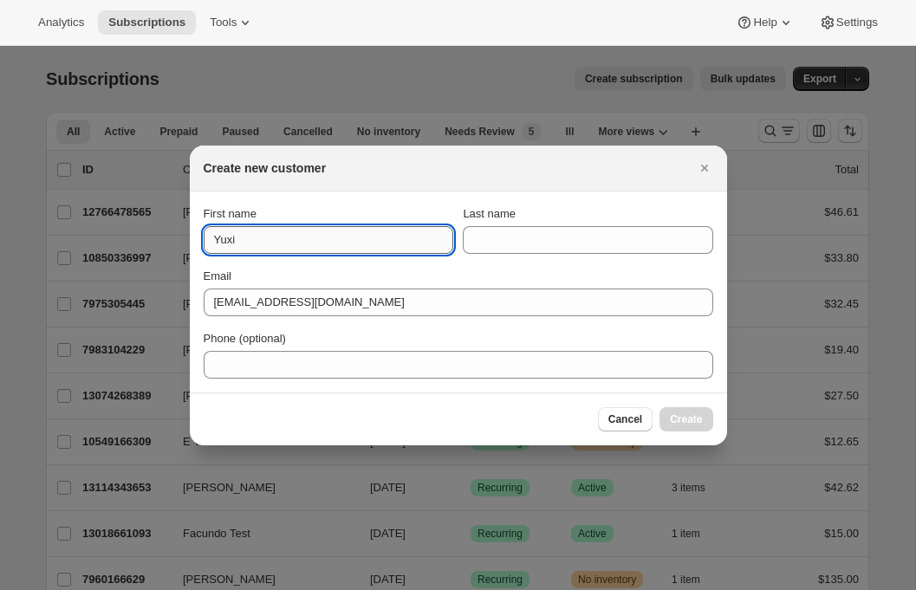
type input "Yuxi"
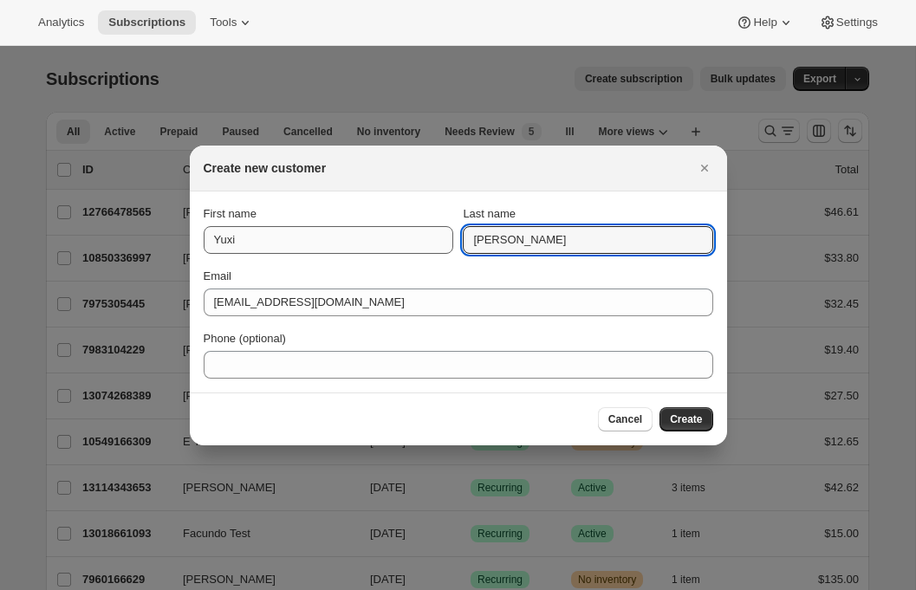
type input "[PERSON_NAME]"
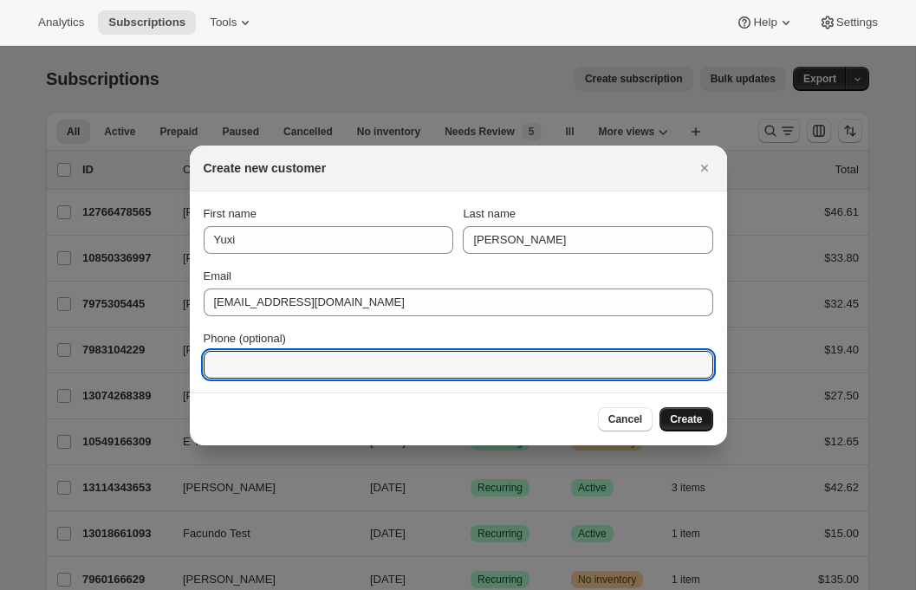
click at [683, 414] on span "Create" at bounding box center [686, 420] width 32 height 14
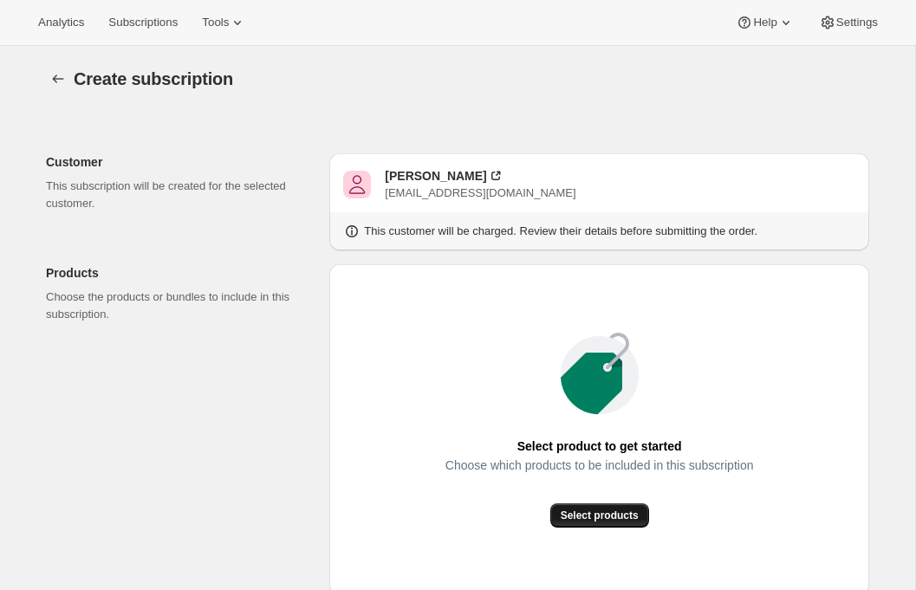
click at [565, 507] on button "Select products" at bounding box center [600, 516] width 99 height 24
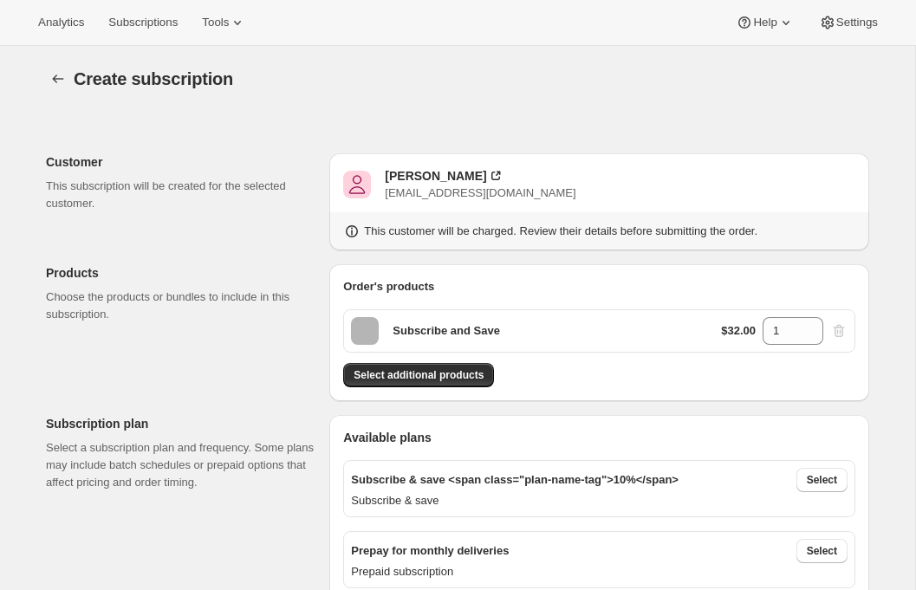
scroll to position [351, 0]
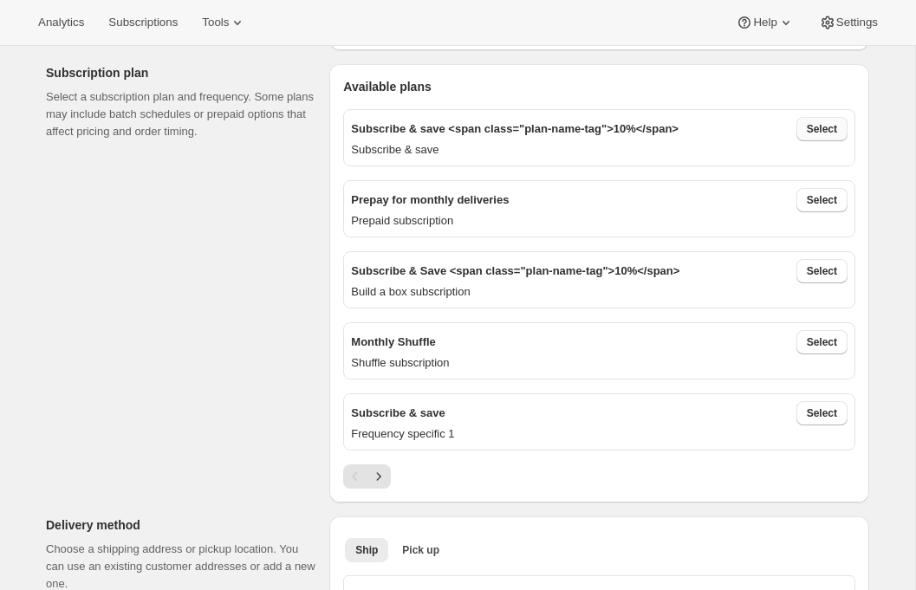
click at [816, 134] on span "Select" at bounding box center [822, 129] width 30 height 14
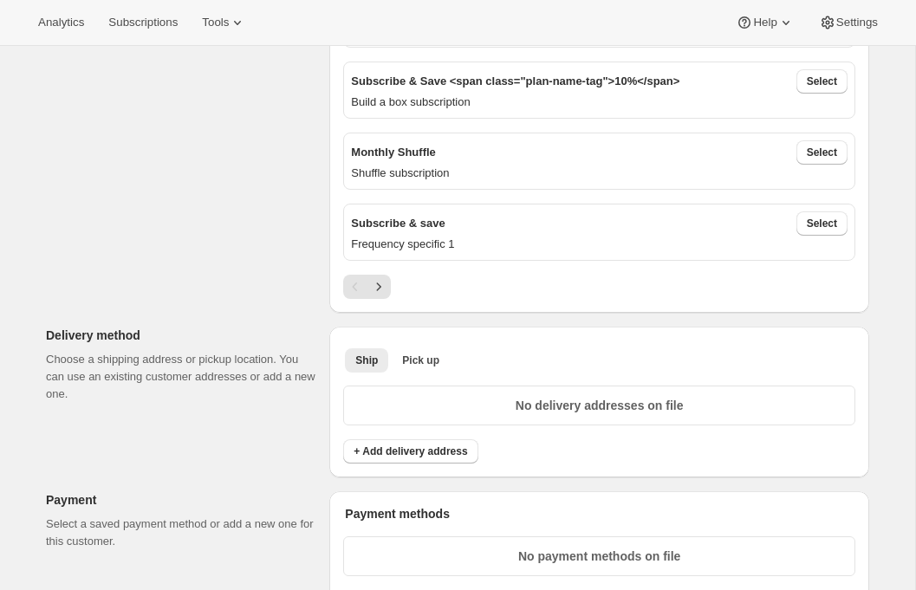
scroll to position [816, 0]
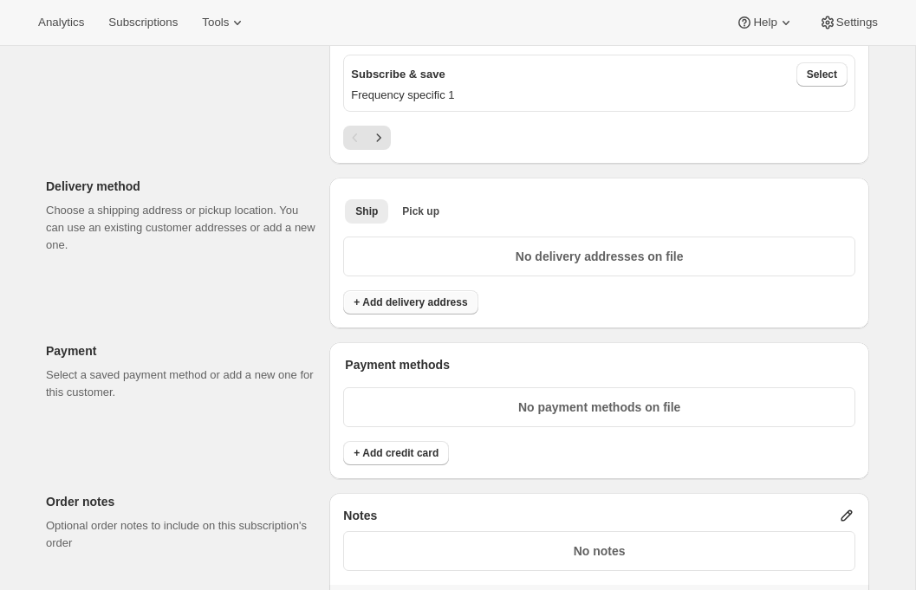
click at [395, 290] on button "+ Add delivery address" at bounding box center [410, 302] width 134 height 24
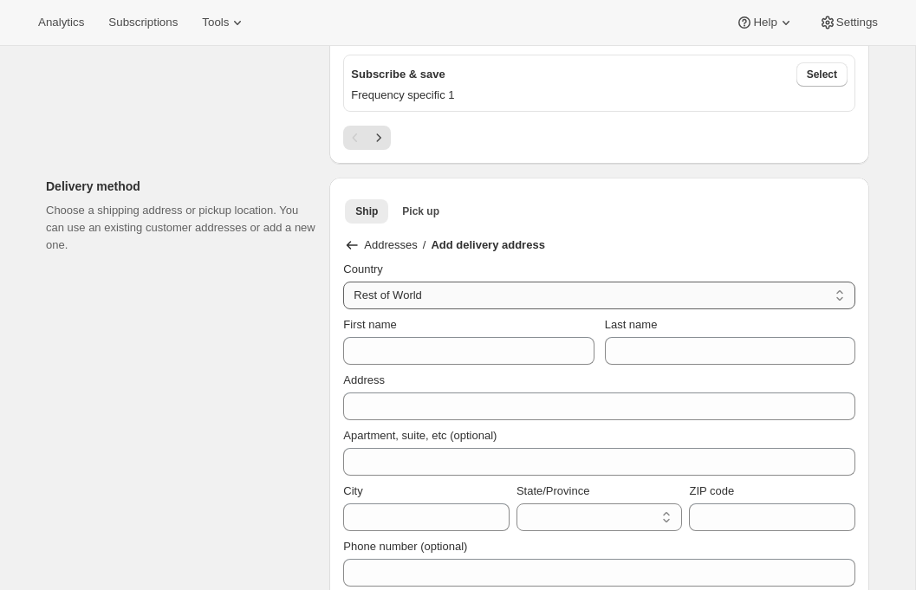
click at [375, 294] on select "Rest of World United States" at bounding box center [599, 296] width 512 height 28
select select "US"
click at [343, 282] on select "Rest of World United States" at bounding box center [599, 296] width 512 height 28
select select "AL"
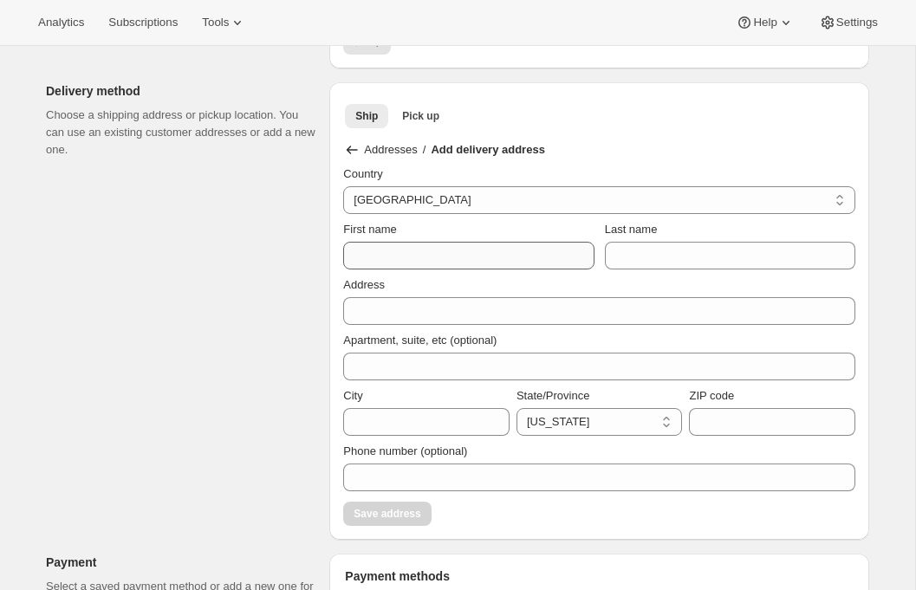
scroll to position [916, 0]
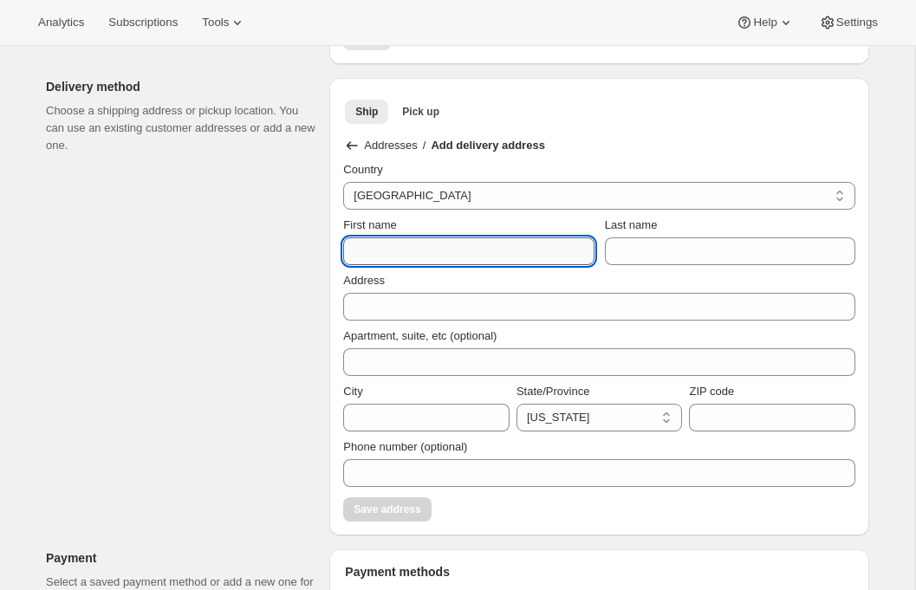
click at [416, 255] on input "First name" at bounding box center [468, 252] width 251 height 28
type input "E"
type input "Yuxi"
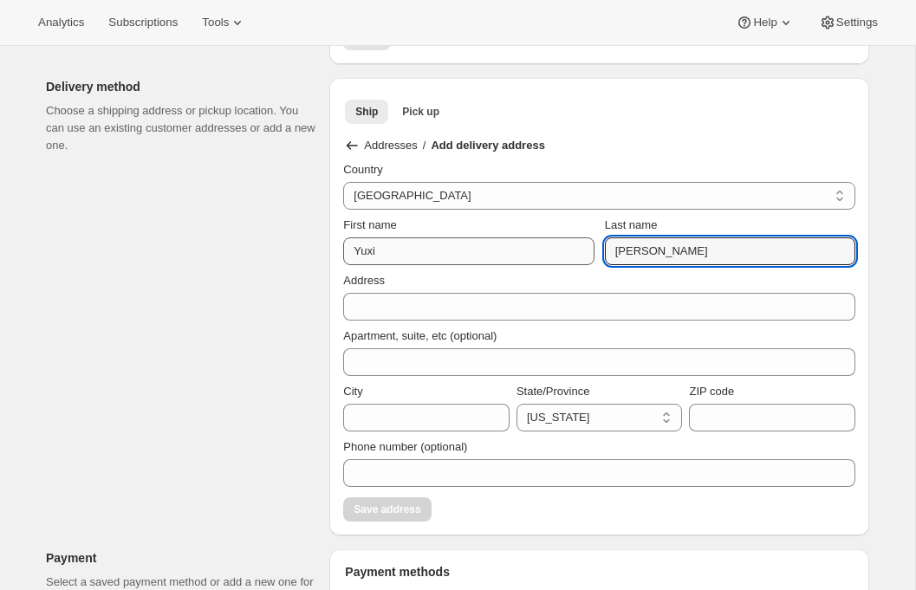
type input "[PERSON_NAME]"
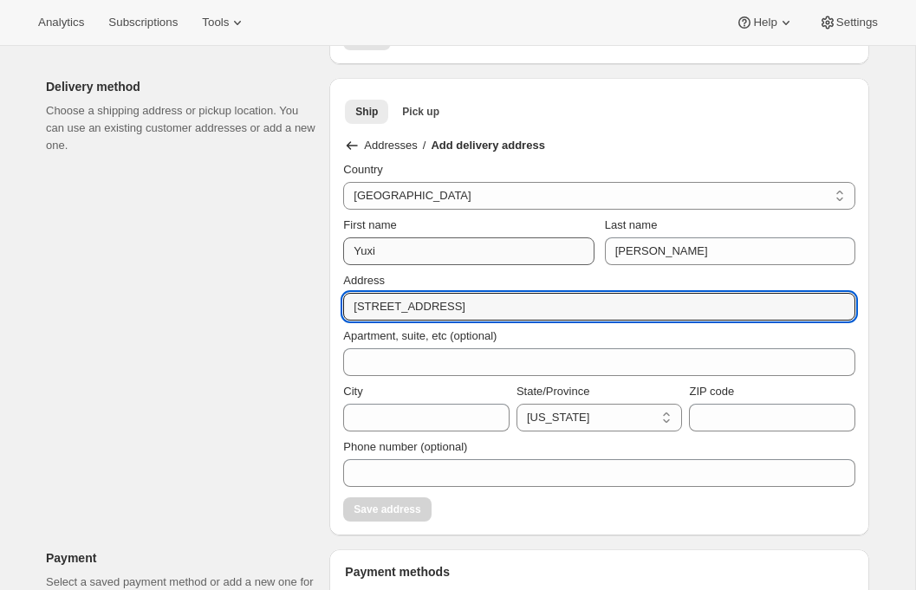
type input "123 Main Street"
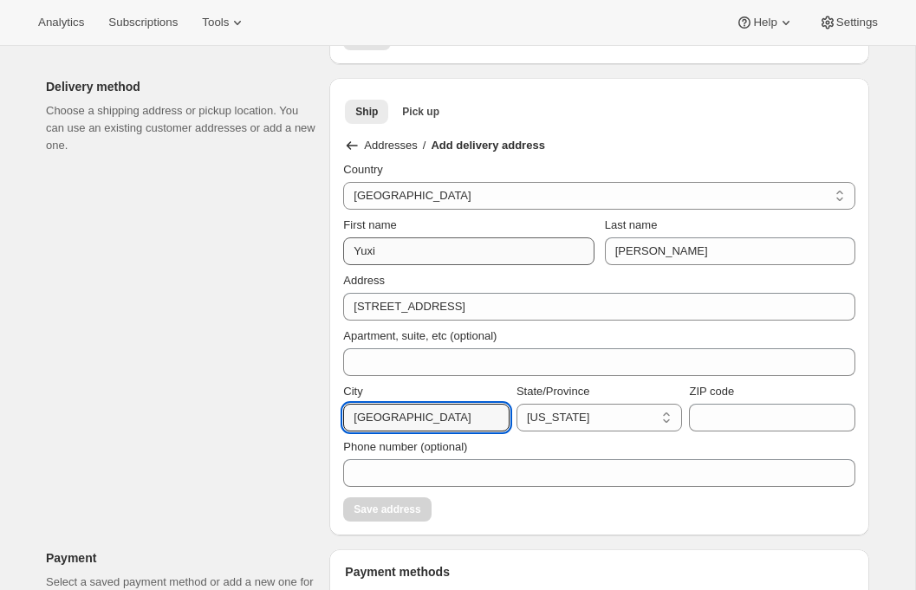
type input "Seattle"
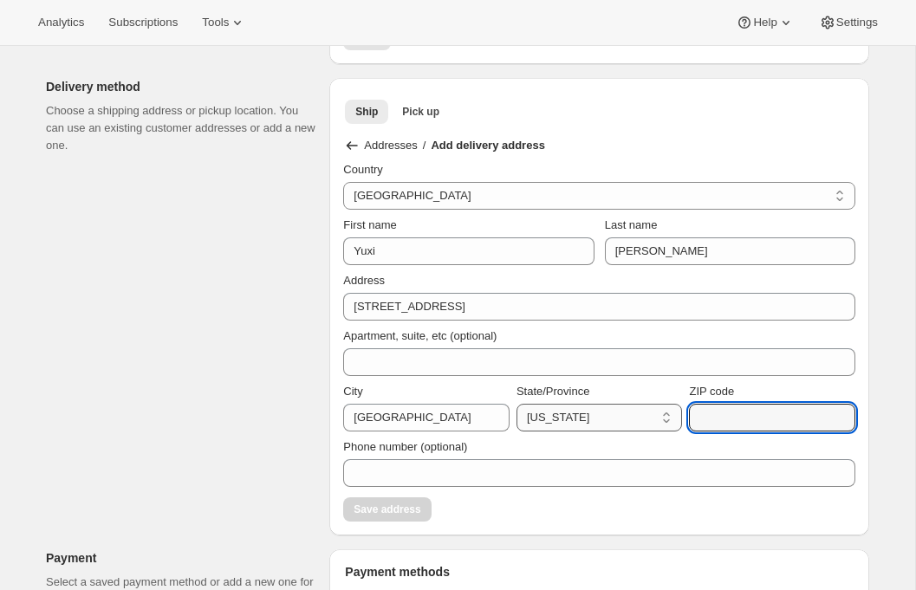
click at [595, 408] on select "Alabama Alaska American Samoa Arizona Arkansas California Colorado Connecticut …" at bounding box center [600, 418] width 166 height 28
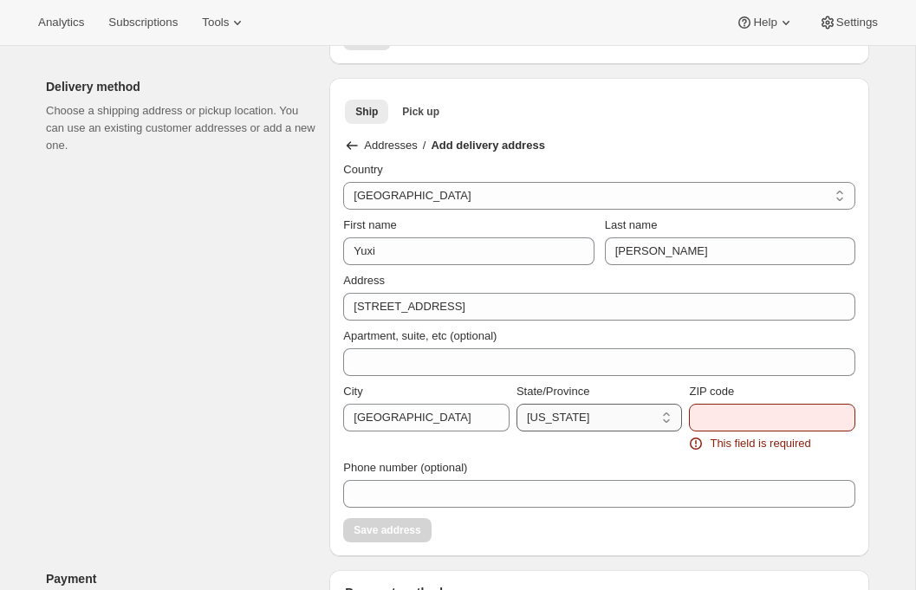
select select "WA"
click at [517, 404] on select "Alabama Alaska American Samoa Arizona Arkansas California Colorado Connecticut …" at bounding box center [600, 418] width 166 height 28
click at [703, 422] on input "ZIP code" at bounding box center [772, 418] width 166 height 28
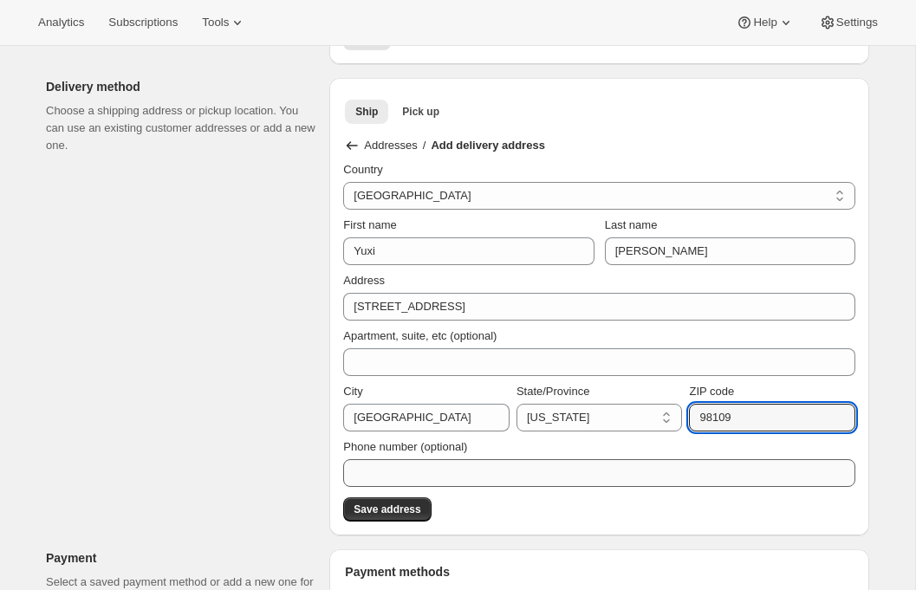
type input "98109"
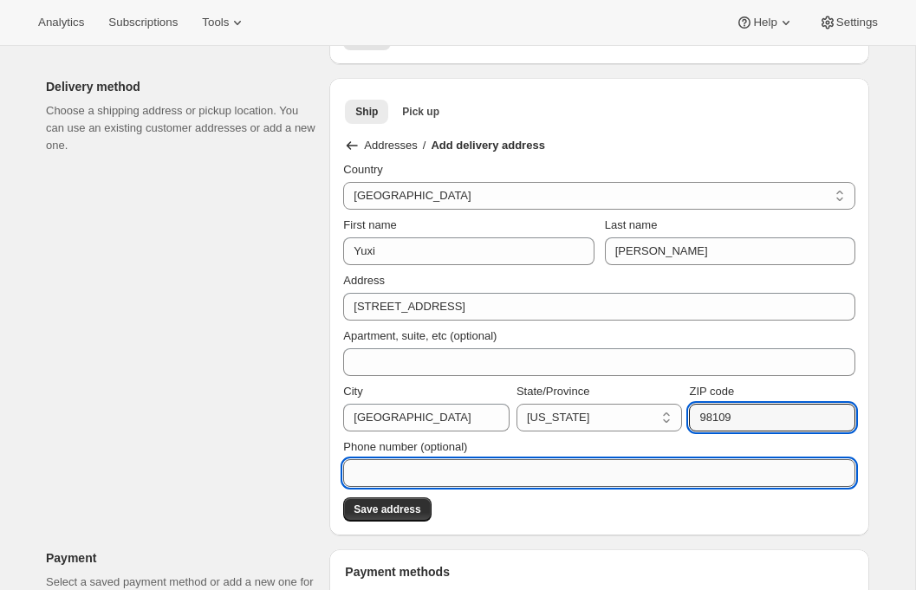
click at [547, 475] on input "Phone number (optional)" at bounding box center [599, 474] width 512 height 28
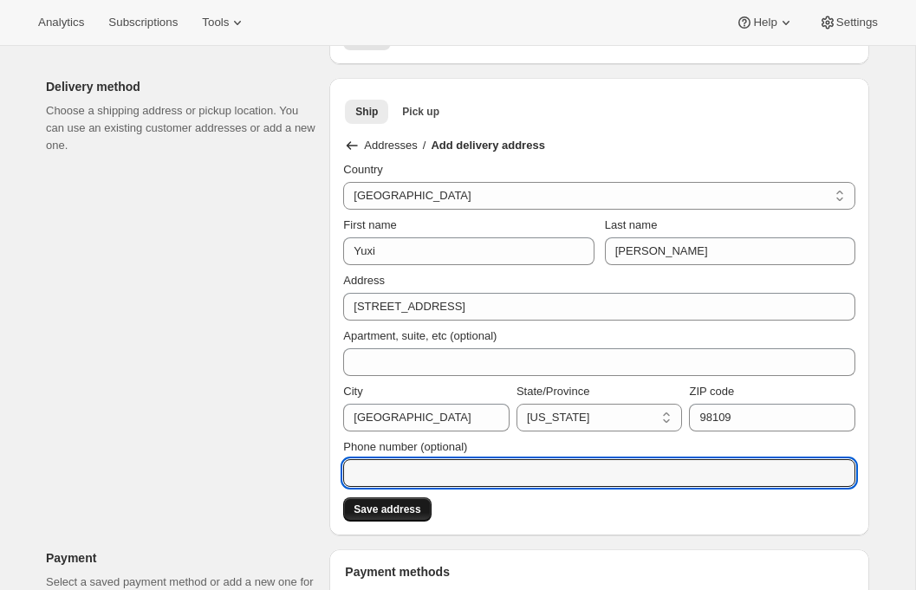
click at [413, 509] on span "Save address" at bounding box center [387, 510] width 67 height 14
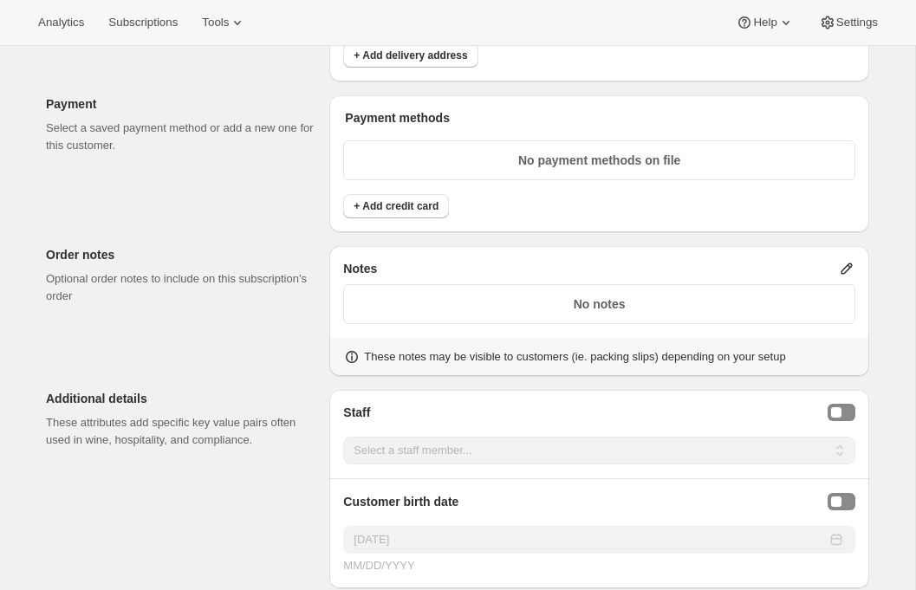
scroll to position [1052, 0]
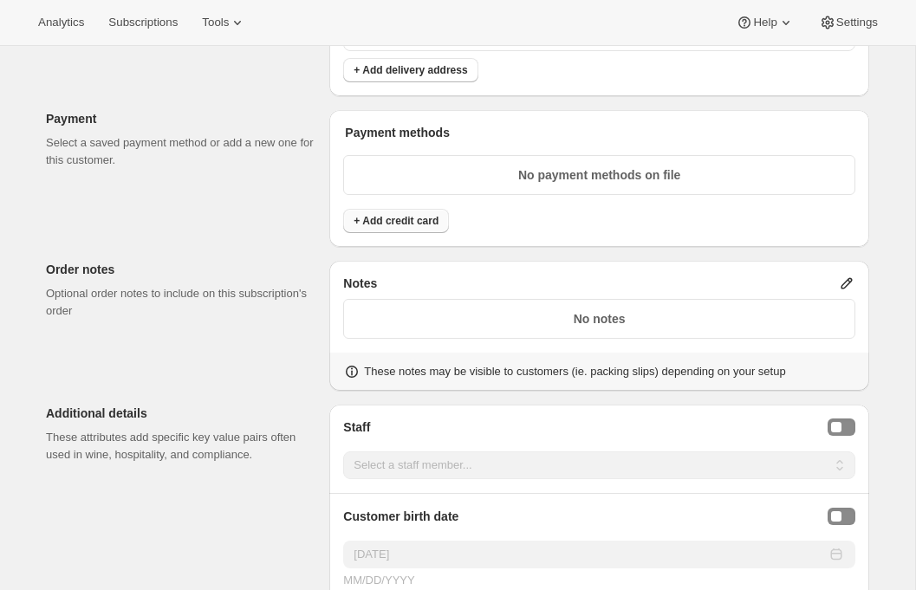
click at [419, 214] on span "+ Add credit card" at bounding box center [396, 221] width 85 height 14
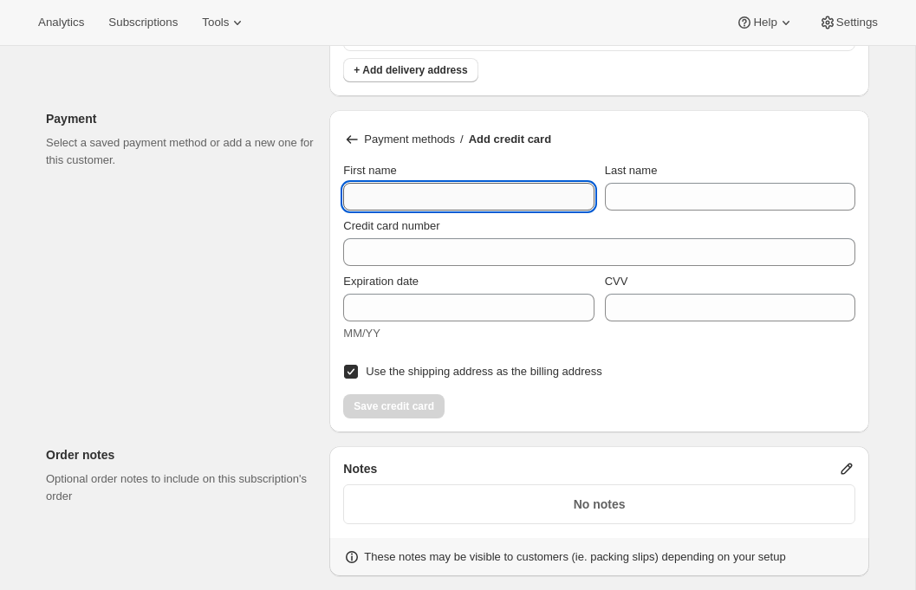
click at [405, 188] on input "First name" at bounding box center [468, 197] width 251 height 28
type input "Yuxi"
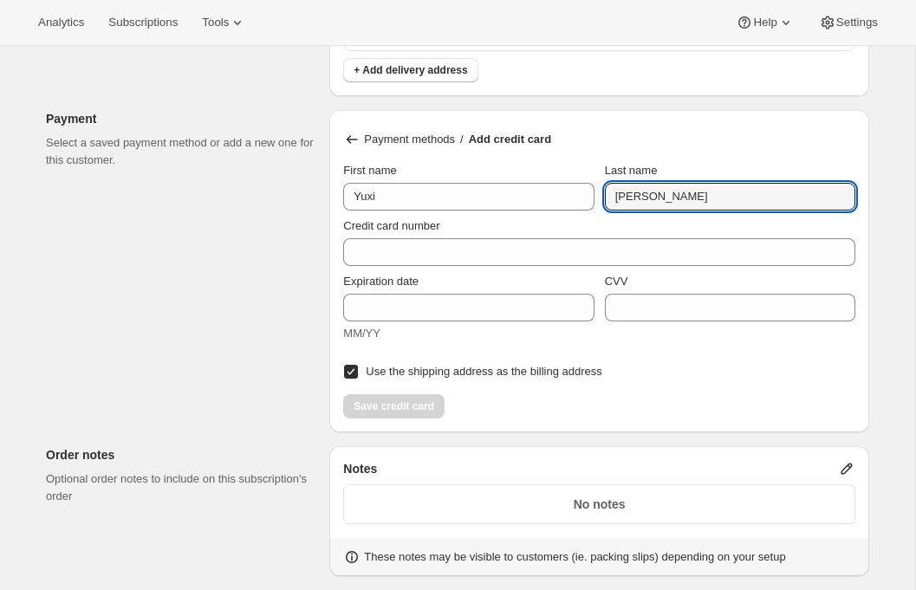
type input "[PERSON_NAME]"
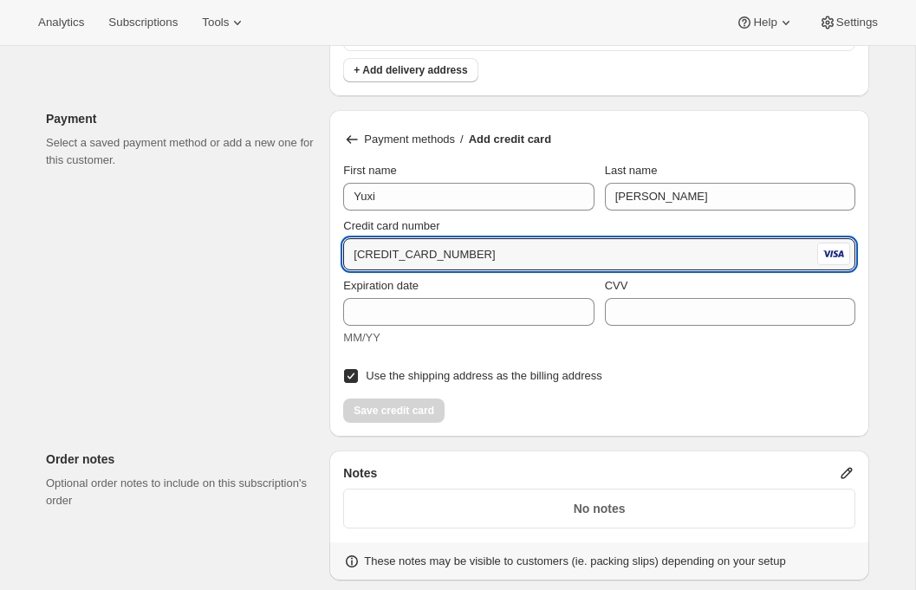
type input "4242 4242 4242 4242"
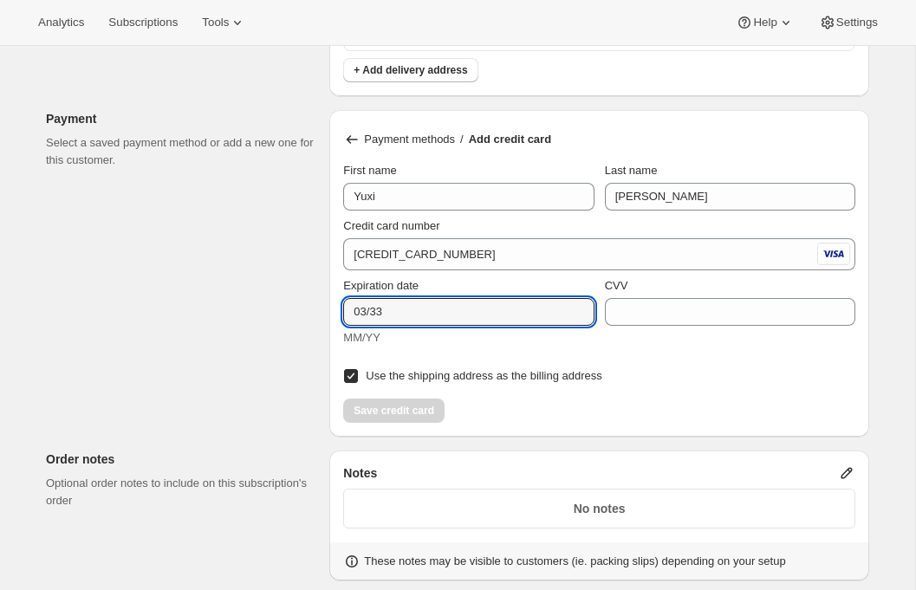
type input "03/33"
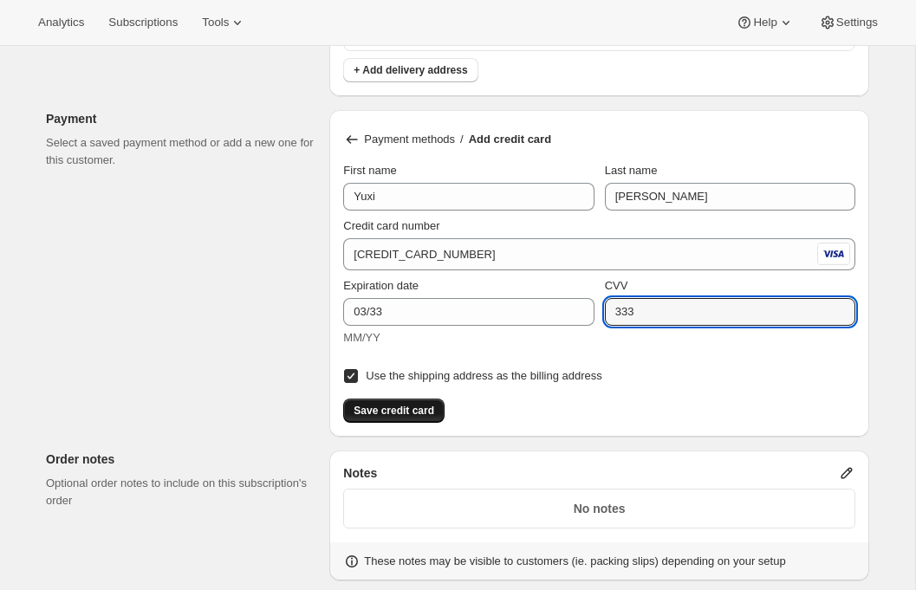
type input "333"
click at [368, 405] on span "Save credit card" at bounding box center [394, 411] width 81 height 14
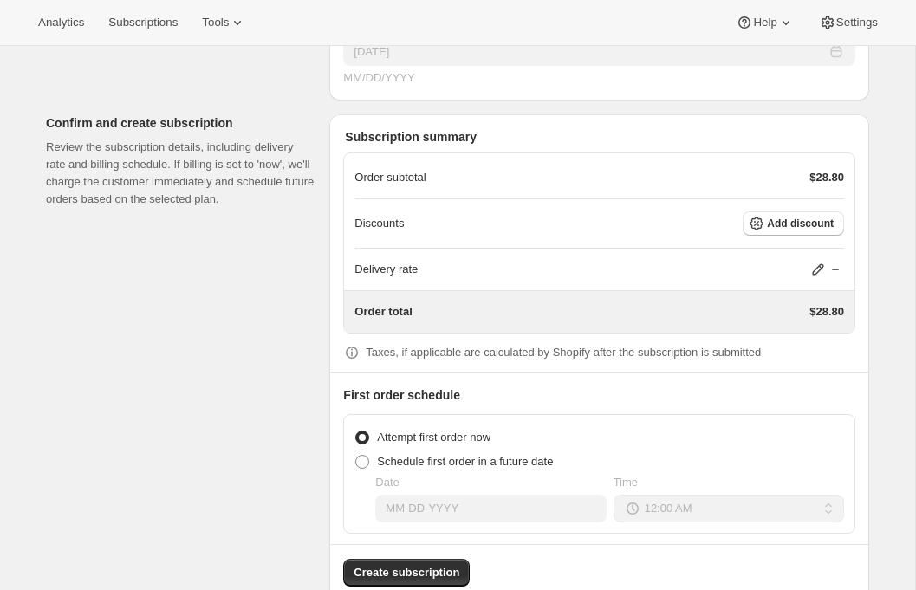
scroll to position [1597, 0]
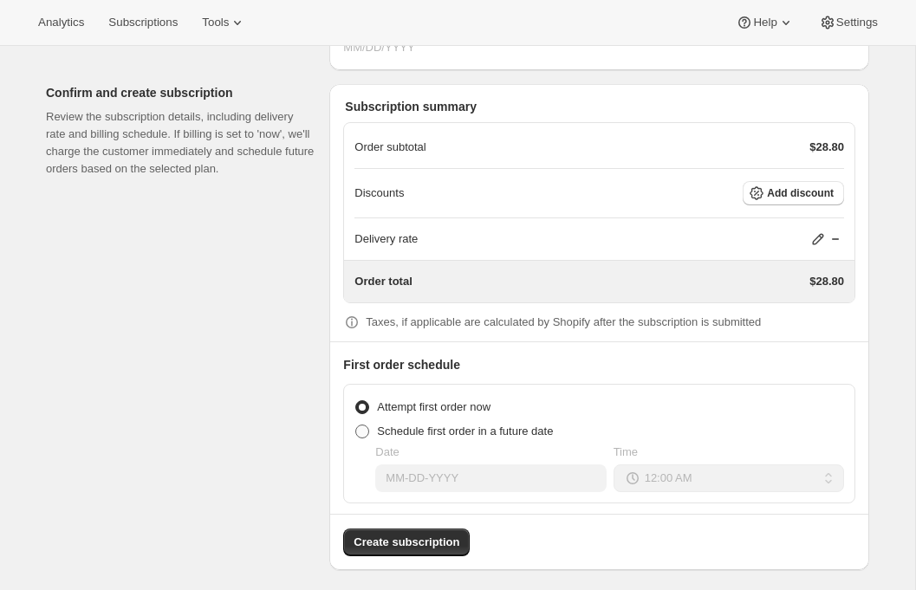
click at [465, 431] on span "Schedule first order in a future date" at bounding box center [465, 431] width 176 height 17
click at [356, 426] on input "Schedule first order in a future date" at bounding box center [355, 425] width 1 height 1
radio input "true"
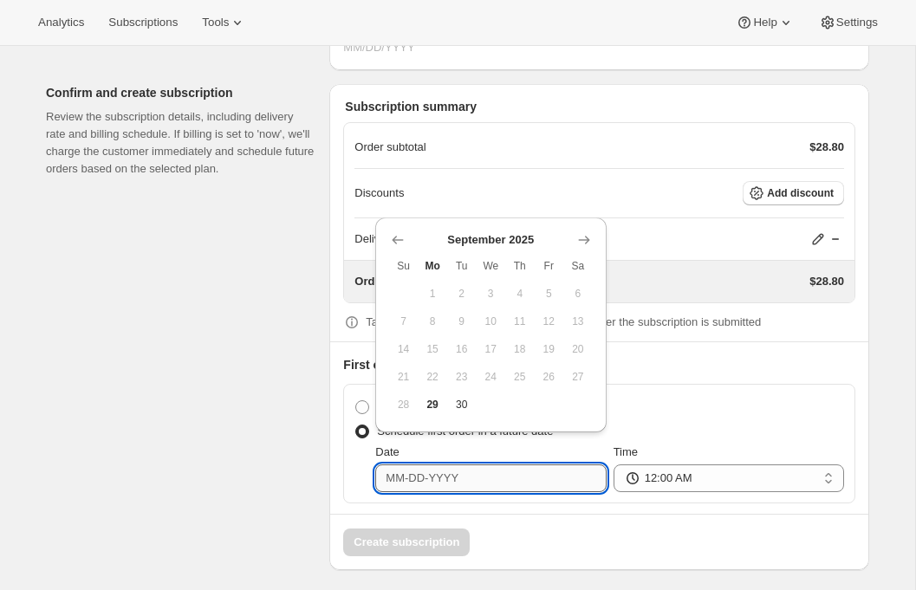
click at [500, 473] on input "Date" at bounding box center [490, 479] width 231 height 28
click at [580, 251] on button "Show next month, October 2025" at bounding box center [584, 240] width 24 height 24
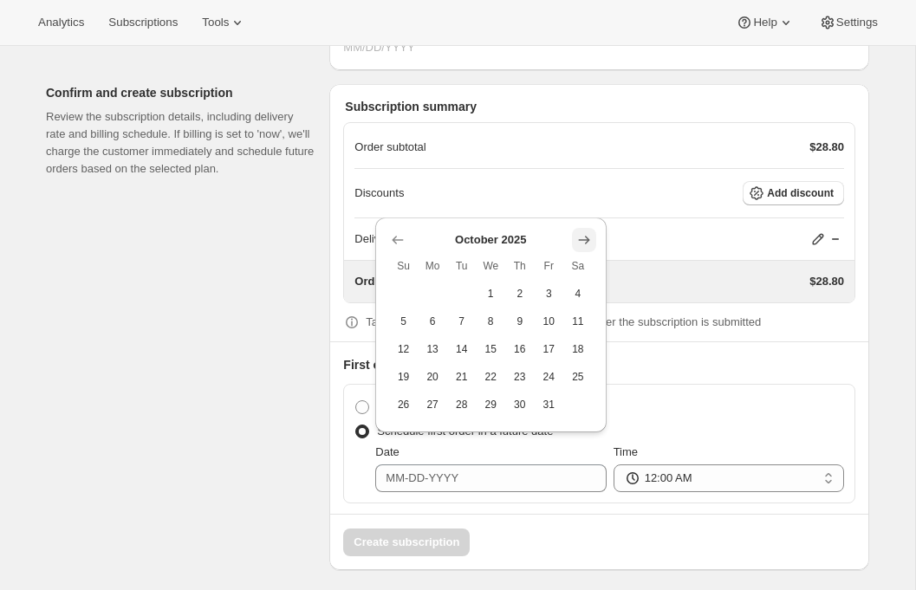
click at [580, 251] on button "Show next month, November 2025" at bounding box center [584, 240] width 24 height 24
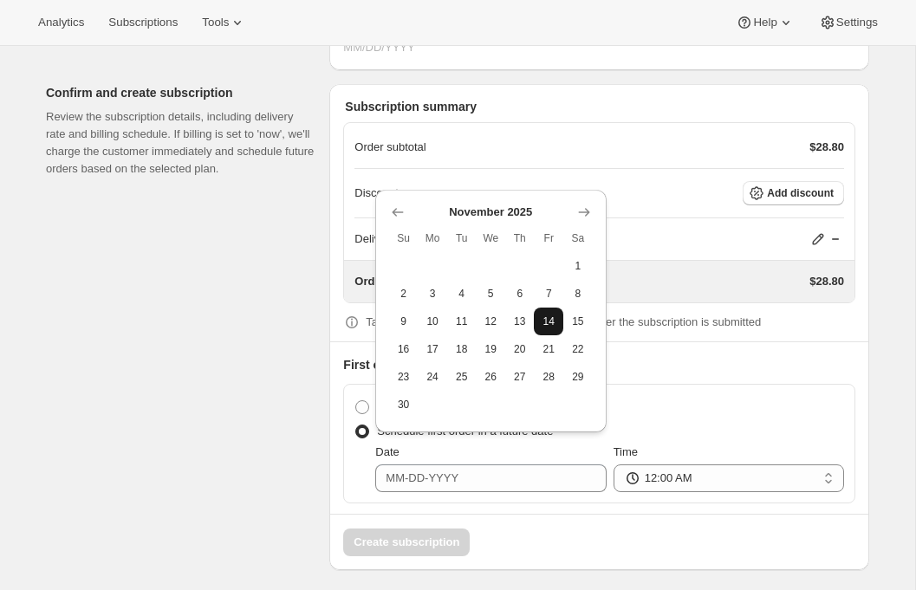
click at [553, 324] on span "14" at bounding box center [549, 322] width 16 height 14
type input "11-14-2025"
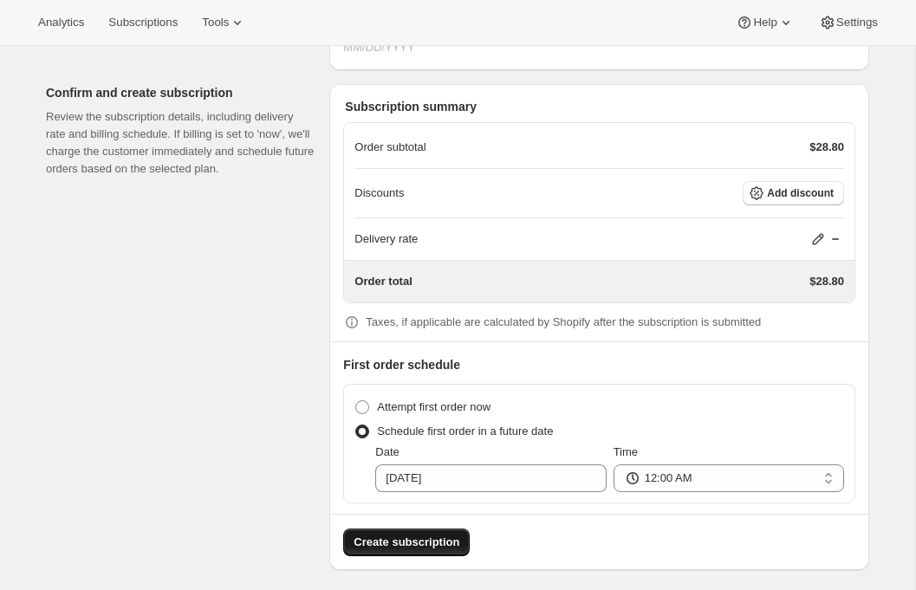
click at [383, 537] on span "Create subscription" at bounding box center [407, 542] width 106 height 17
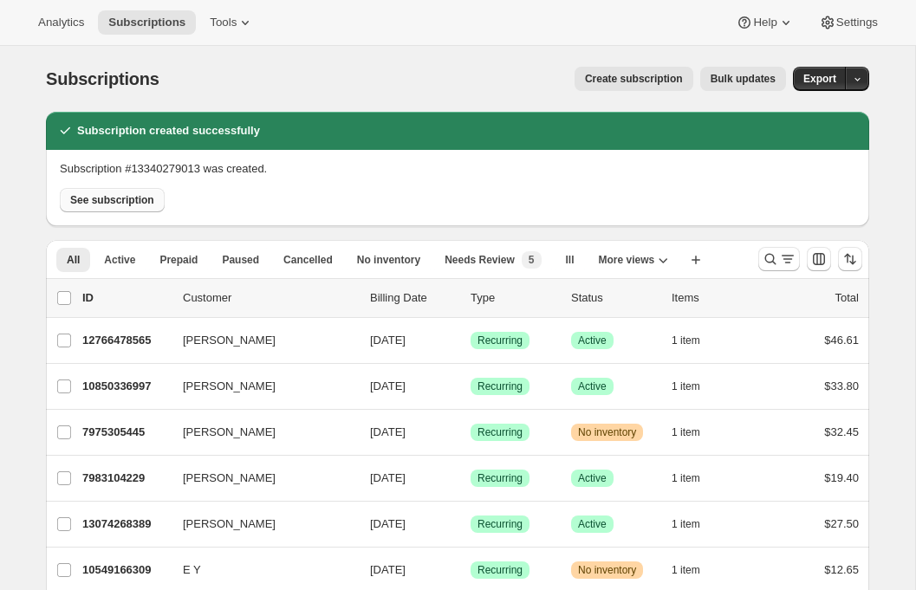
click at [108, 205] on span "See subscription" at bounding box center [112, 200] width 84 height 14
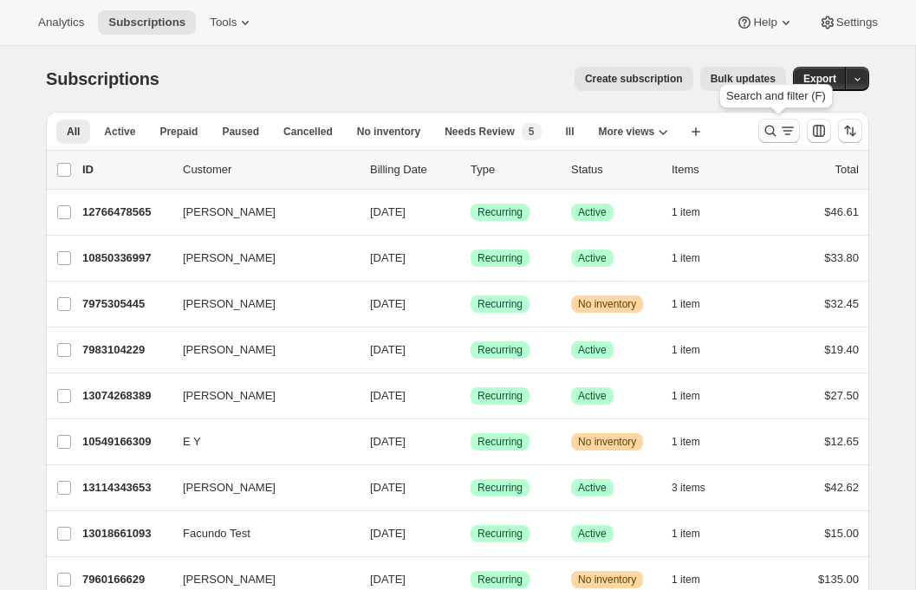
click at [780, 132] on icon "Search and filter results" at bounding box center [787, 130] width 17 height 17
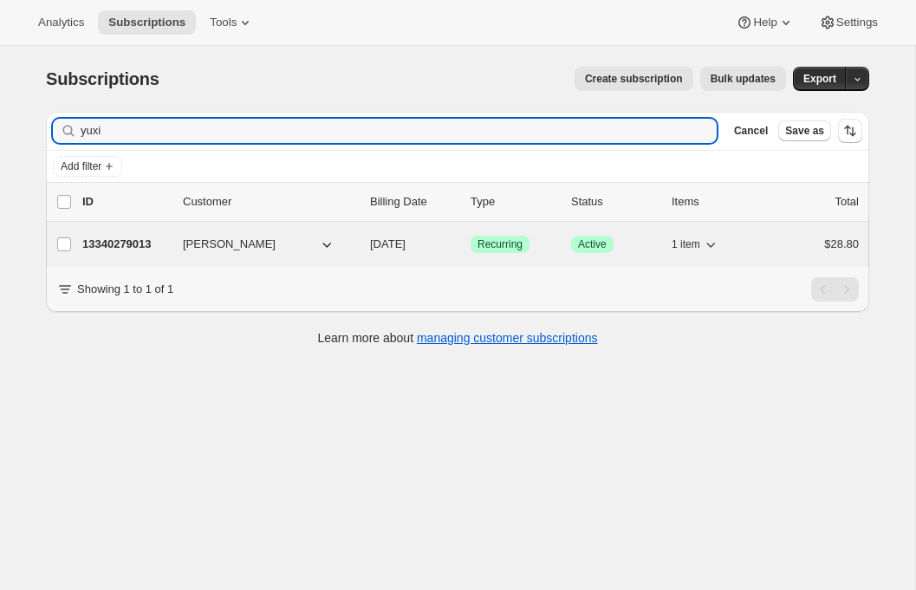
type input "yuxi"
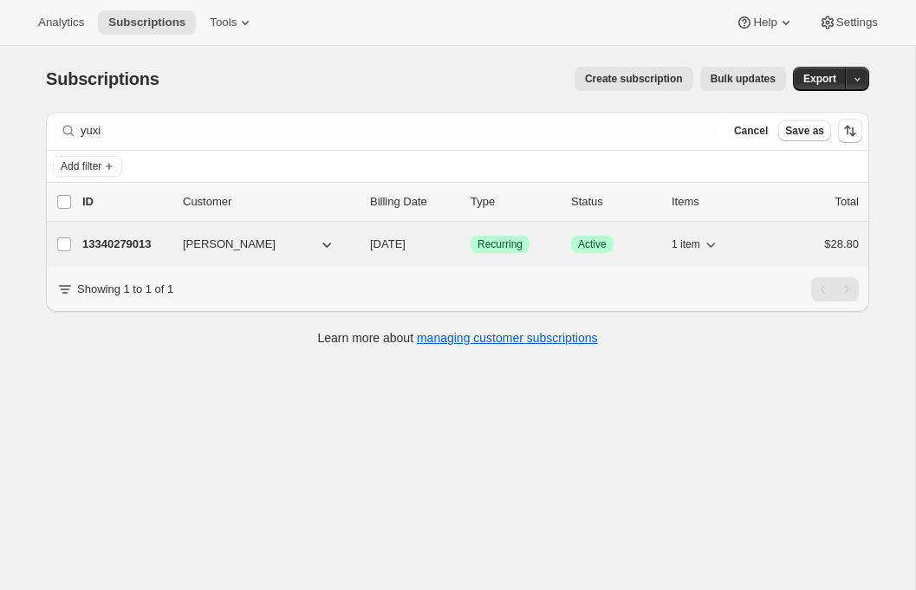
click at [115, 239] on p "13340279013" at bounding box center [125, 244] width 87 height 17
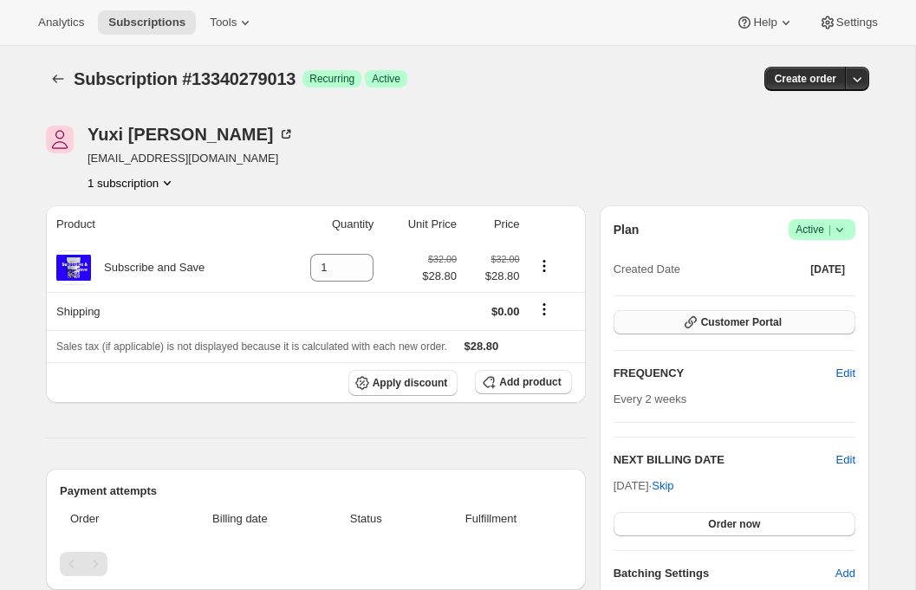
click at [672, 329] on button "Customer Portal" at bounding box center [735, 322] width 242 height 24
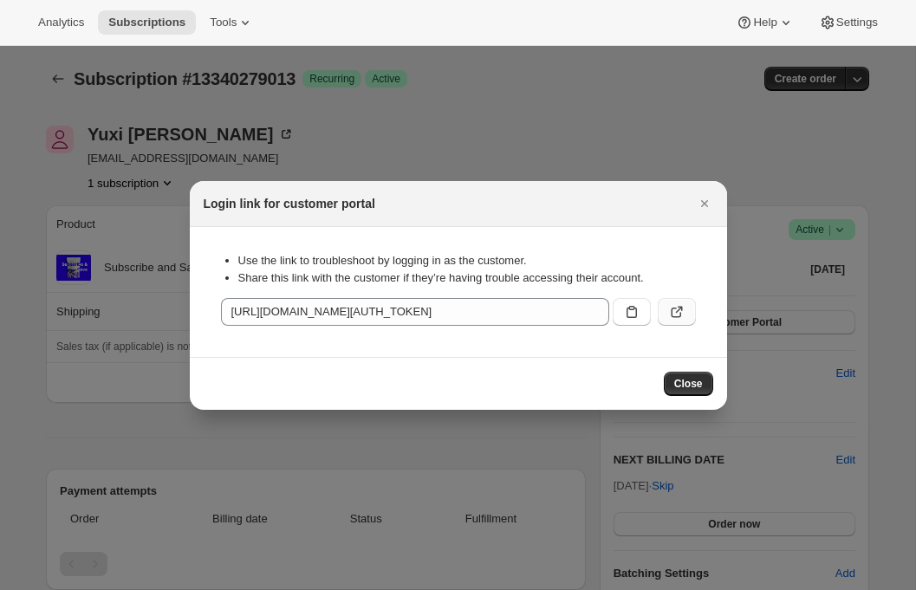
click at [679, 313] on icon ":rcb:" at bounding box center [677, 311] width 17 height 17
click at [633, 310] on icon ":rcb:" at bounding box center [631, 311] width 17 height 17
click at [700, 206] on icon "Close" at bounding box center [704, 203] width 17 height 17
